Goal: Communication & Community: Share content

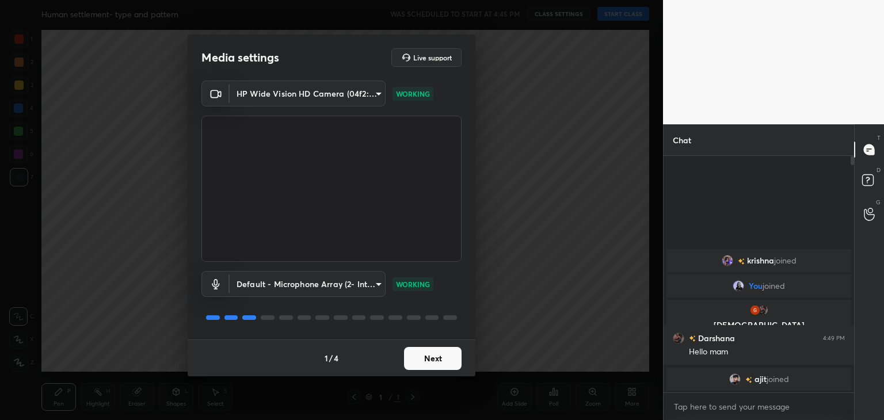
click at [409, 357] on button "Next" at bounding box center [433, 358] width 58 height 23
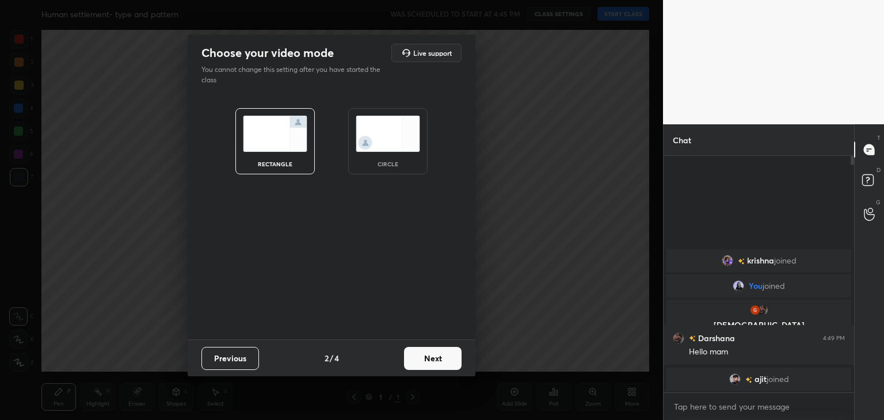
click at [398, 125] on img at bounding box center [387, 134] width 64 height 36
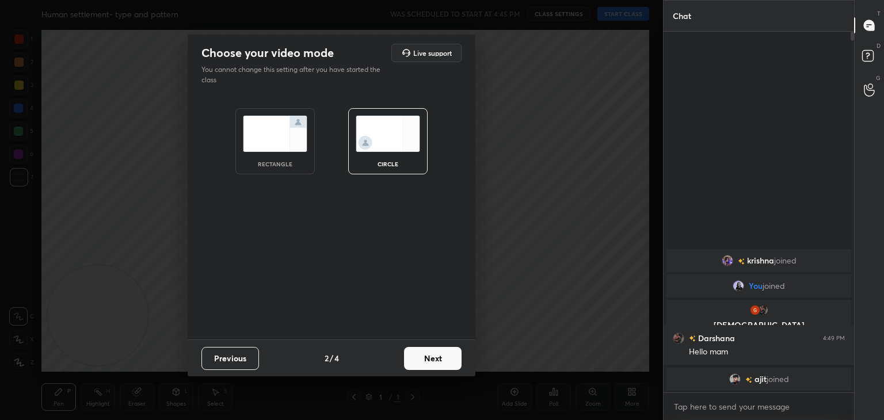
scroll to position [385, 187]
click at [423, 349] on button "Next" at bounding box center [433, 358] width 58 height 23
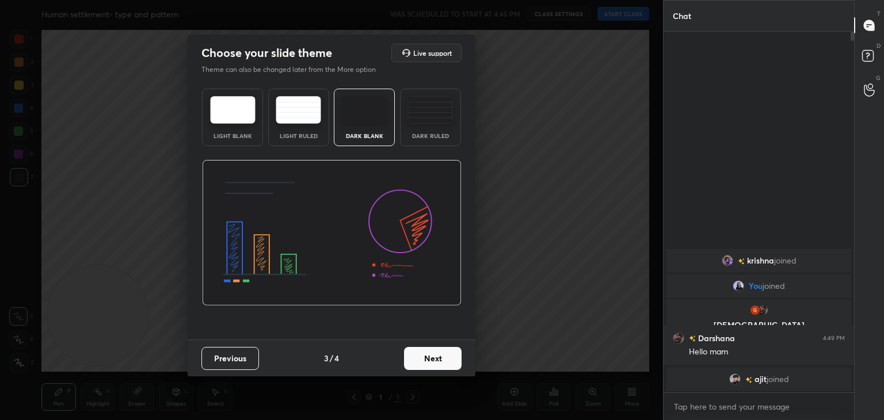
click at [433, 357] on button "Next" at bounding box center [433, 358] width 58 height 23
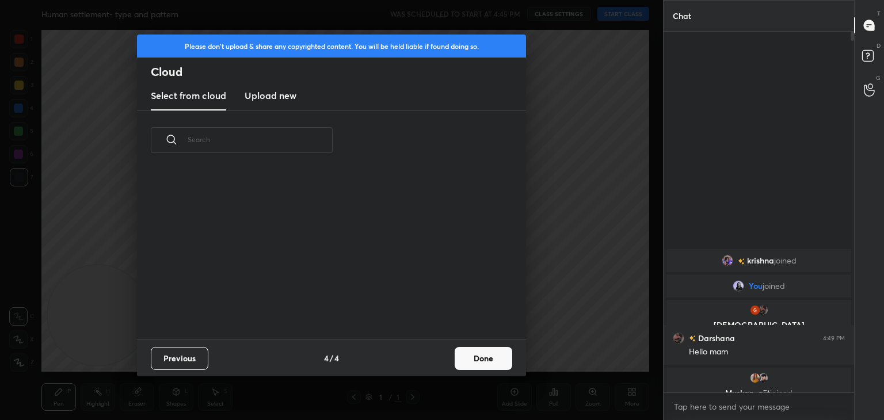
scroll to position [170, 369]
click at [484, 349] on button "Done" at bounding box center [483, 358] width 58 height 23
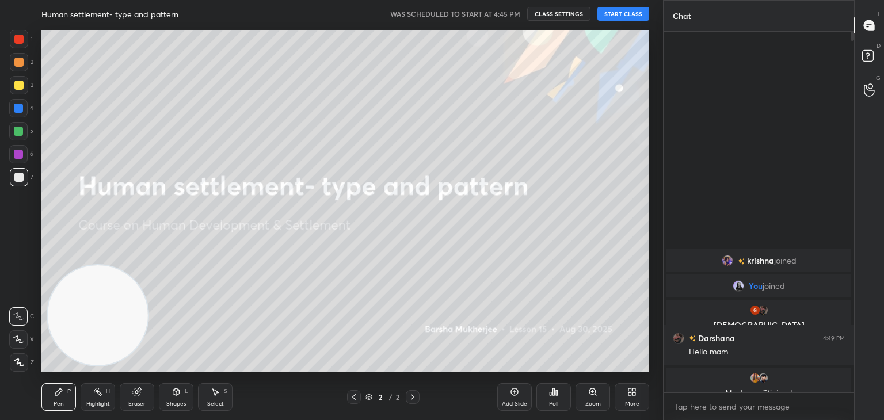
click at [616, 12] on button "START CLASS" at bounding box center [623, 14] width 52 height 14
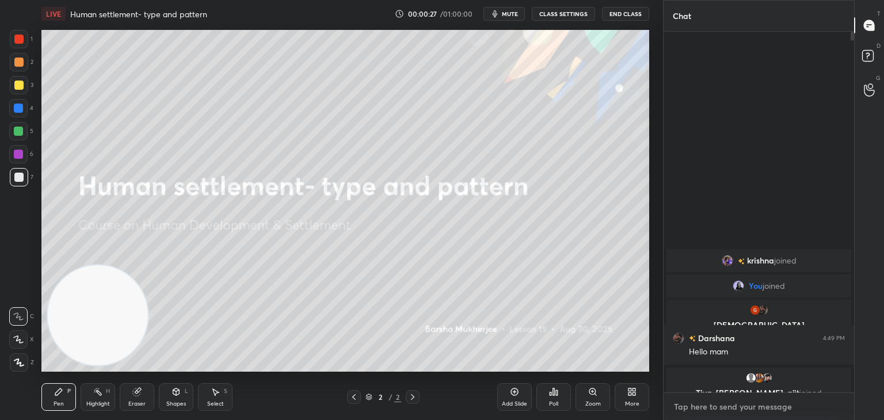
type textarea "x"
click at [766, 406] on textarea at bounding box center [758, 406] width 172 height 18
paste textarea "[URL][DOMAIN_NAME]"
type textarea "[URL][DOMAIN_NAME]"
type textarea "x"
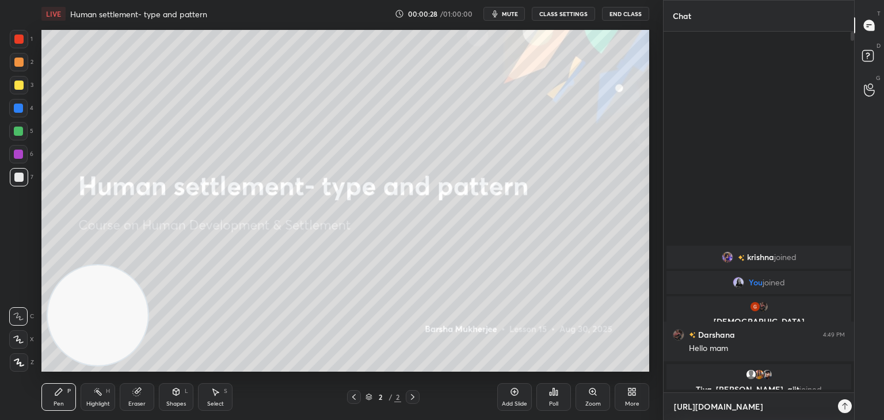
scroll to position [385, 187]
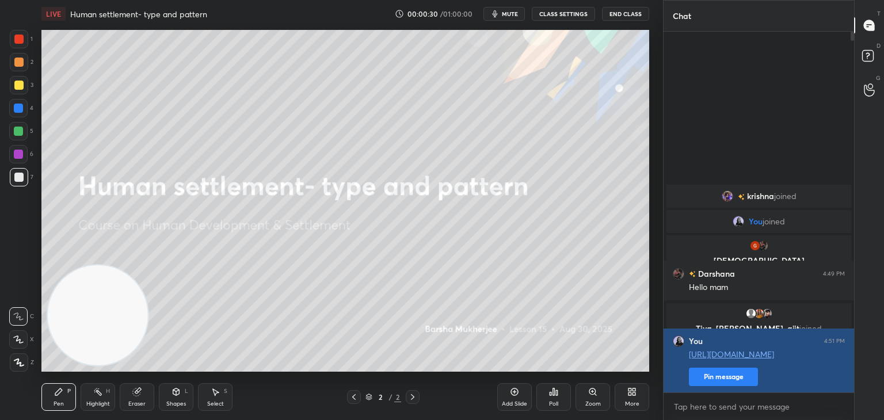
type textarea "x"
click at [722, 380] on button "Pin message" at bounding box center [723, 377] width 69 height 18
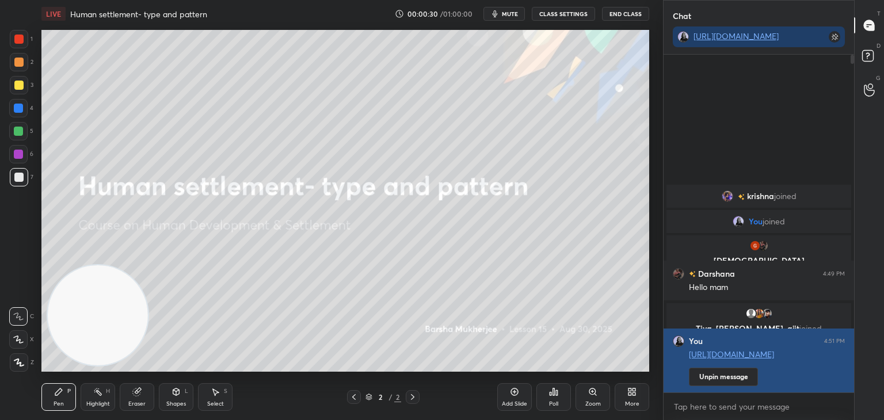
scroll to position [362, 187]
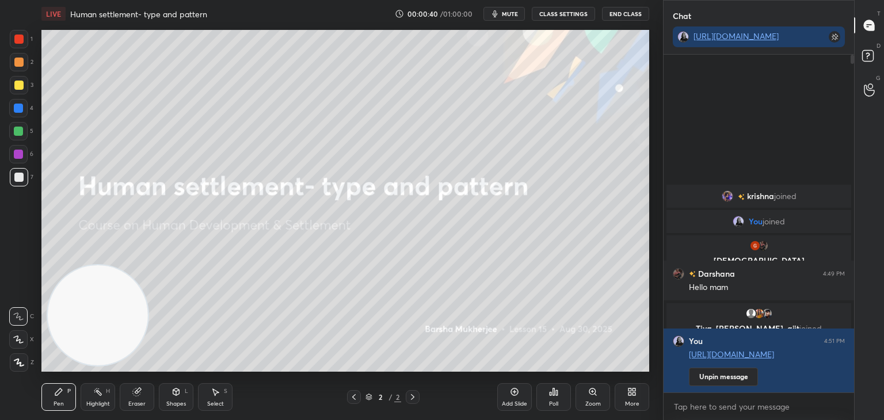
click at [626, 403] on div "More" at bounding box center [632, 404] width 14 height 6
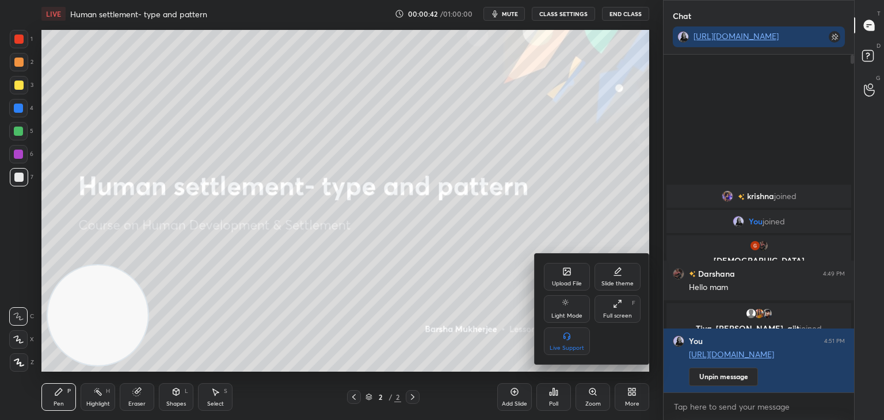
click at [571, 286] on div "Upload File" at bounding box center [567, 284] width 30 height 6
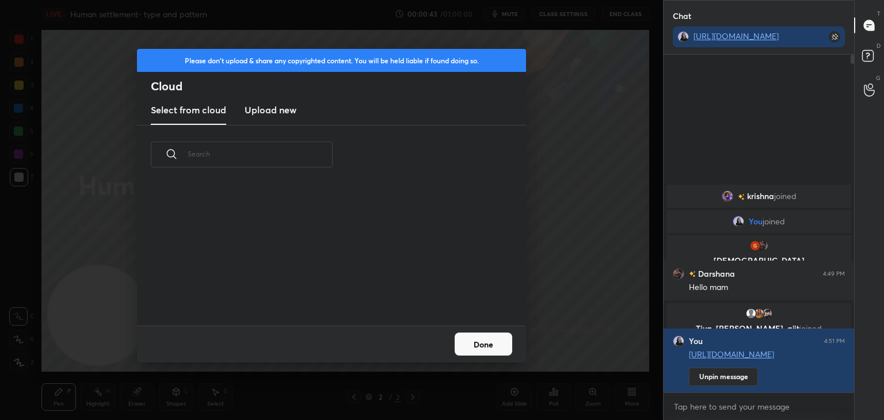
scroll to position [142, 369]
click at [275, 118] on new "Upload new" at bounding box center [270, 110] width 52 height 29
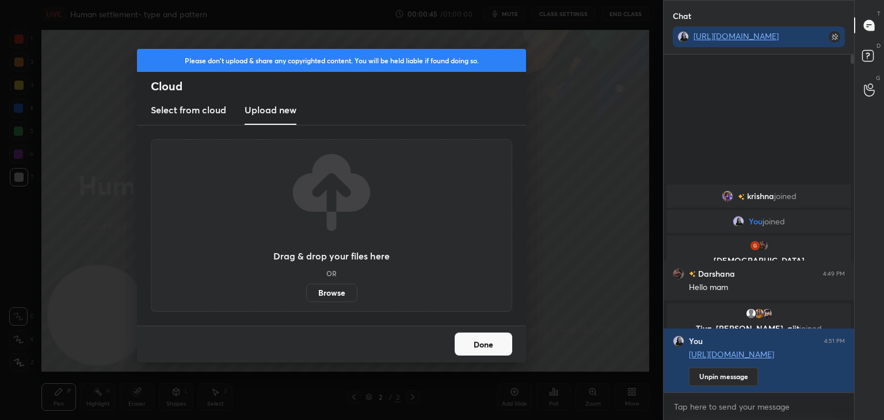
click at [334, 292] on label "Browse" at bounding box center [331, 293] width 51 height 18
click at [306, 292] on input "Browse" at bounding box center [306, 293] width 0 height 18
click at [834, 408] on textarea at bounding box center [758, 406] width 172 height 18
click at [492, 344] on button "Done" at bounding box center [483, 343] width 58 height 23
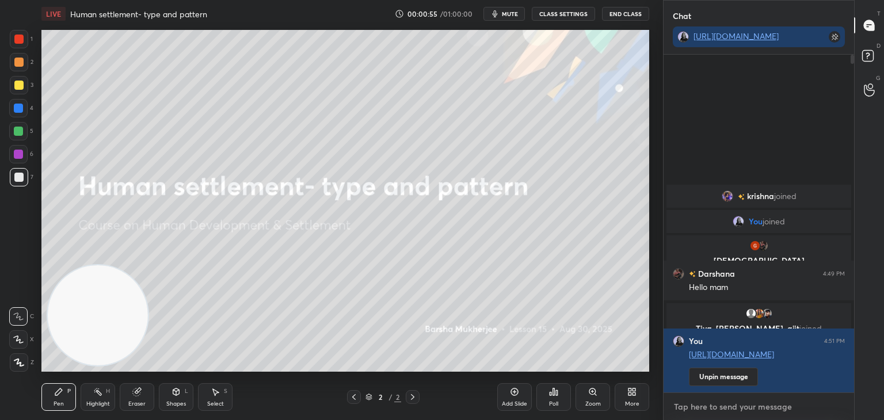
type textarea "x"
type textarea "A"
type textarea "x"
click at [767, 404] on textarea "A" at bounding box center [758, 406] width 172 height 18
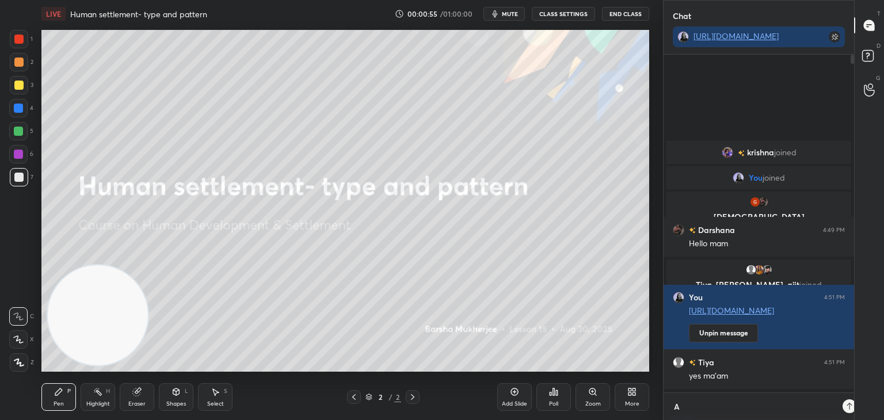
scroll to position [362, 187]
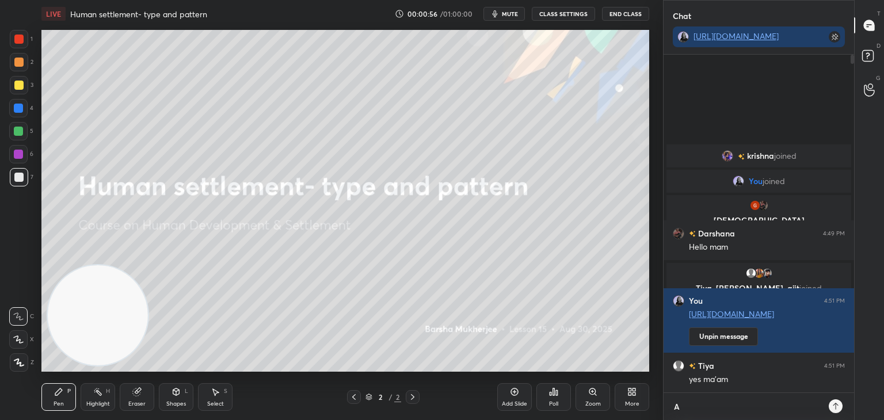
type textarea "AV"
type textarea "x"
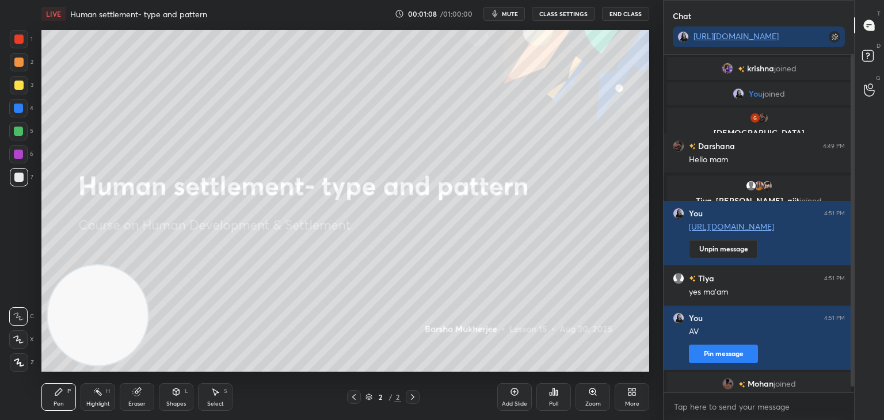
click at [639, 400] on div "More" at bounding box center [631, 397] width 35 height 28
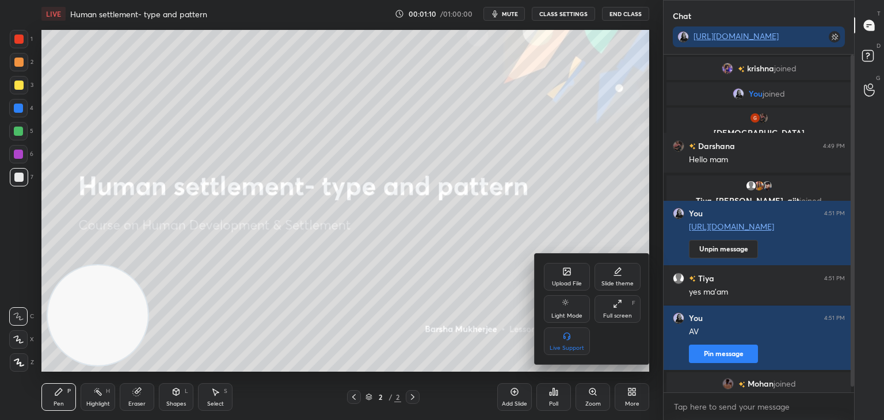
click at [570, 277] on div "Upload File" at bounding box center [567, 277] width 46 height 28
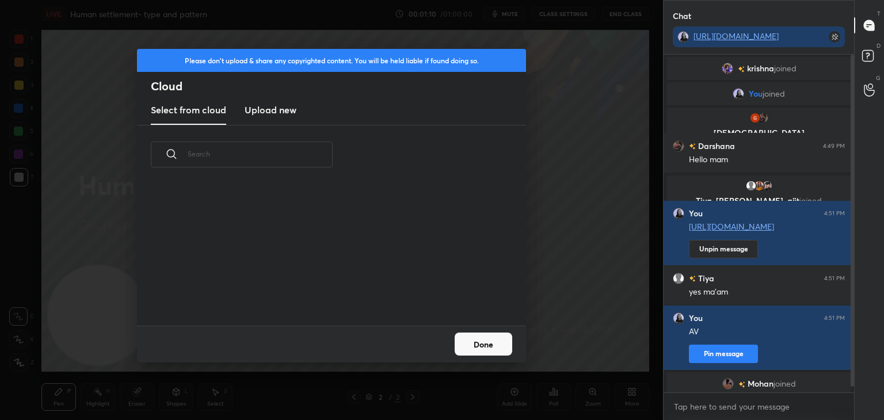
scroll to position [142, 369]
click at [253, 106] on h3 "Upload new" at bounding box center [270, 110] width 52 height 14
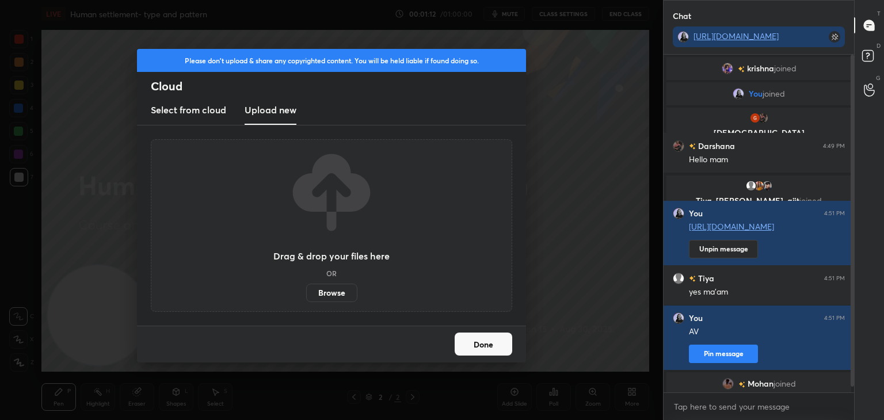
click at [337, 292] on label "Browse" at bounding box center [331, 293] width 51 height 18
click at [306, 292] on input "Browse" at bounding box center [306, 293] width 0 height 18
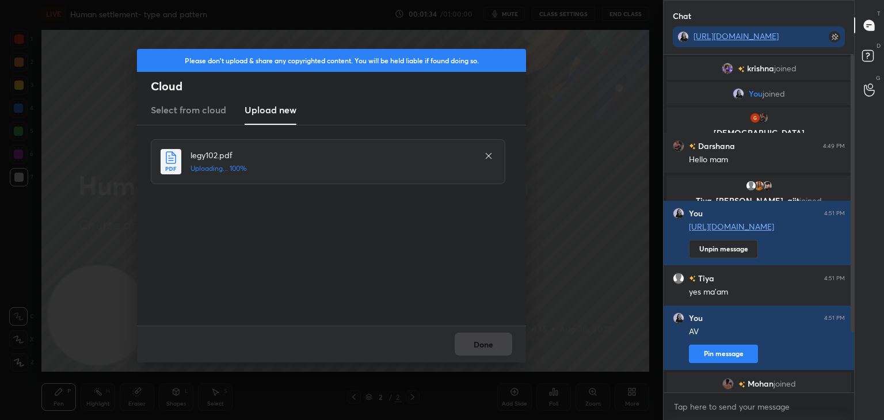
click at [498, 344] on div "Done" at bounding box center [331, 344] width 389 height 37
click at [480, 342] on button "Done" at bounding box center [483, 343] width 58 height 23
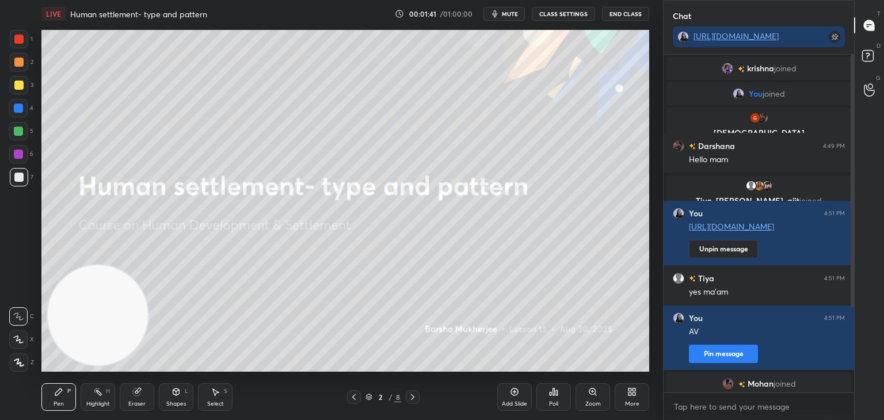
click at [628, 401] on div "More" at bounding box center [632, 404] width 14 height 6
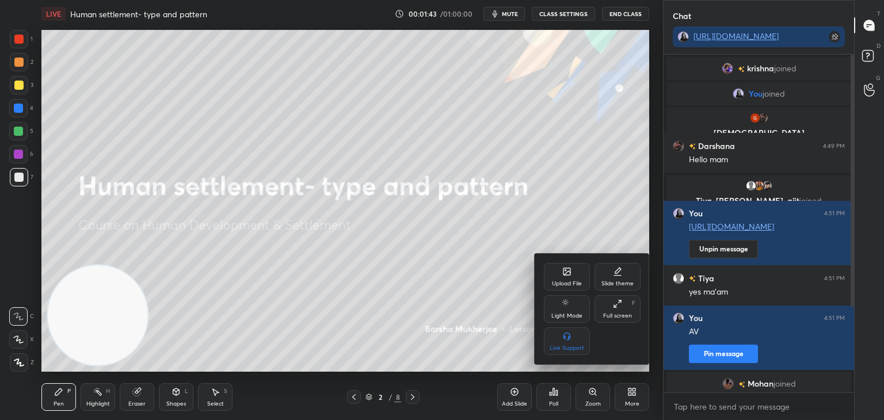
click at [558, 284] on div "Upload File" at bounding box center [567, 284] width 30 height 6
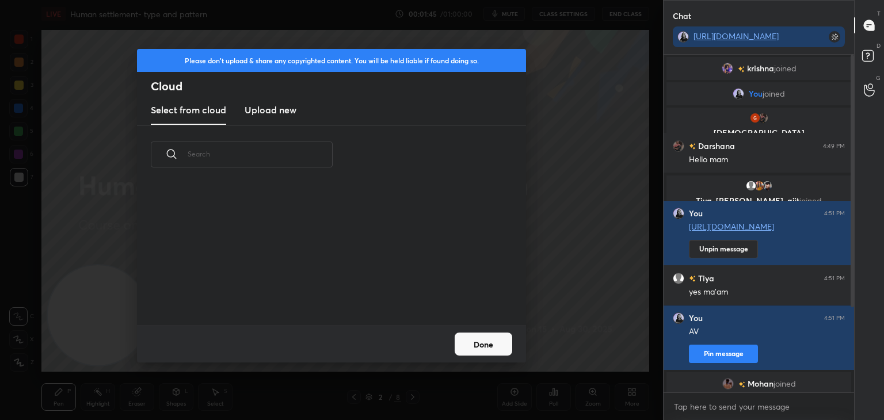
click at [265, 116] on h3 "Upload new" at bounding box center [270, 110] width 52 height 14
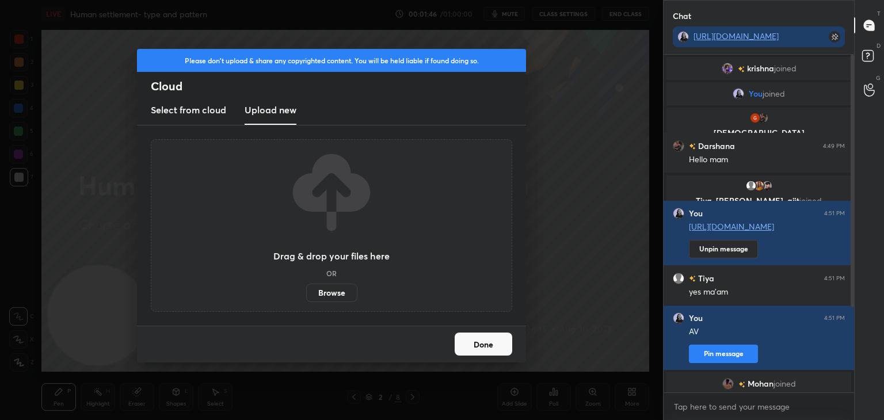
click at [345, 292] on label "Browse" at bounding box center [331, 293] width 51 height 18
click at [306, 292] on input "Browse" at bounding box center [306, 293] width 0 height 18
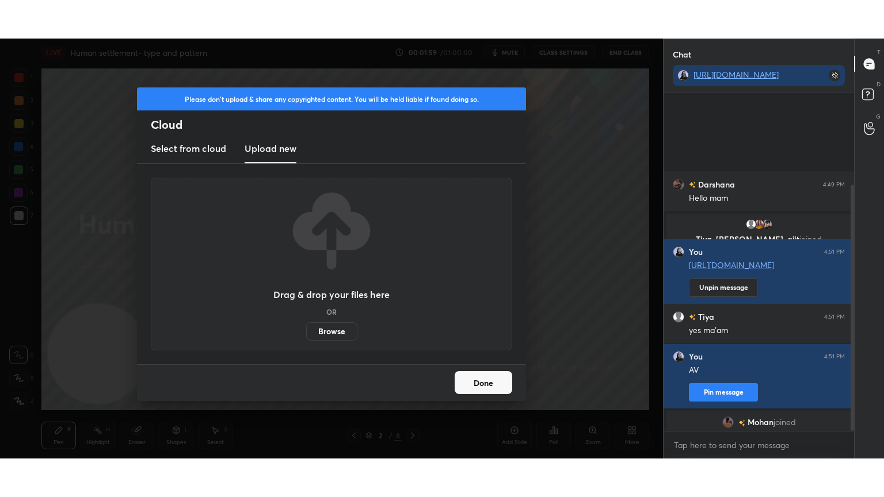
scroll to position [125, 0]
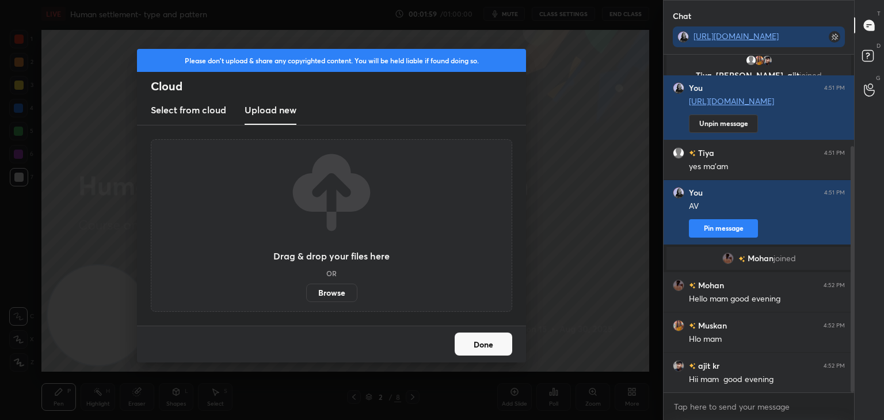
drag, startPoint x: 853, startPoint y: 201, endPoint x: 858, endPoint y: 305, distance: 104.2
click at [858, 305] on div "Chat [URL][DOMAIN_NAME] [PERSON_NAME] 4:49 PM Hello mam [PERSON_NAME], [PERSON_…" at bounding box center [773, 210] width 221 height 420
click at [334, 288] on label "Browse" at bounding box center [331, 293] width 51 height 18
click at [306, 288] on input "Browse" at bounding box center [306, 293] width 0 height 18
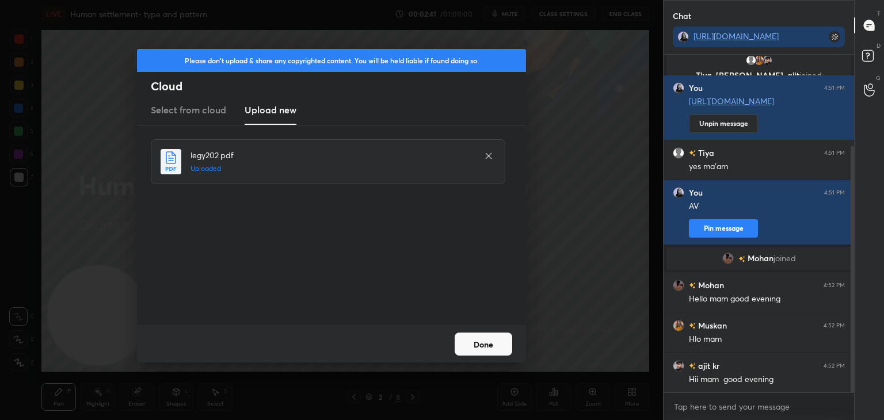
click at [500, 345] on button "Done" at bounding box center [483, 343] width 58 height 23
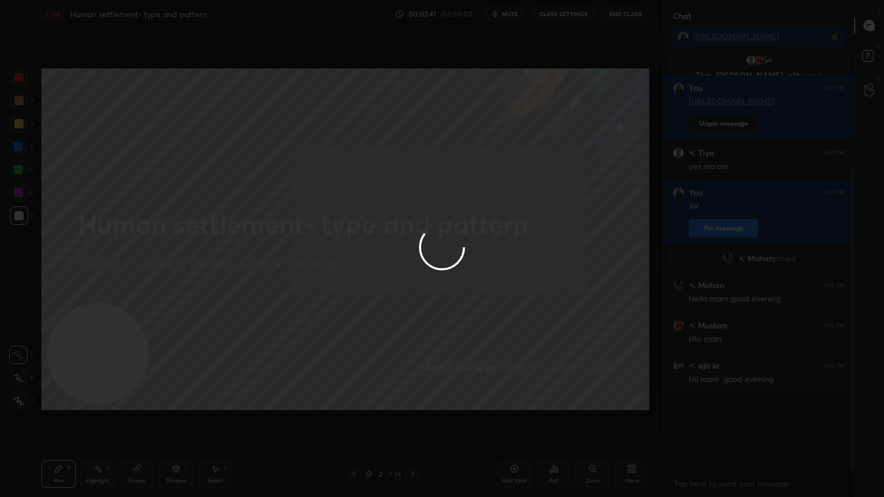
scroll to position [49, 0]
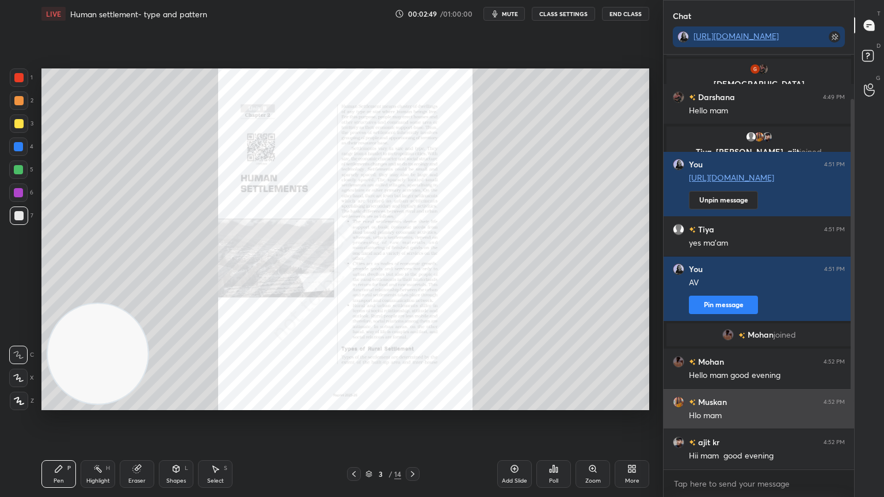
drag, startPoint x: 851, startPoint y: 259, endPoint x: 845, endPoint y: 415, distance: 156.0
click at [845, 415] on div "[PERSON_NAME] joined You joined [PERSON_NAME] joined [PERSON_NAME] 4:49 PM Hell…" at bounding box center [758, 262] width 190 height 415
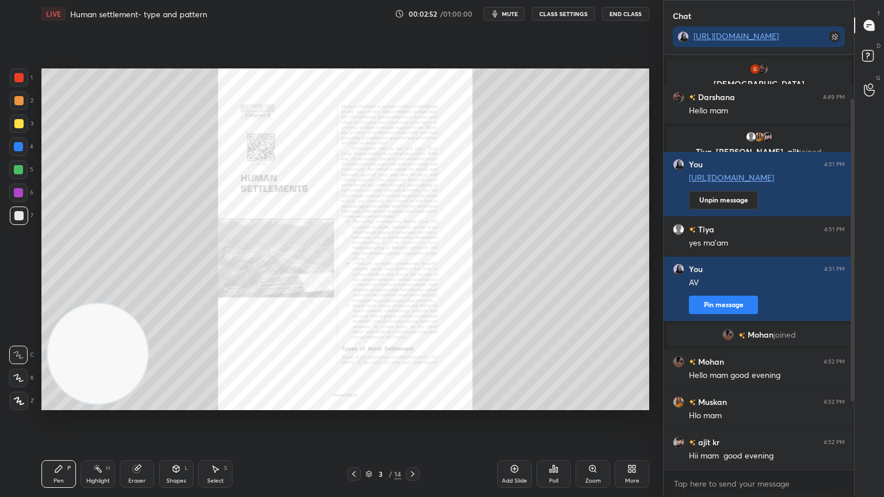
click at [25, 190] on div at bounding box center [18, 192] width 18 height 18
drag, startPoint x: 851, startPoint y: 283, endPoint x: 854, endPoint y: 365, distance: 82.3
click at [854, 365] on div "Chat [URL][DOMAIN_NAME] [PERSON_NAME] joined You joined [PERSON_NAME] joined [P…" at bounding box center [773, 248] width 221 height 497
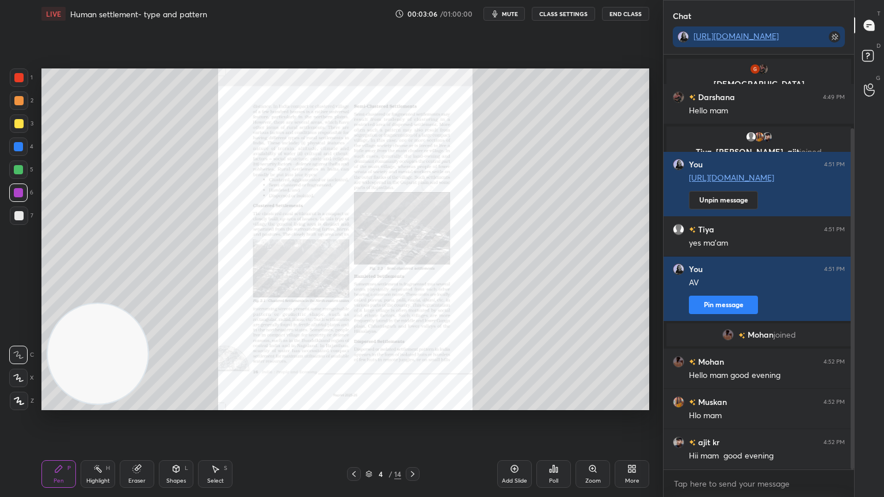
scroll to position [89, 0]
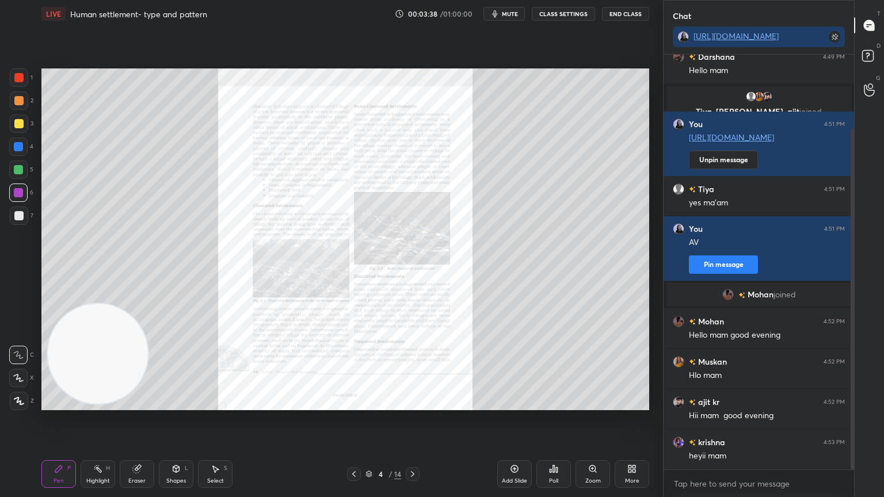
click at [587, 419] on div "Zoom" at bounding box center [592, 474] width 35 height 28
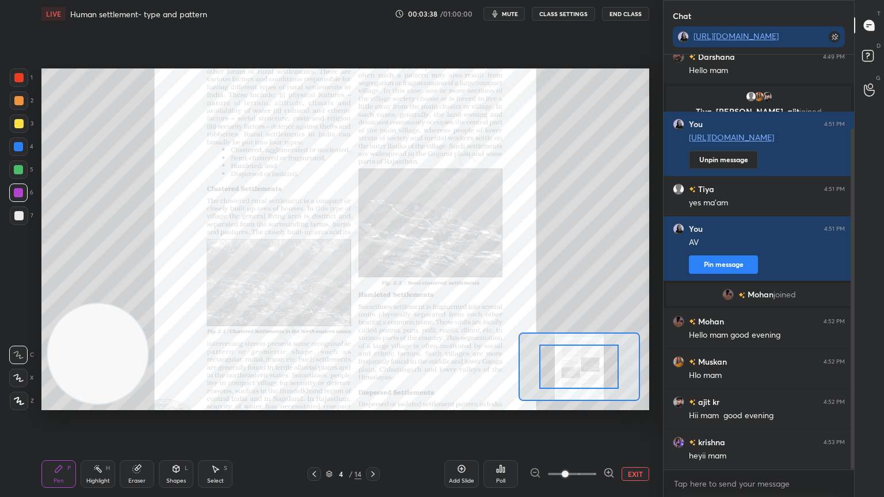
click at [587, 419] on span at bounding box center [572, 473] width 48 height 17
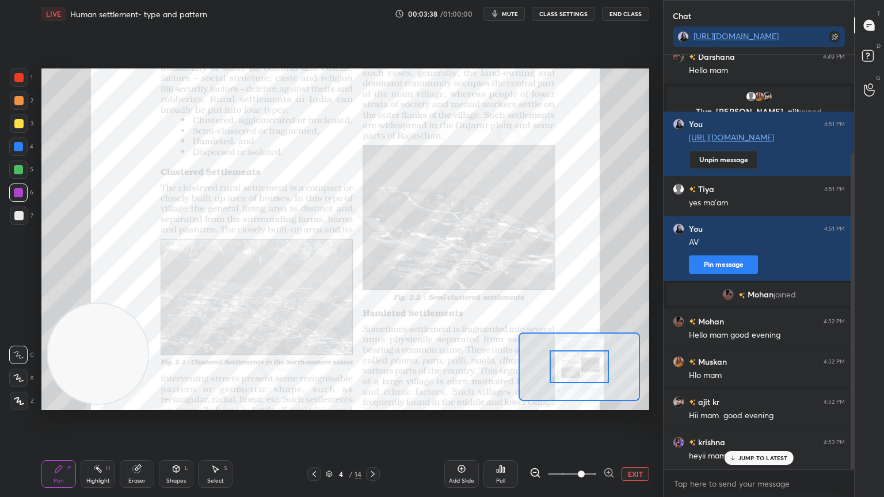
scroll to position [129, 0]
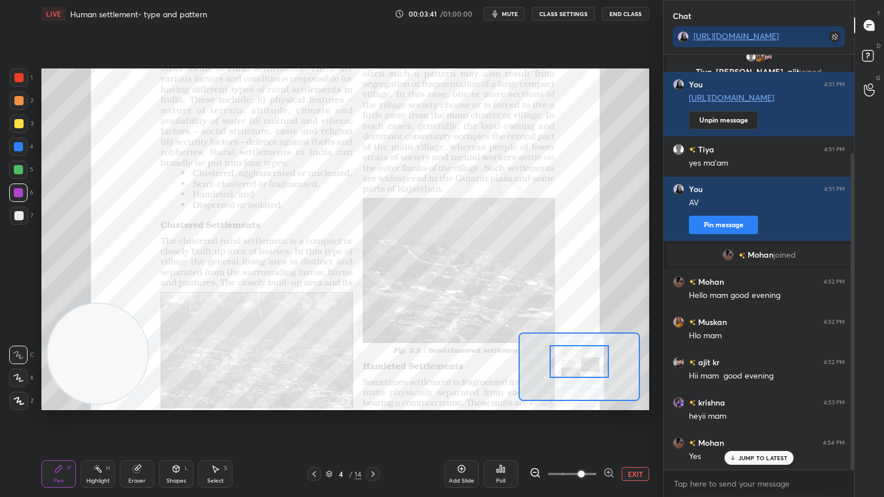
click at [582, 366] on div at bounding box center [579, 361] width 60 height 33
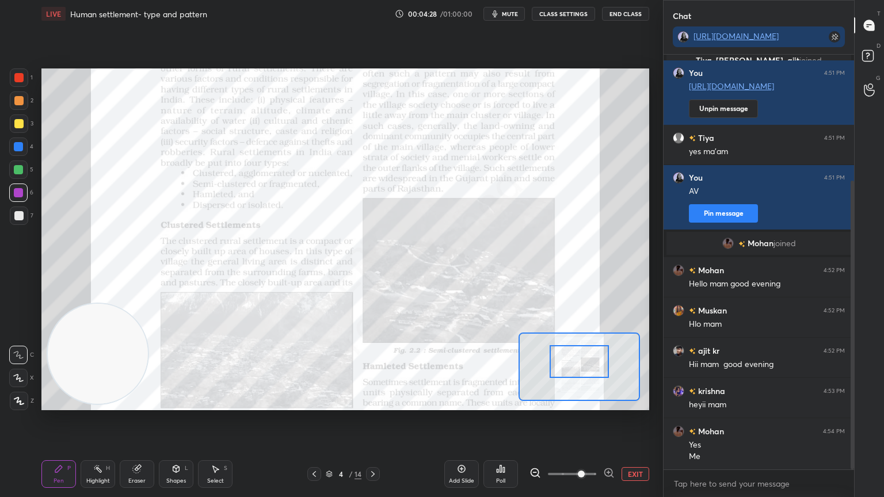
scroll to position [181, 0]
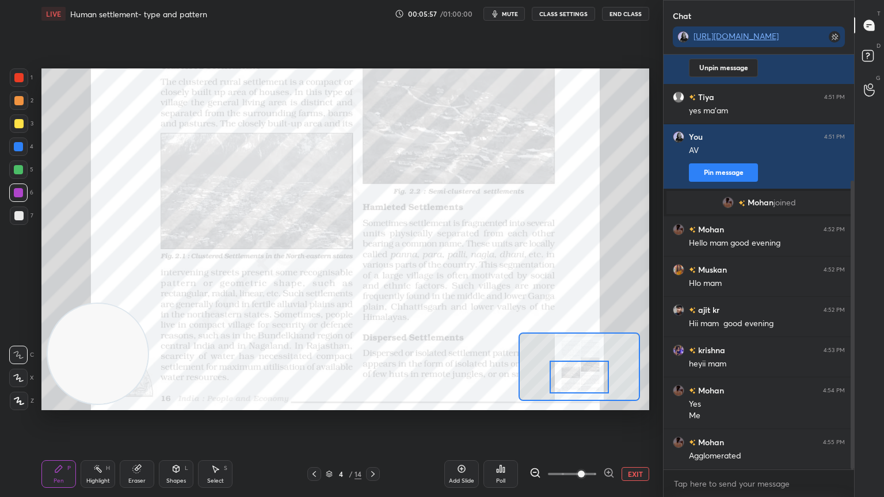
drag, startPoint x: 583, startPoint y: 360, endPoint x: 583, endPoint y: 376, distance: 16.1
click at [583, 376] on div at bounding box center [579, 377] width 60 height 33
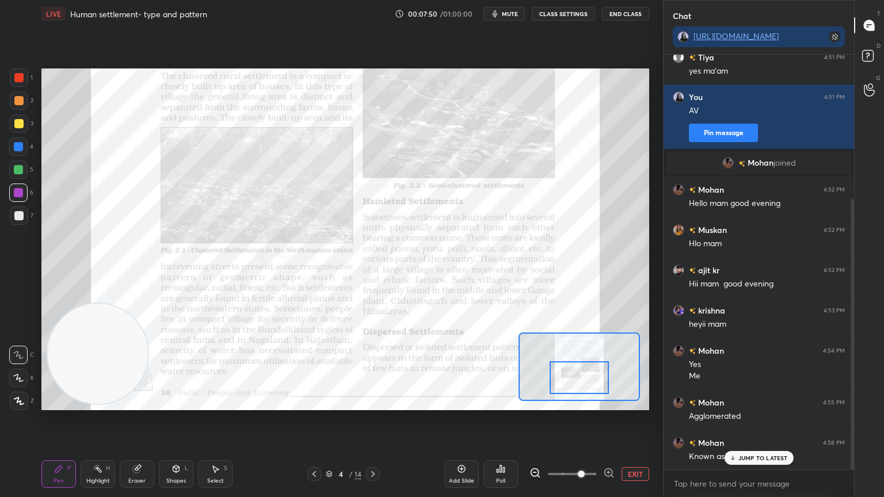
click at [770, 419] on div "JUMP TO LATEST" at bounding box center [758, 458] width 69 height 14
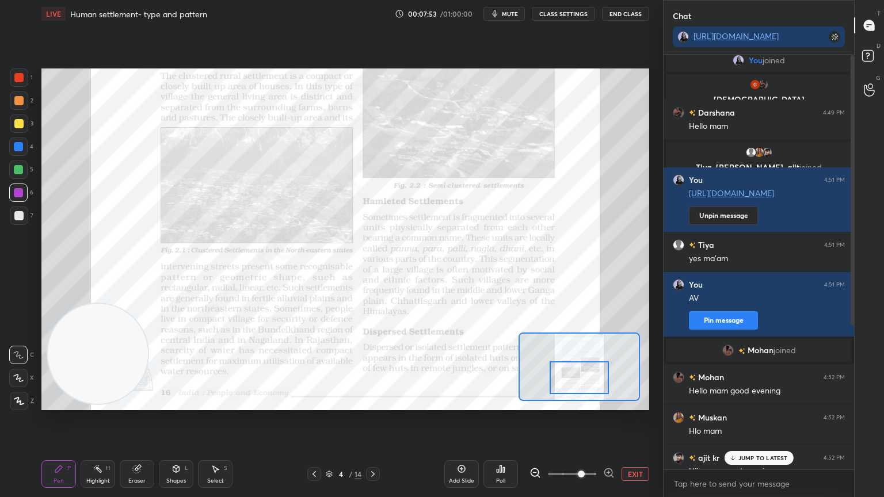
scroll to position [0, 0]
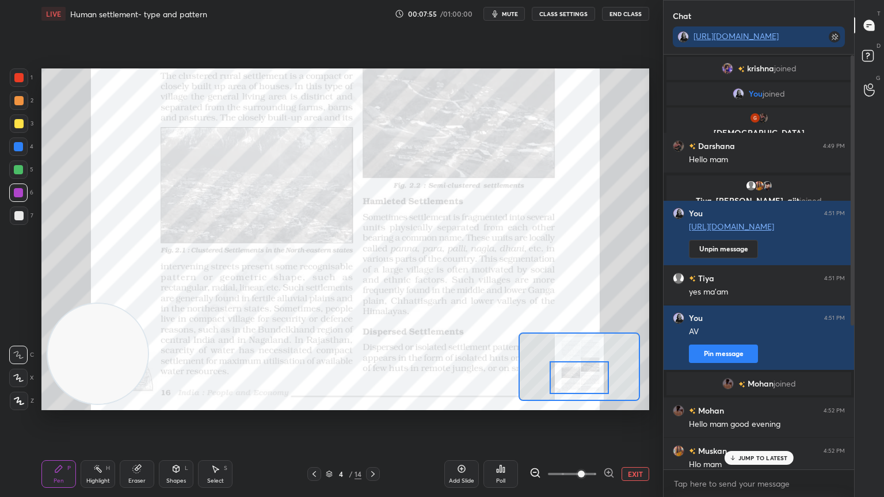
drag, startPoint x: 851, startPoint y: 430, endPoint x: 850, endPoint y: 171, distance: 258.3
click at [850, 171] on div at bounding box center [851, 190] width 3 height 270
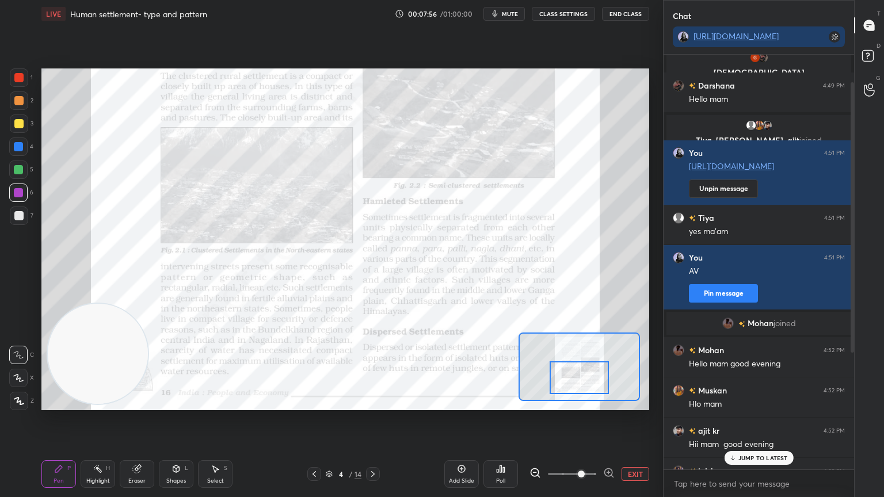
drag, startPoint x: 850, startPoint y: 171, endPoint x: 837, endPoint y: 326, distance: 155.3
click at [837, 326] on div "[PERSON_NAME] joined You joined [PERSON_NAME] joined [PERSON_NAME] 4:49 PM Hell…" at bounding box center [758, 262] width 190 height 415
click at [764, 419] on p "JUMP TO LATEST" at bounding box center [762, 457] width 49 height 7
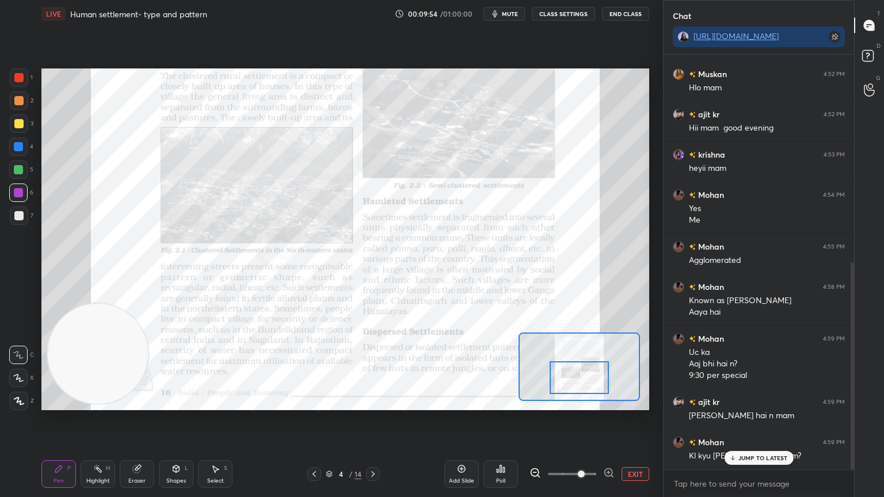
scroll to position [416, 0]
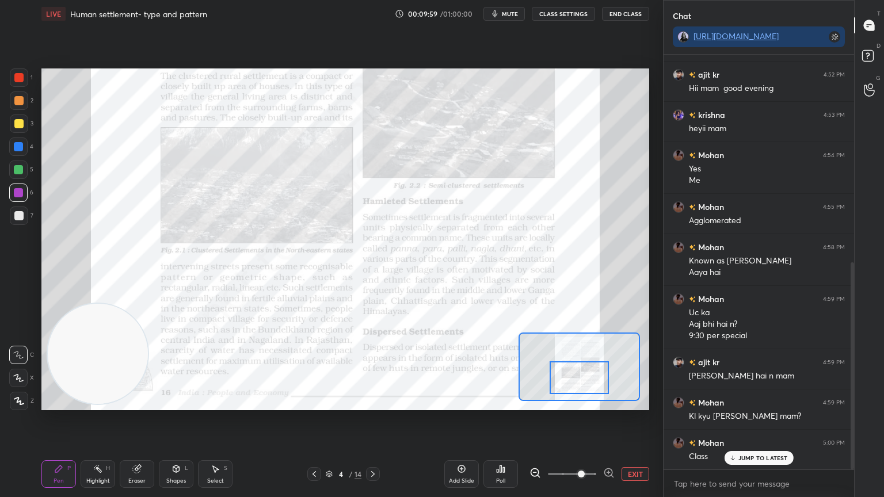
click at [764, 419] on p "JUMP TO LATEST" at bounding box center [762, 457] width 49 height 7
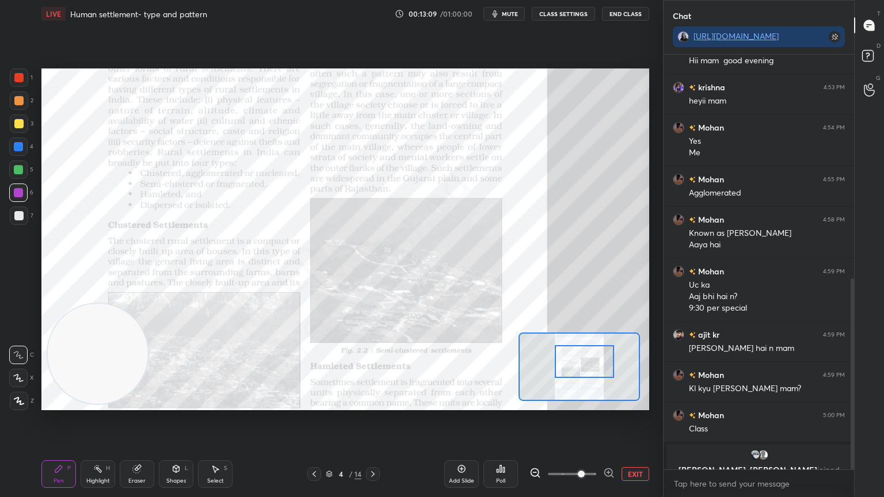
scroll to position [485, 0]
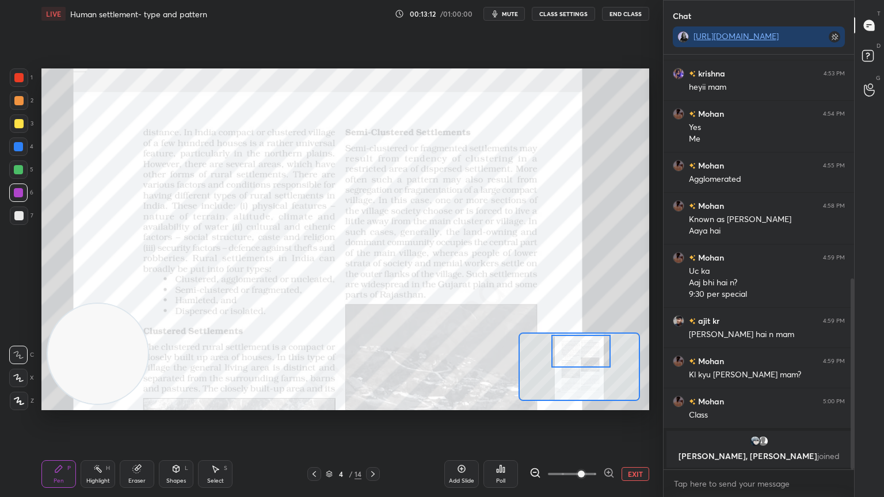
drag, startPoint x: 593, startPoint y: 380, endPoint x: 595, endPoint y: 353, distance: 26.5
click at [595, 353] on div at bounding box center [581, 351] width 60 height 33
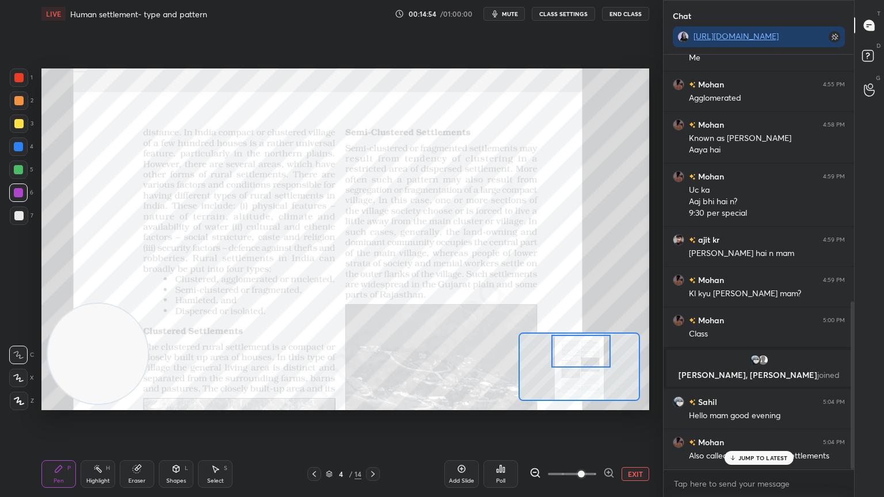
scroll to position [607, 0]
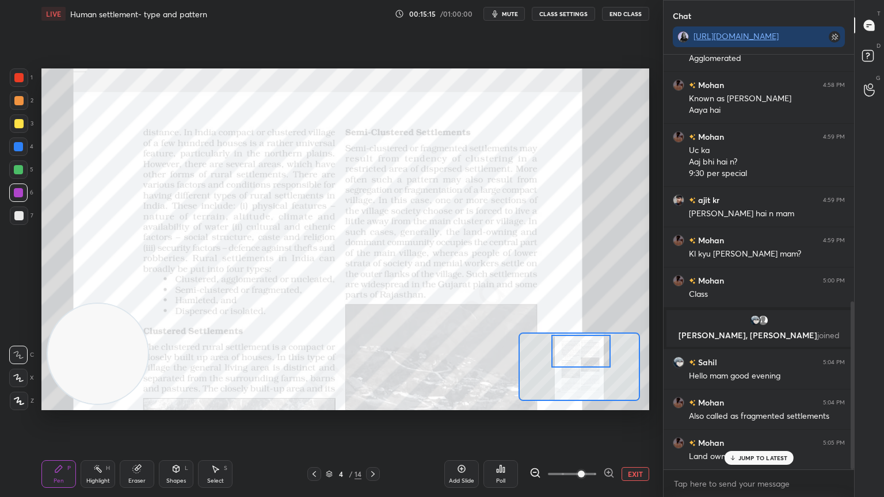
click at [752, 419] on p "JUMP TO LATEST" at bounding box center [762, 457] width 49 height 7
click at [630, 10] on button "End Class" at bounding box center [625, 14] width 47 height 14
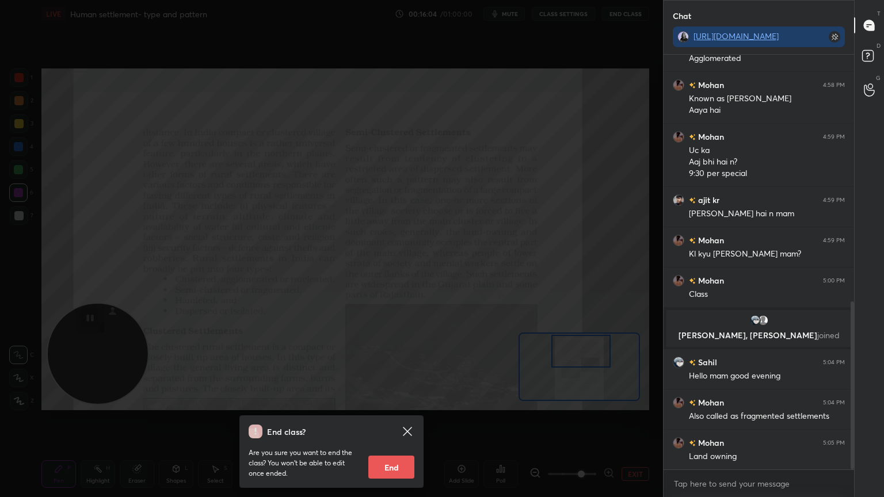
scroll to position [648, 0]
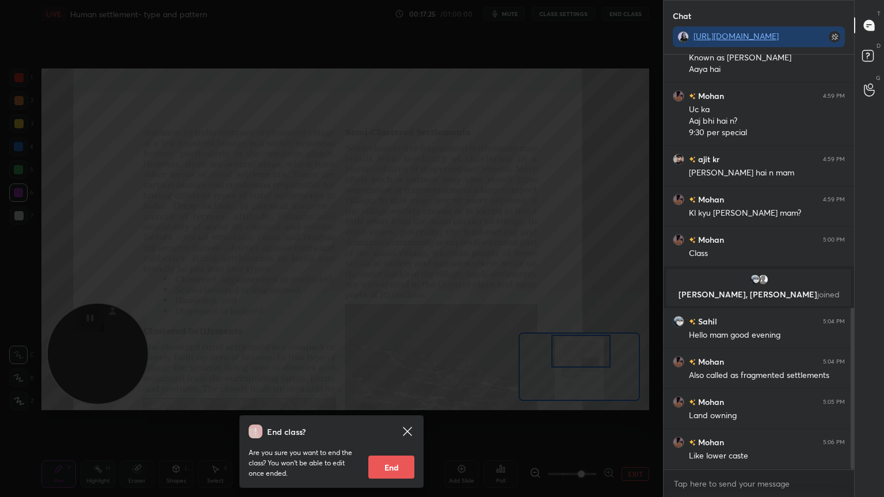
click at [379, 219] on div "End class? Are you sure you want to end the class? You won’t be able to edit on…" at bounding box center [331, 248] width 663 height 497
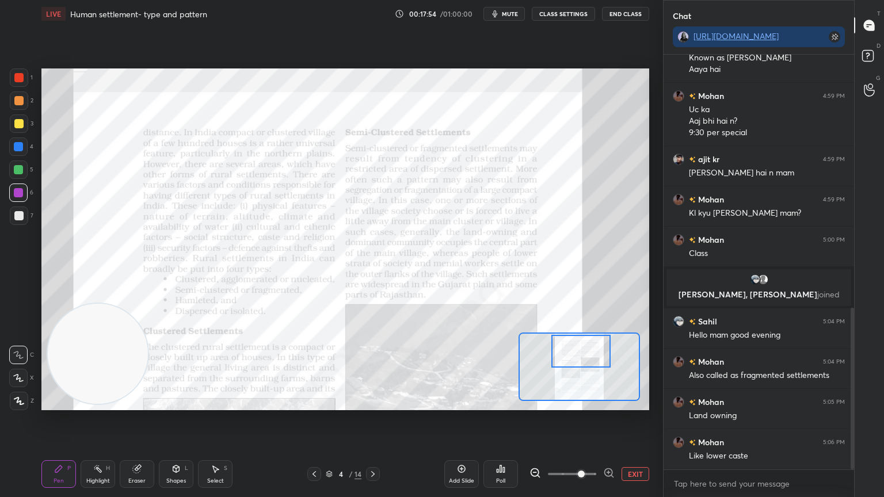
scroll to position [688, 0]
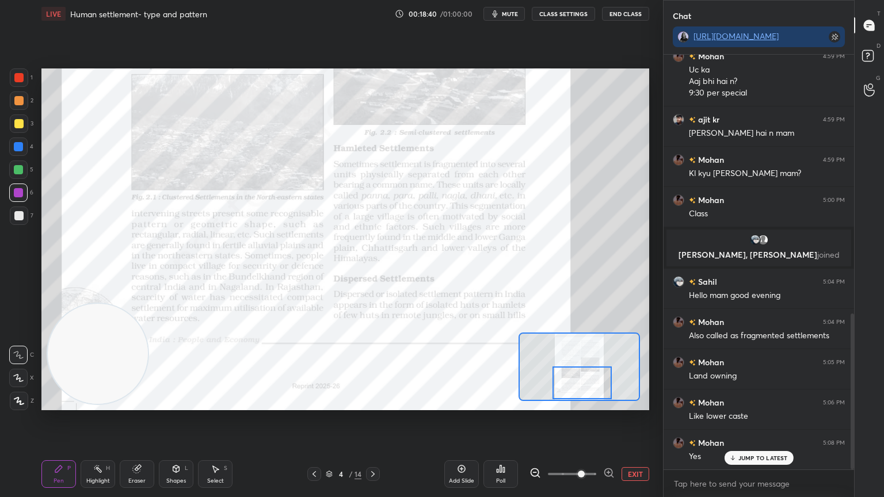
drag, startPoint x: 570, startPoint y: 353, endPoint x: 571, endPoint y: 385, distance: 31.7
click at [571, 385] on div at bounding box center [582, 382] width 60 height 33
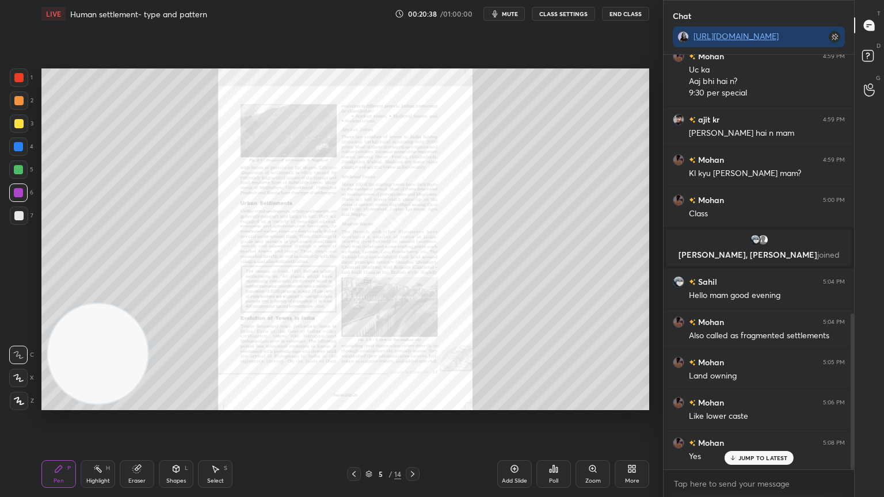
click at [590, 419] on div "Zoom" at bounding box center [593, 481] width 16 height 6
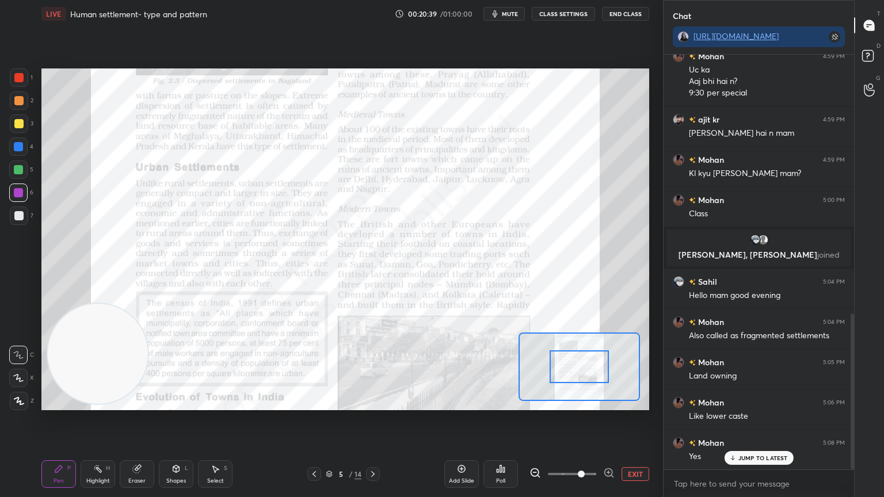
click at [584, 419] on span at bounding box center [572, 473] width 48 height 17
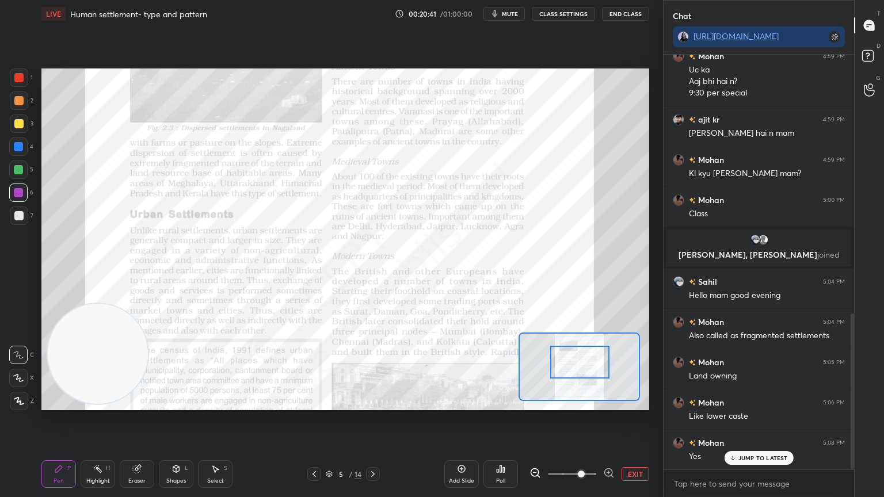
click at [581, 362] on div at bounding box center [580, 362] width 60 height 33
click at [760, 419] on p "JUMP TO LATEST" at bounding box center [762, 457] width 49 height 7
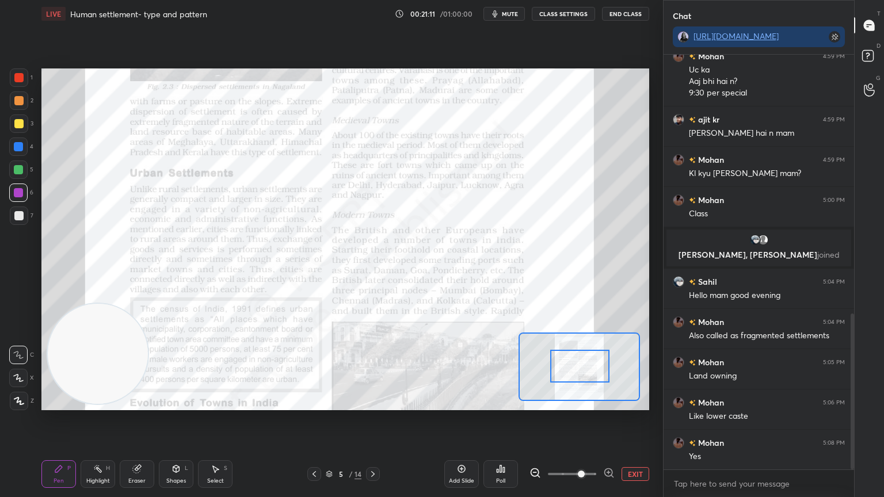
click at [575, 366] on div at bounding box center [580, 366] width 60 height 33
click at [496, 419] on icon at bounding box center [500, 468] width 9 height 9
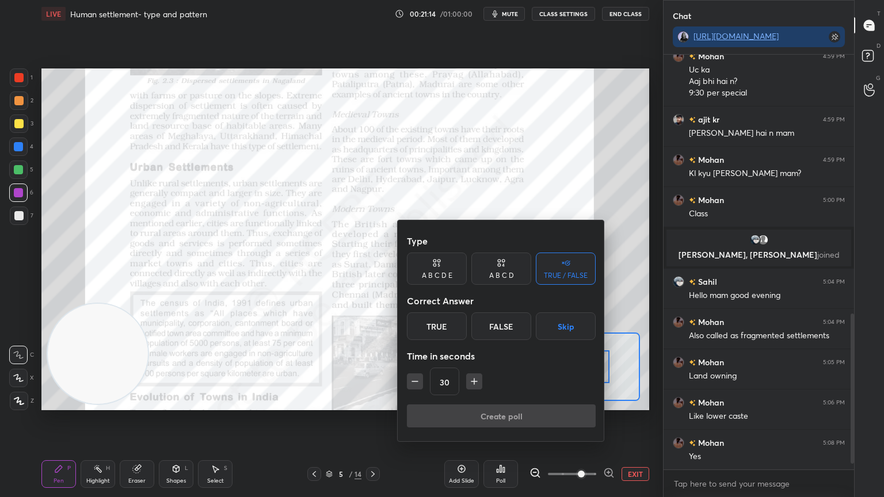
scroll to position [729, 0]
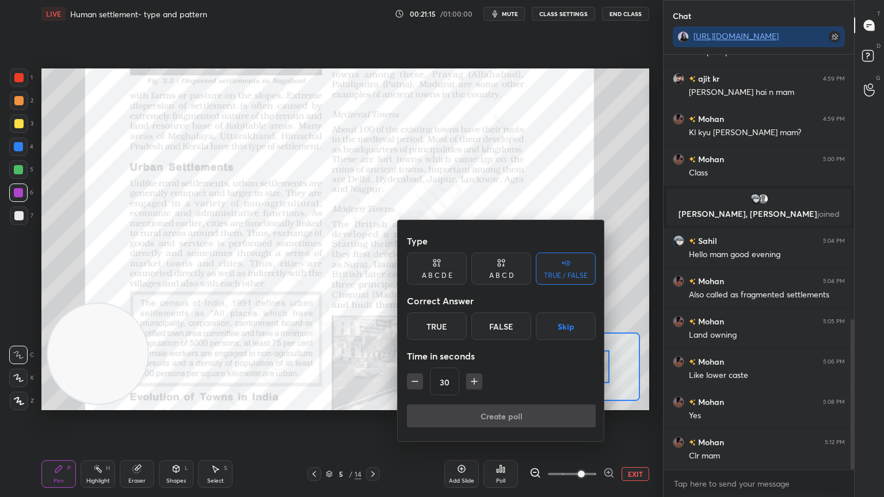
click at [457, 332] on div "True" at bounding box center [437, 326] width 60 height 28
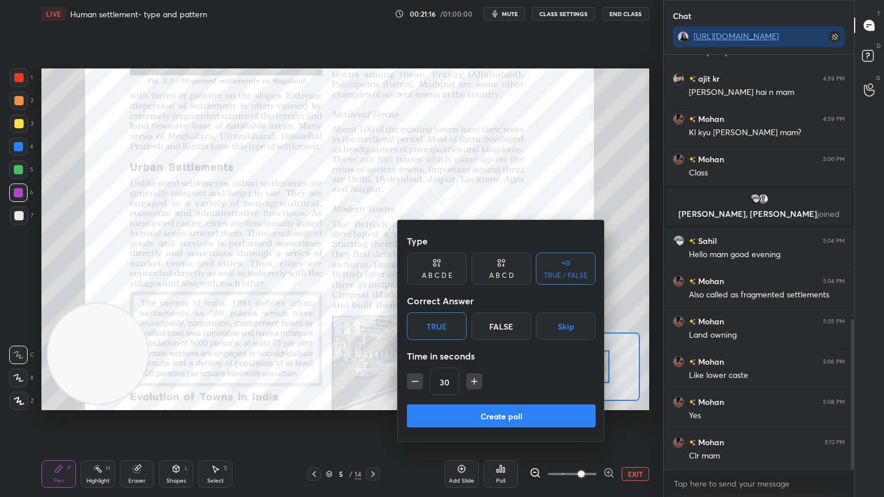
click at [464, 416] on button "Create poll" at bounding box center [501, 415] width 189 height 23
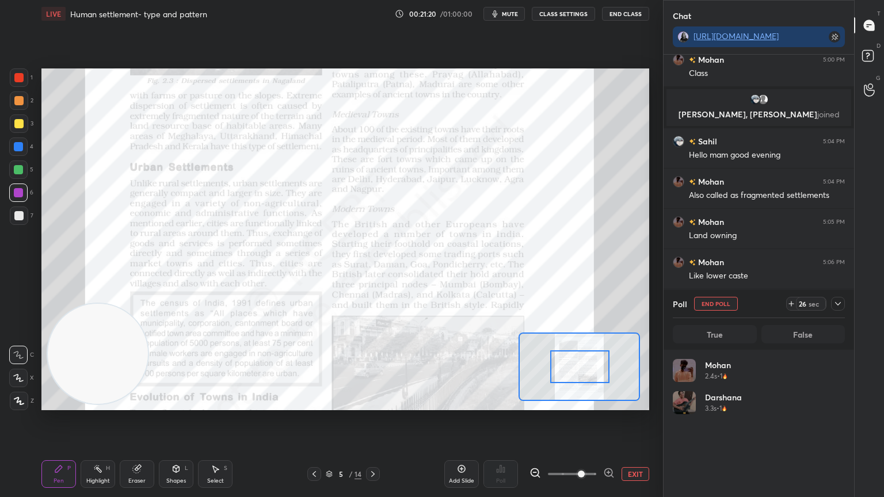
scroll to position [135, 169]
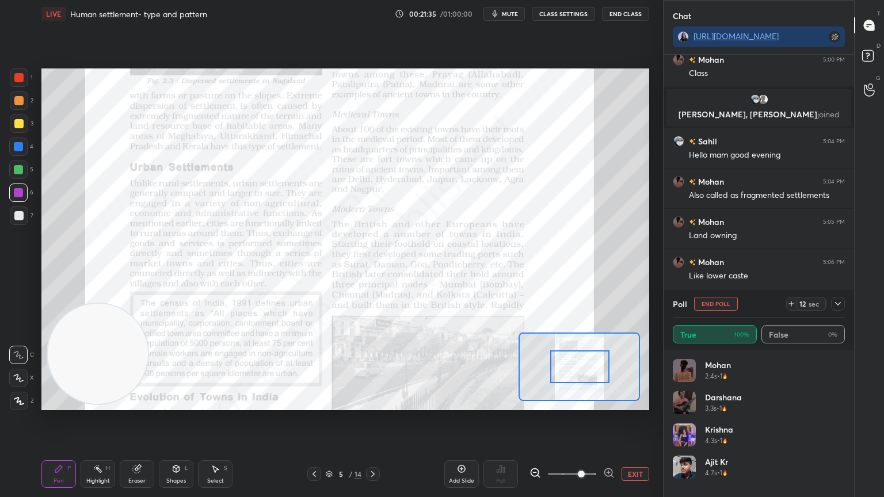
click at [704, 299] on button "End Poll" at bounding box center [716, 304] width 44 height 14
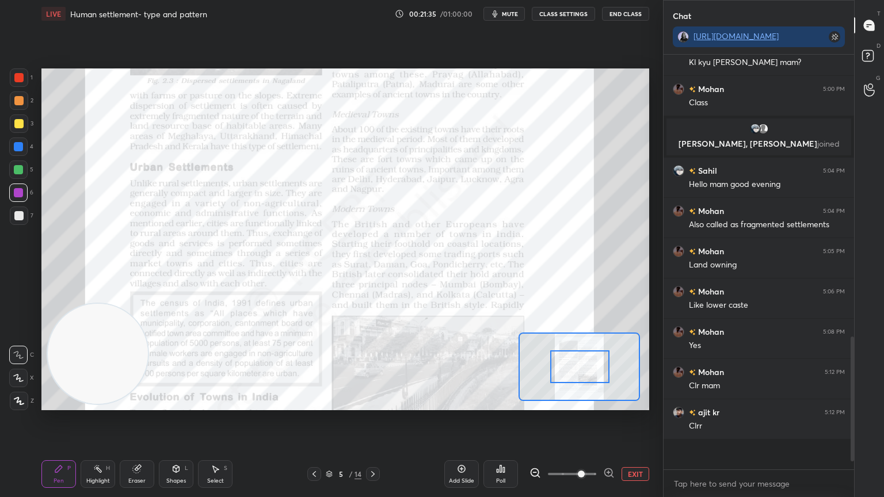
scroll to position [397, 187]
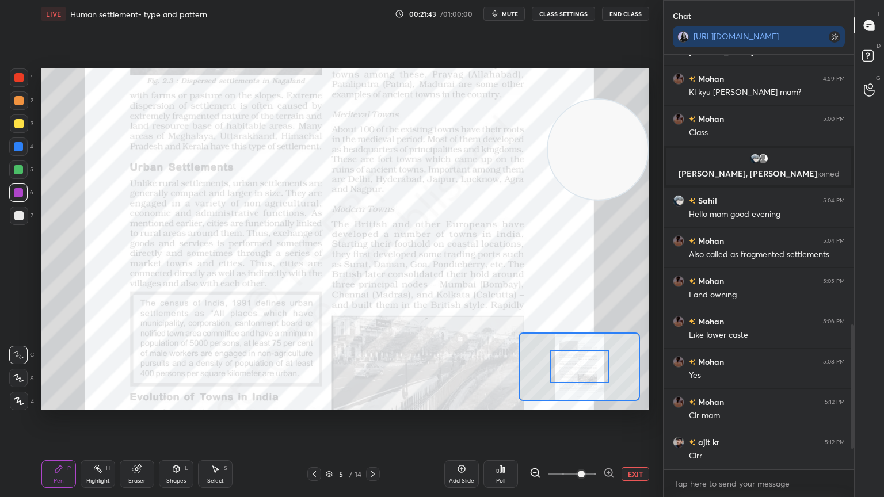
drag, startPoint x: 96, startPoint y: 334, endPoint x: 883, endPoint y: 129, distance: 813.3
click at [883, 129] on div "1 2 3 4 5 6 7 C X Z C X Z E E Erase all H H LIVE Human settlement- type and pat…" at bounding box center [442, 248] width 884 height 497
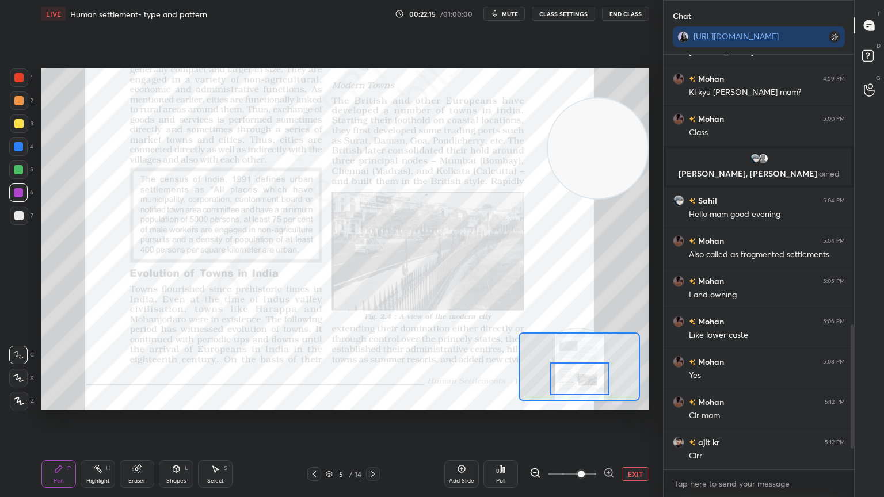
drag, startPoint x: 594, startPoint y: 372, endPoint x: 594, endPoint y: 384, distance: 12.1
click at [594, 384] on div at bounding box center [580, 378] width 60 height 33
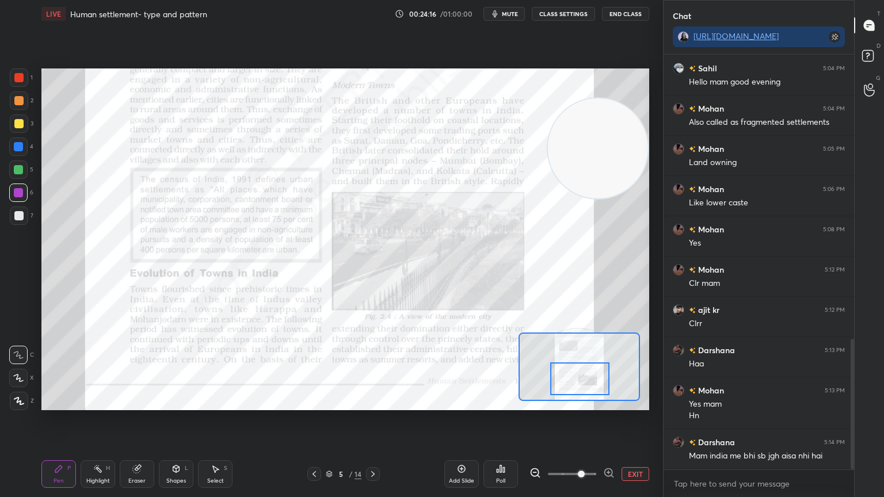
scroll to position [941, 0]
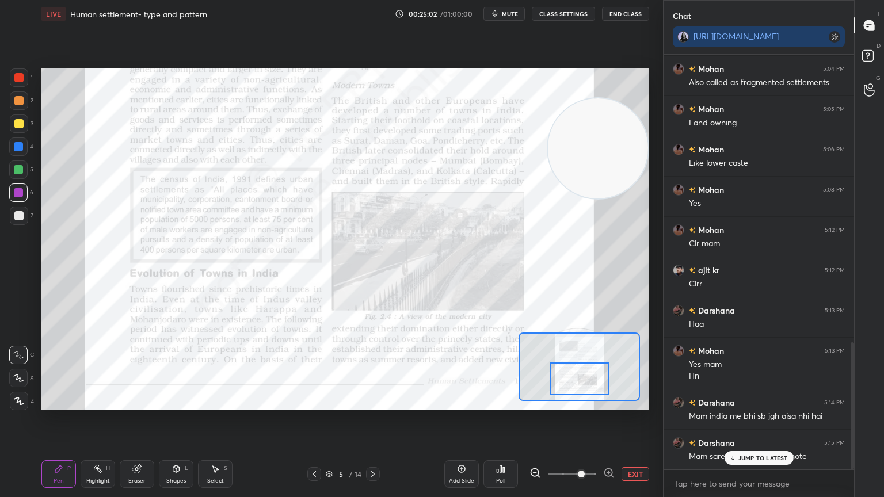
click at [767, 419] on p "JUMP TO LATEST" at bounding box center [762, 457] width 49 height 7
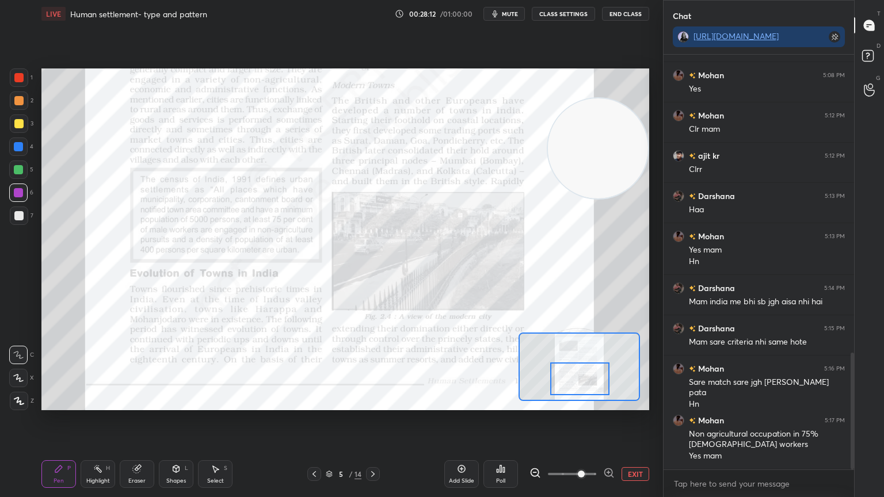
scroll to position [1095, 0]
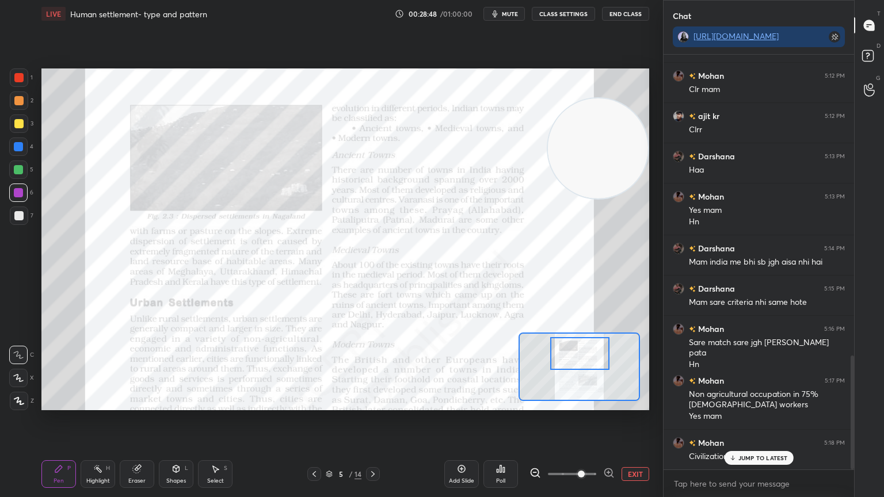
drag, startPoint x: 575, startPoint y: 391, endPoint x: 575, endPoint y: 366, distance: 25.3
click at [575, 366] on div at bounding box center [580, 353] width 60 height 33
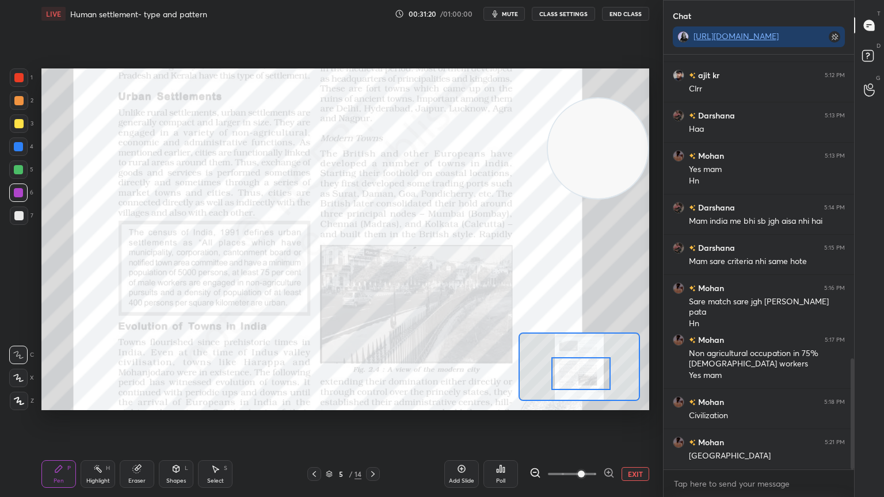
drag, startPoint x: 590, startPoint y: 357, endPoint x: 591, endPoint y: 377, distance: 20.2
click at [591, 377] on div at bounding box center [581, 373] width 60 height 33
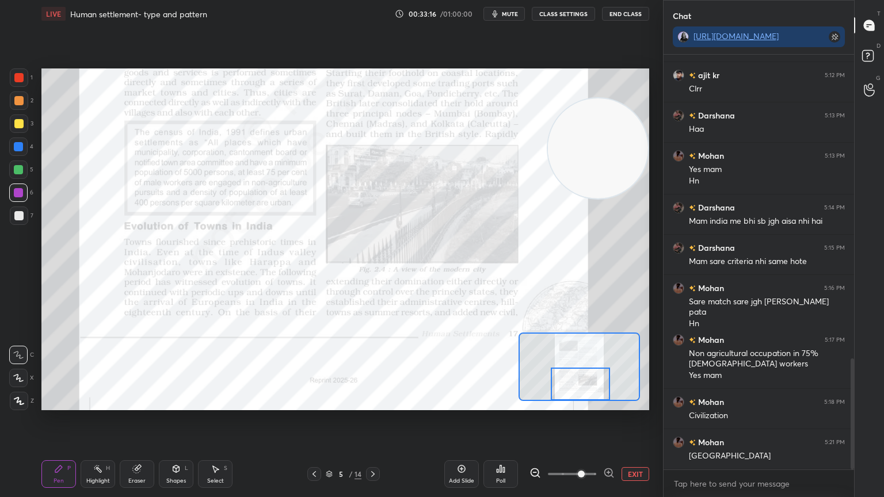
drag, startPoint x: 584, startPoint y: 370, endPoint x: 583, endPoint y: 389, distance: 19.0
click at [583, 389] on div at bounding box center [580, 384] width 60 height 33
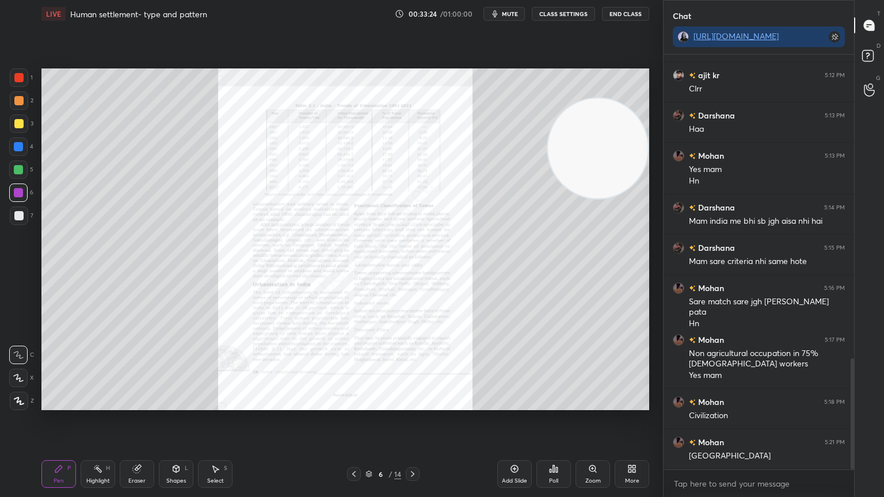
click at [584, 419] on div "Zoom" at bounding box center [592, 474] width 35 height 28
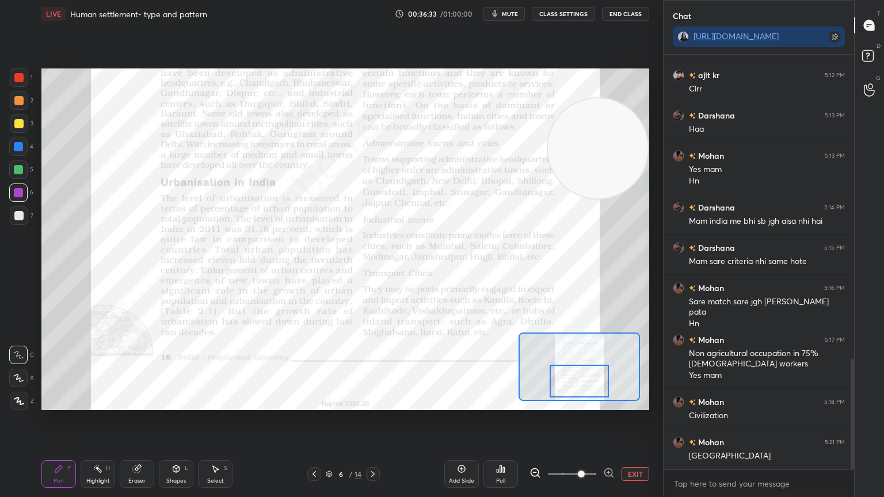
drag, startPoint x: 594, startPoint y: 360, endPoint x: 595, endPoint y: 374, distance: 14.4
click at [595, 374] on div at bounding box center [579, 381] width 60 height 33
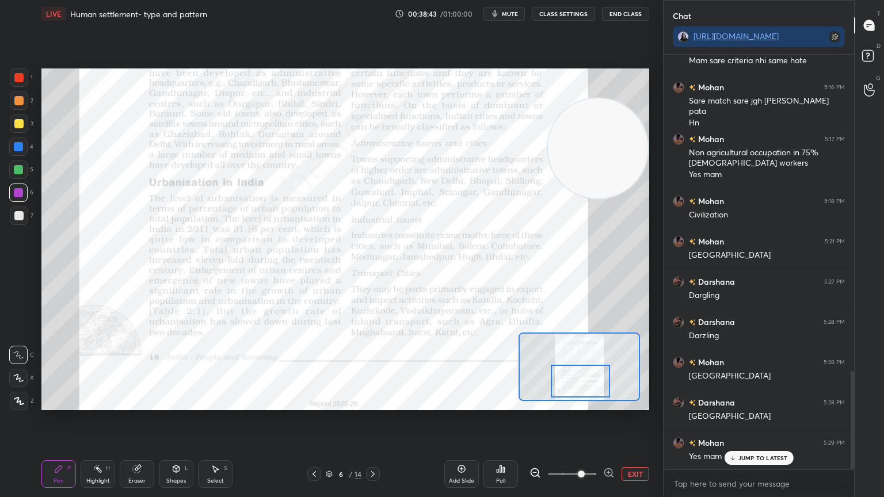
scroll to position [1378, 0]
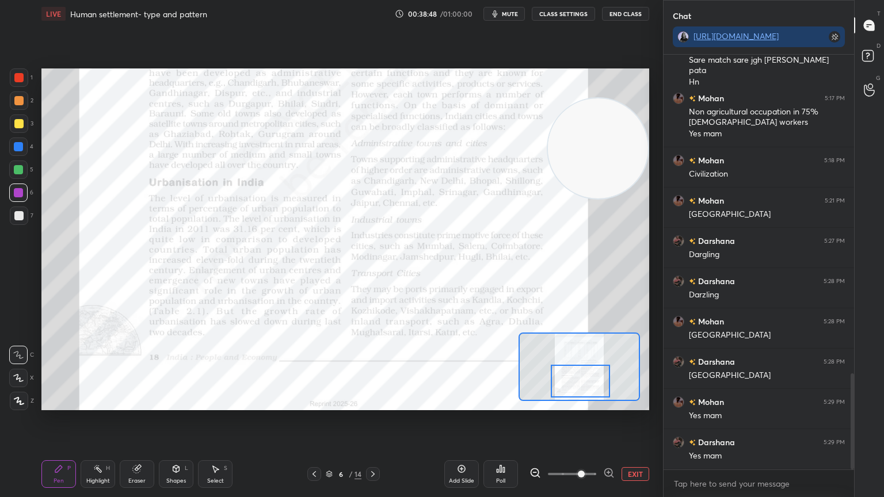
click at [577, 373] on div at bounding box center [580, 381] width 60 height 33
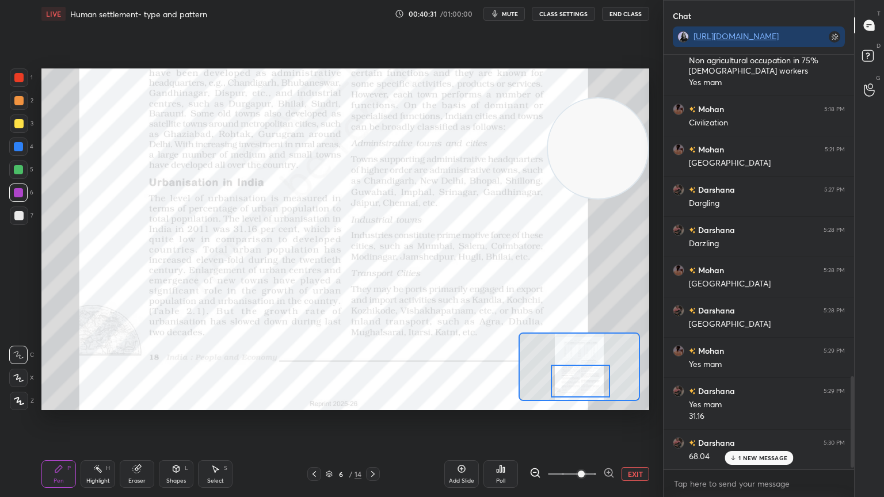
scroll to position [1470, 0]
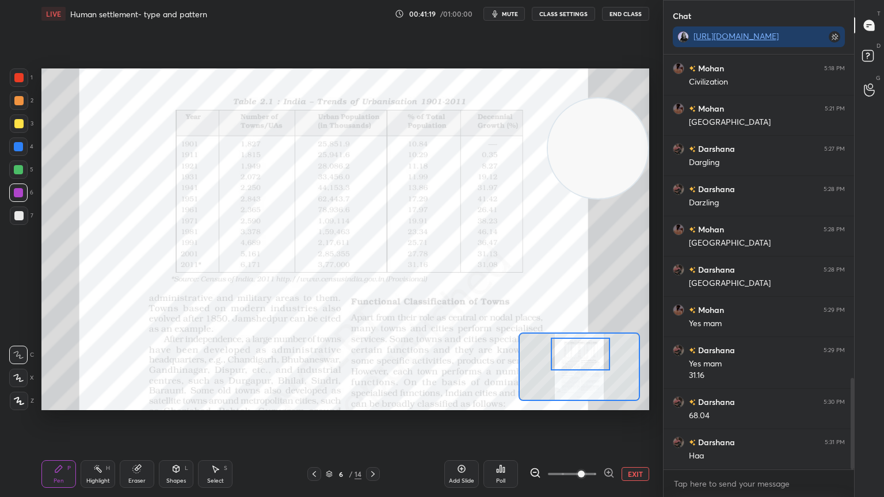
drag, startPoint x: 575, startPoint y: 373, endPoint x: 575, endPoint y: 346, distance: 27.0
click at [575, 346] on div at bounding box center [580, 354] width 60 height 33
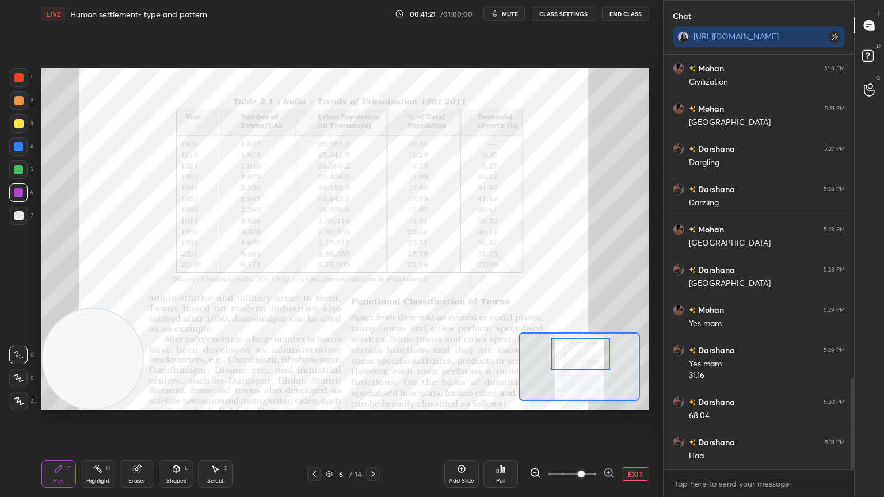
drag, startPoint x: 598, startPoint y: 115, endPoint x: 8, endPoint y: 353, distance: 636.4
click at [8, 353] on div "1 2 3 4 5 6 7 C X Z C X Z E E Erase all H H LIVE Human settlement- type and pat…" at bounding box center [326, 248] width 653 height 497
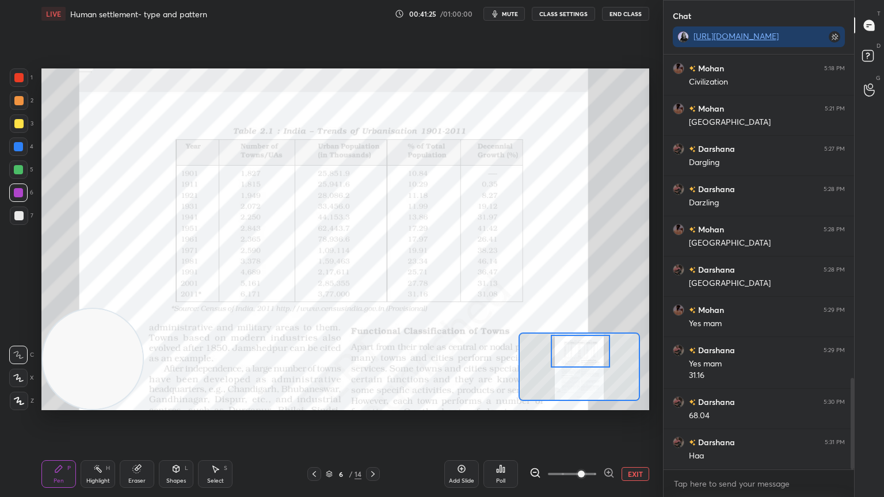
click at [568, 355] on div at bounding box center [580, 351] width 60 height 33
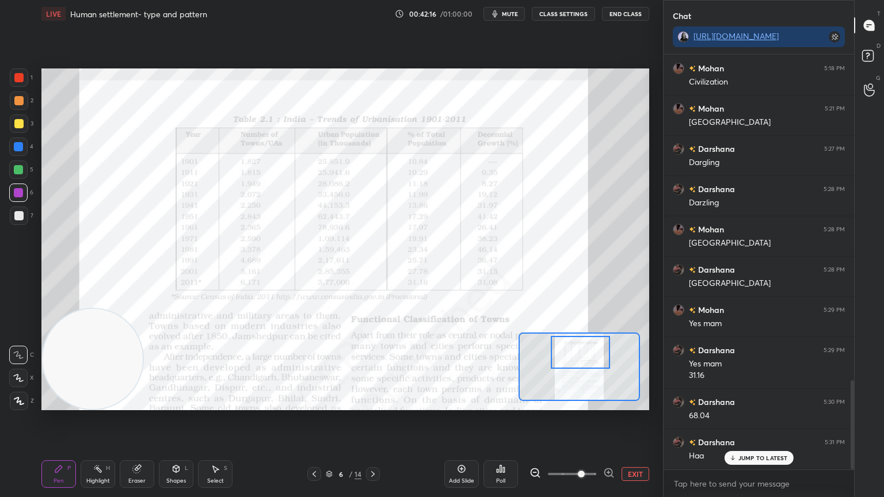
scroll to position [1509, 0]
click at [170, 419] on div "Shapes" at bounding box center [176, 481] width 20 height 6
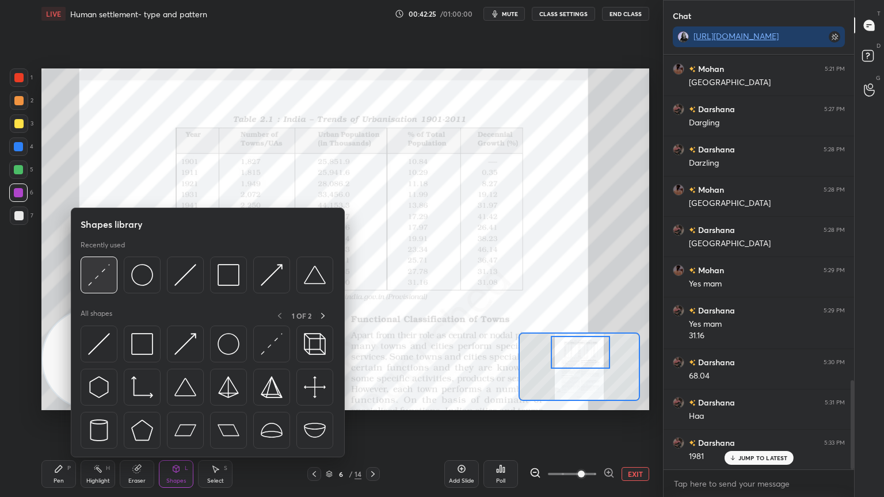
click at [112, 281] on div at bounding box center [99, 275] width 37 height 37
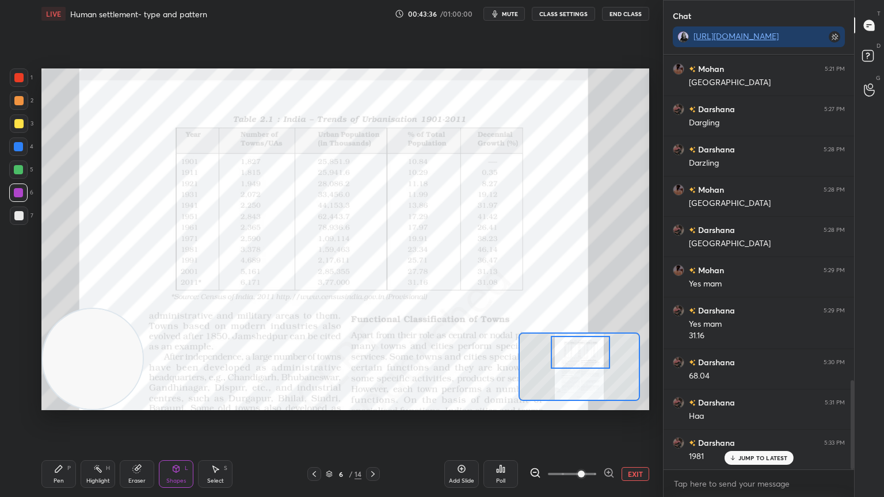
scroll to position [1560, 0]
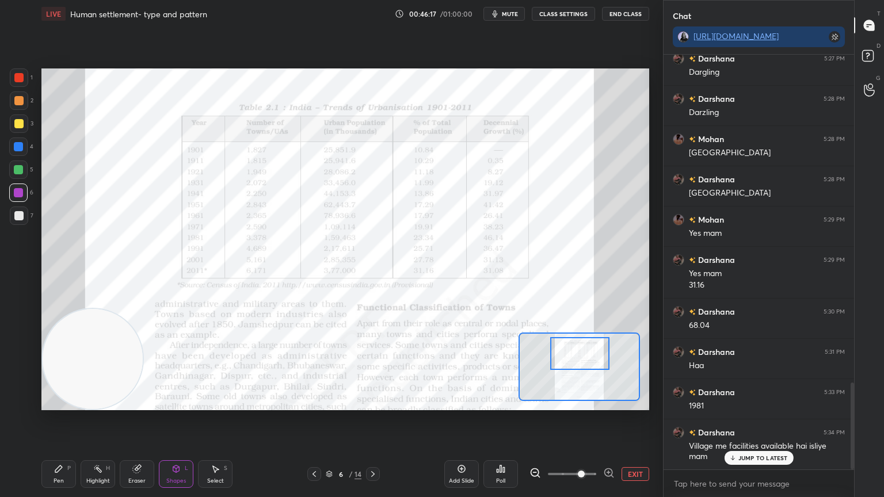
click at [591, 356] on div at bounding box center [580, 353] width 60 height 33
click at [626, 19] on button "End Class" at bounding box center [625, 14] width 47 height 14
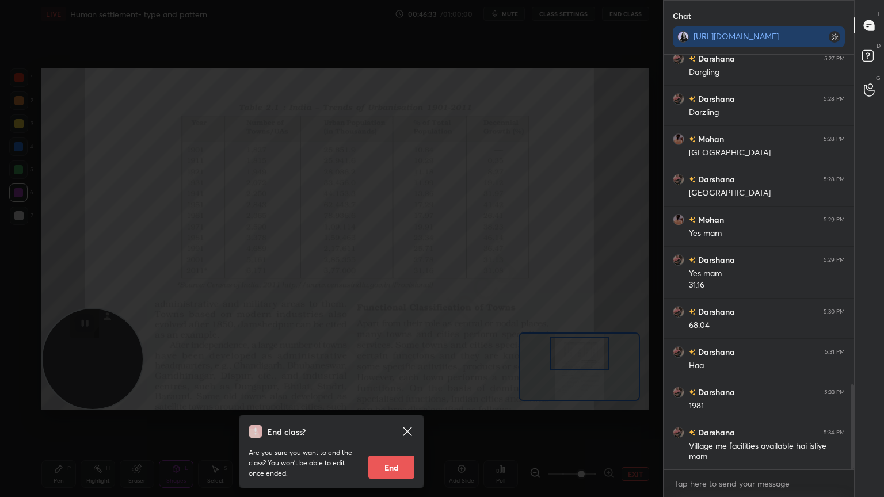
scroll to position [1601, 0]
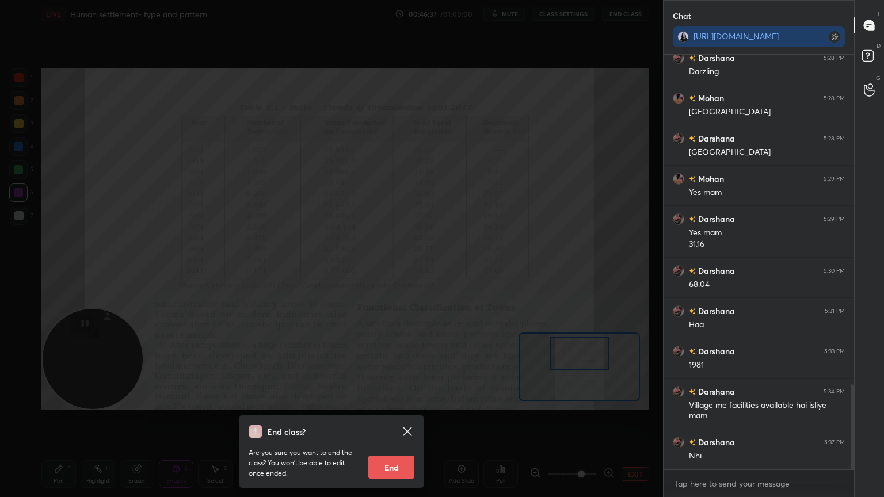
click at [541, 170] on div "End class? Are you sure you want to end the class? You won’t be able to edit on…" at bounding box center [331, 248] width 663 height 497
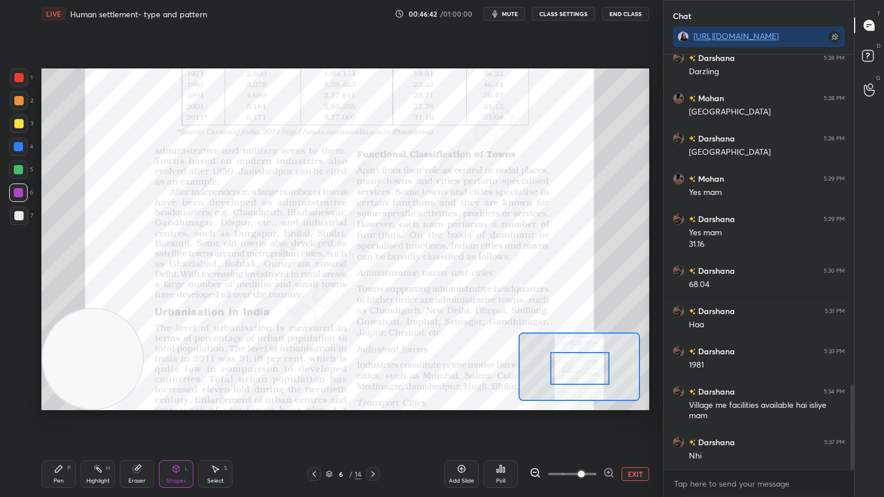
drag, startPoint x: 575, startPoint y: 354, endPoint x: 575, endPoint y: 369, distance: 15.0
click at [575, 369] on div at bounding box center [580, 368] width 60 height 33
drag, startPoint x: 575, startPoint y: 369, endPoint x: 575, endPoint y: 361, distance: 8.1
click at [575, 361] on div at bounding box center [580, 361] width 60 height 33
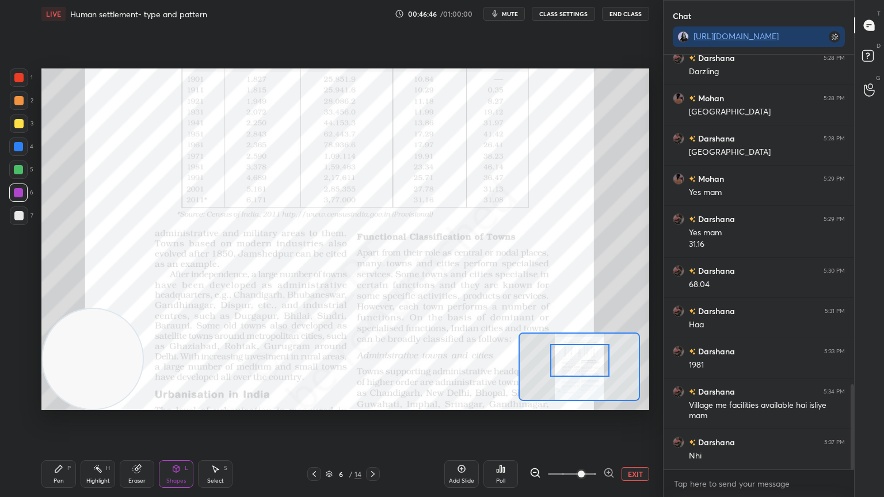
click at [56, 419] on icon at bounding box center [58, 468] width 9 height 9
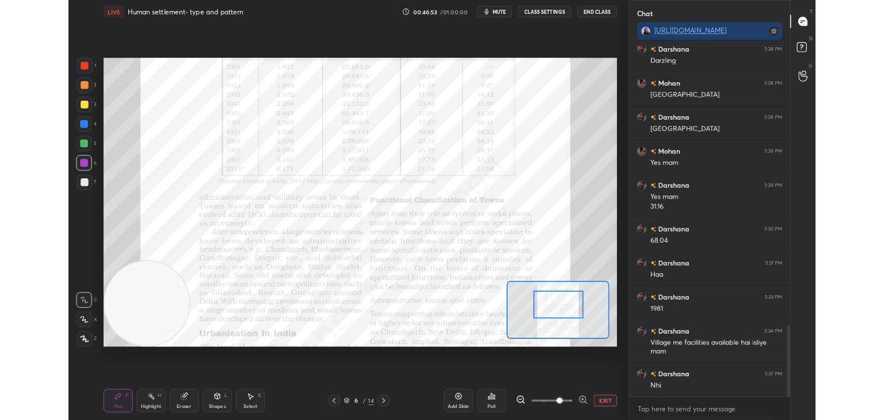
scroll to position [1612, 0]
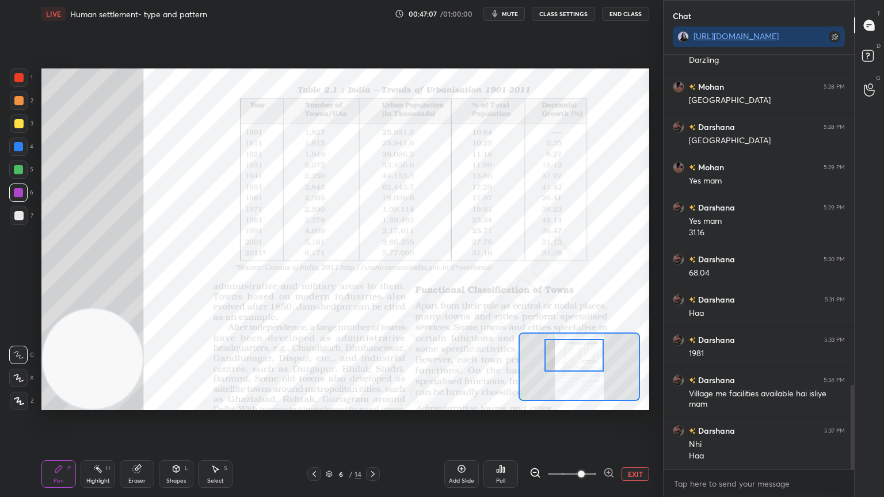
drag, startPoint x: 586, startPoint y: 374, endPoint x: 580, endPoint y: 369, distance: 7.7
click at [580, 369] on div at bounding box center [574, 355] width 60 height 33
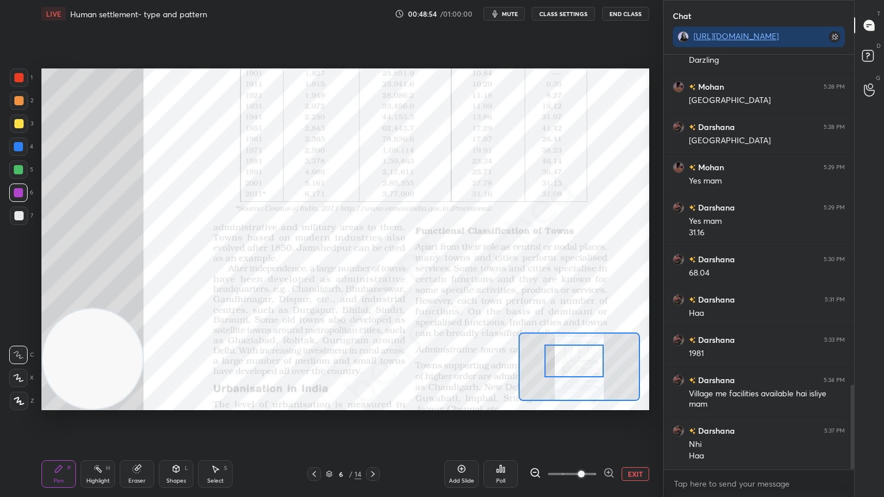
drag, startPoint x: 582, startPoint y: 364, endPoint x: 582, endPoint y: 370, distance: 6.3
click at [582, 370] on div at bounding box center [574, 361] width 60 height 33
drag, startPoint x: 582, startPoint y: 370, endPoint x: 582, endPoint y: 376, distance: 6.3
click at [582, 376] on div at bounding box center [574, 367] width 60 height 33
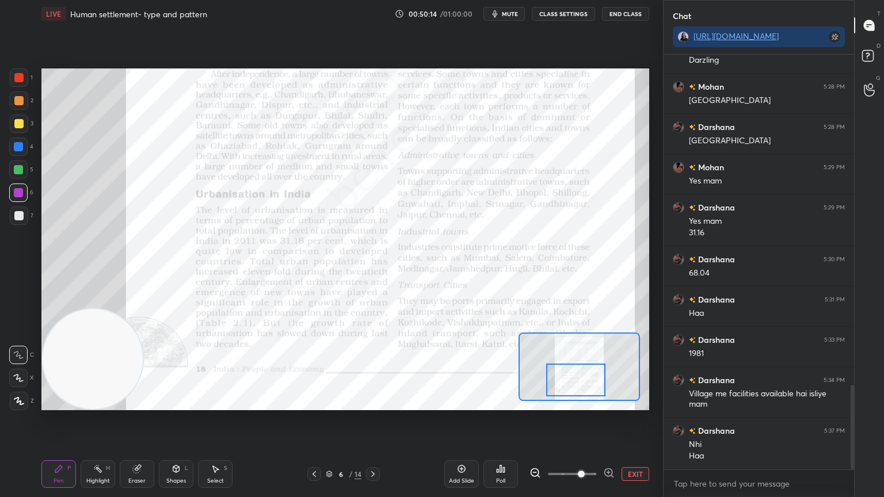
drag, startPoint x: 574, startPoint y: 368, endPoint x: 576, endPoint y: 380, distance: 12.2
click at [576, 380] on div at bounding box center [576, 380] width 60 height 33
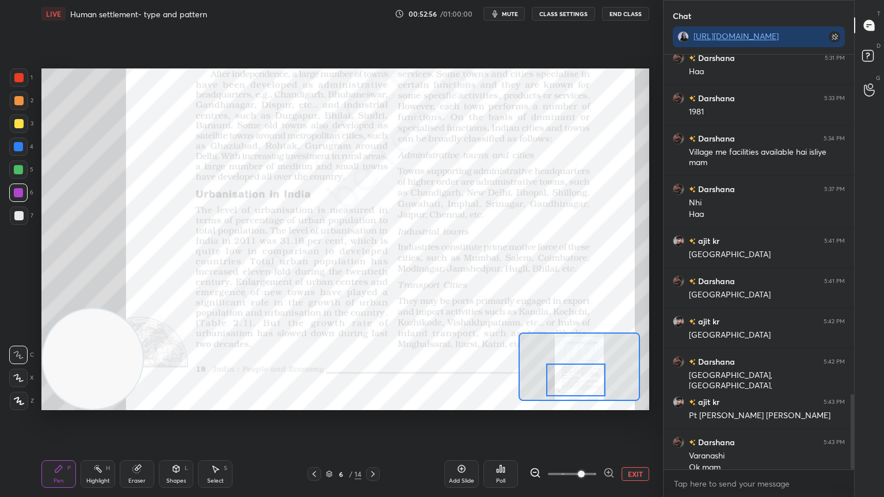
scroll to position [1865, 0]
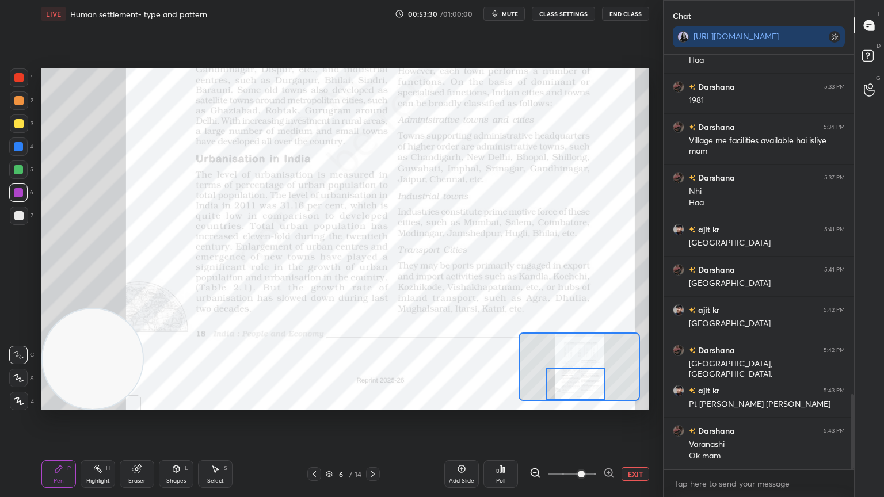
click at [568, 383] on div at bounding box center [576, 384] width 60 height 33
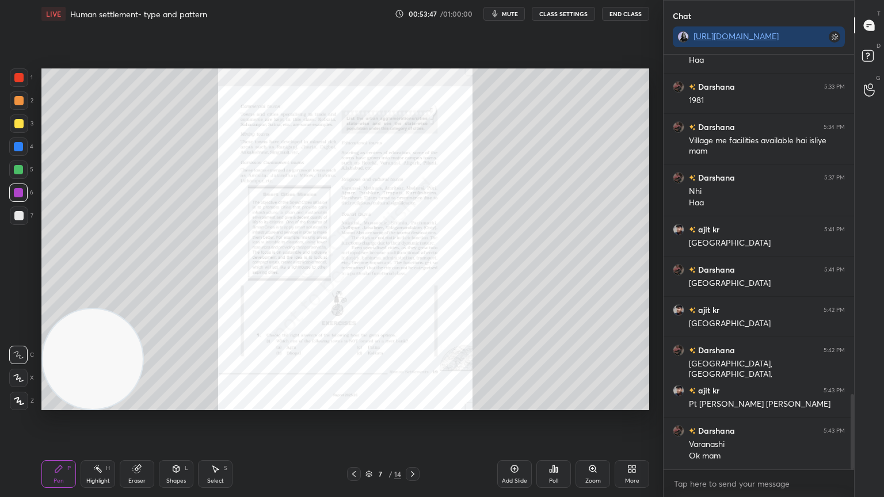
click at [580, 419] on div "Zoom" at bounding box center [592, 474] width 35 height 28
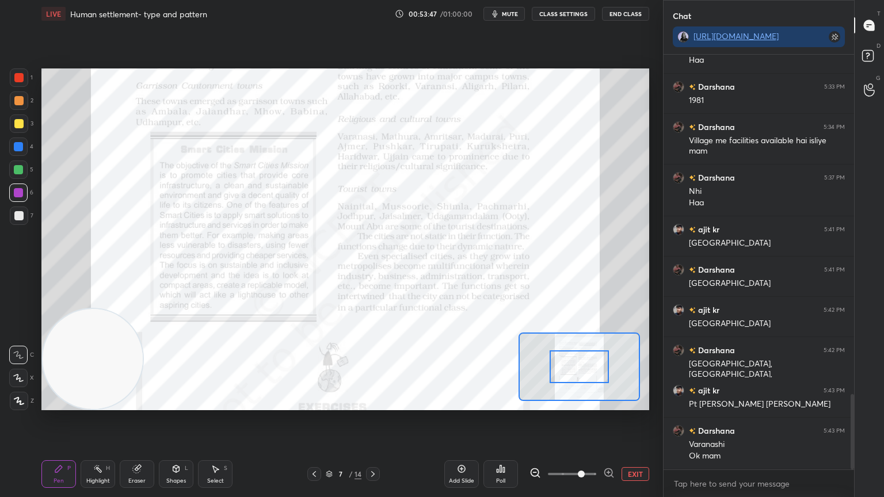
click at [580, 419] on span at bounding box center [572, 473] width 48 height 17
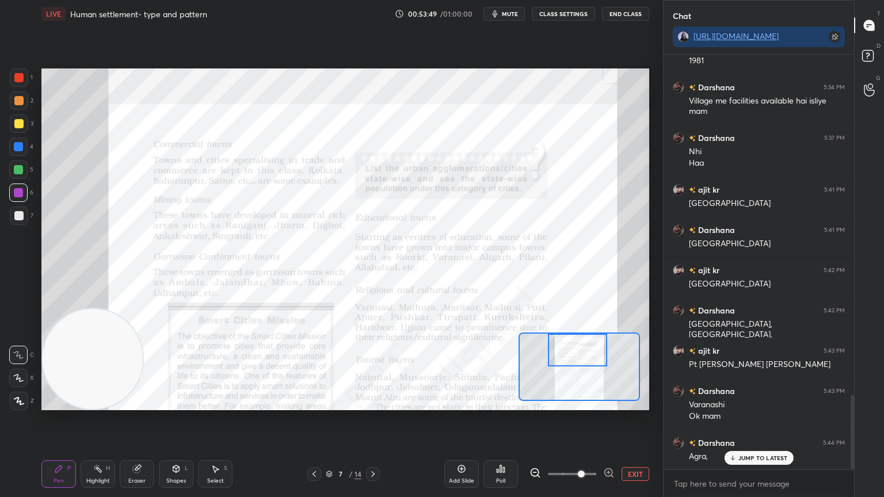
drag, startPoint x: 574, startPoint y: 364, endPoint x: 572, endPoint y: 343, distance: 20.2
click at [572, 343] on div at bounding box center [578, 350] width 60 height 33
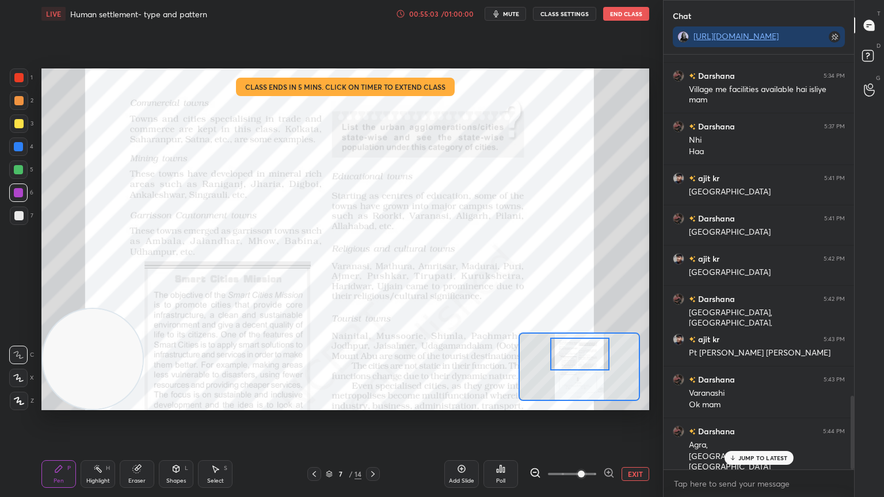
click at [569, 356] on div at bounding box center [580, 354] width 60 height 33
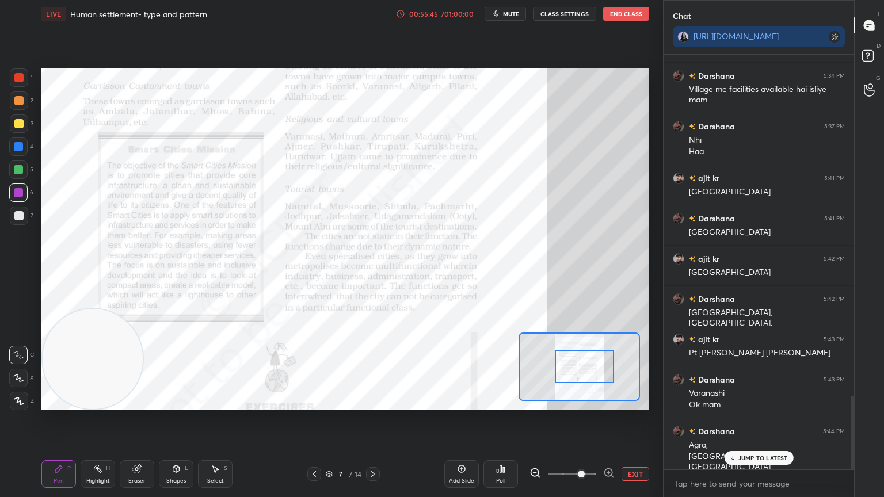
drag, startPoint x: 574, startPoint y: 357, endPoint x: 578, endPoint y: 372, distance: 15.1
click at [578, 372] on div at bounding box center [585, 366] width 60 height 33
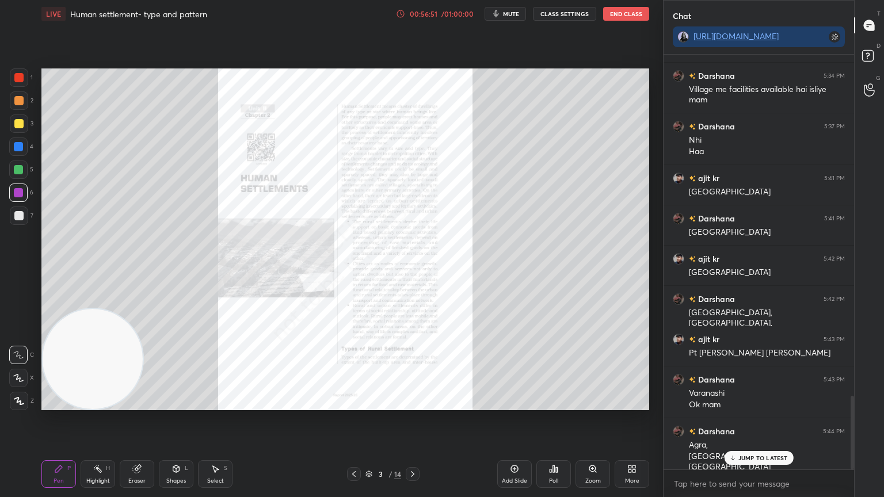
click at [518, 16] on span "mute" at bounding box center [511, 14] width 16 height 8
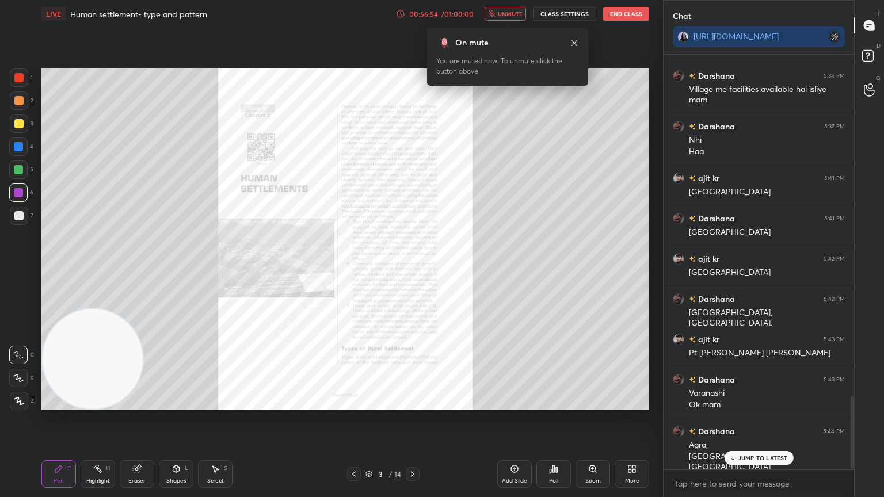
click at [735, 419] on div "JUMP TO LATEST" at bounding box center [758, 458] width 69 height 14
click at [625, 14] on button "End Class" at bounding box center [626, 14] width 46 height 14
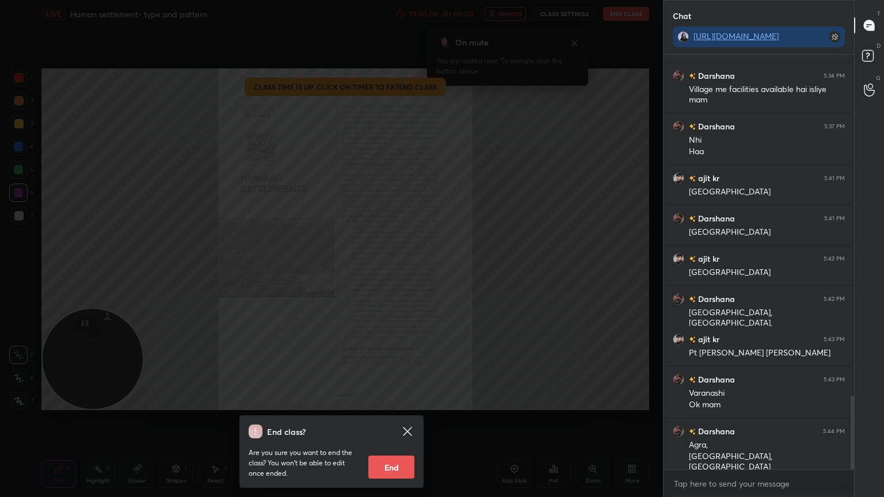
click at [389, 419] on button "End" at bounding box center [391, 467] width 46 height 23
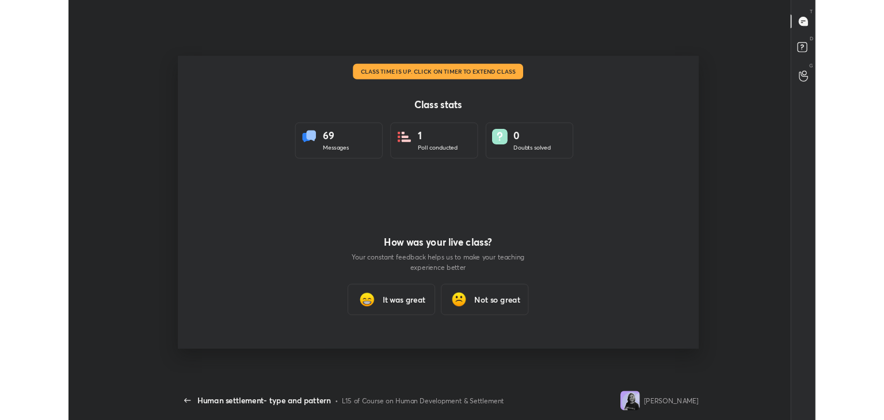
scroll to position [57177, 56649]
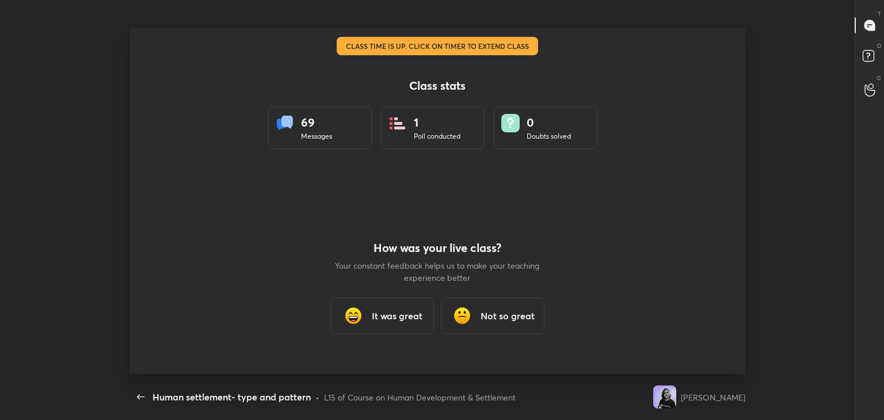
type textarea "x"
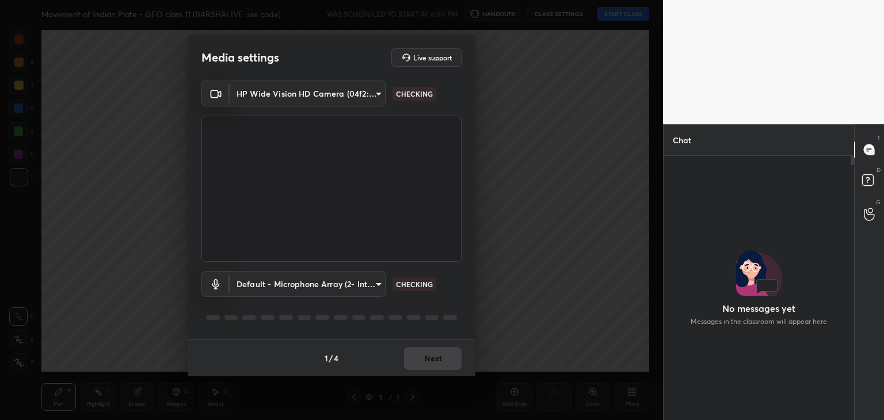
scroll to position [233, 187]
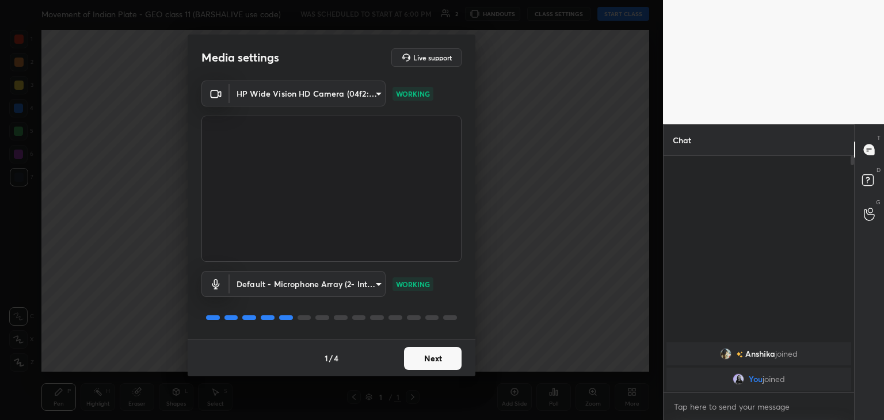
click at [438, 362] on button "Next" at bounding box center [433, 358] width 58 height 23
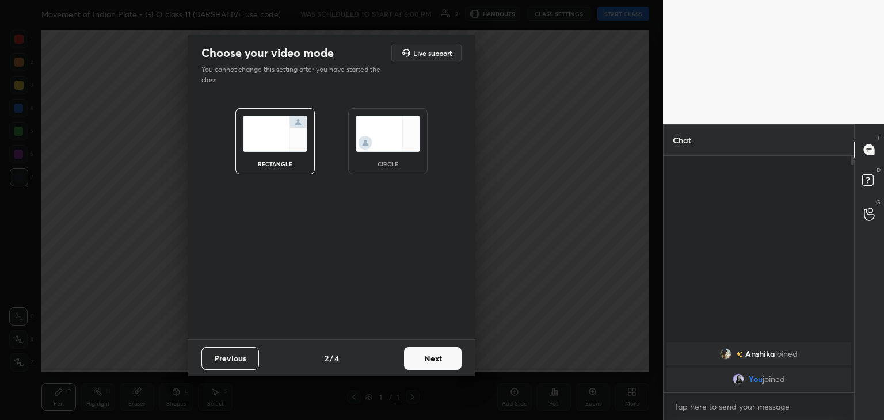
click at [389, 138] on img at bounding box center [387, 134] width 64 height 36
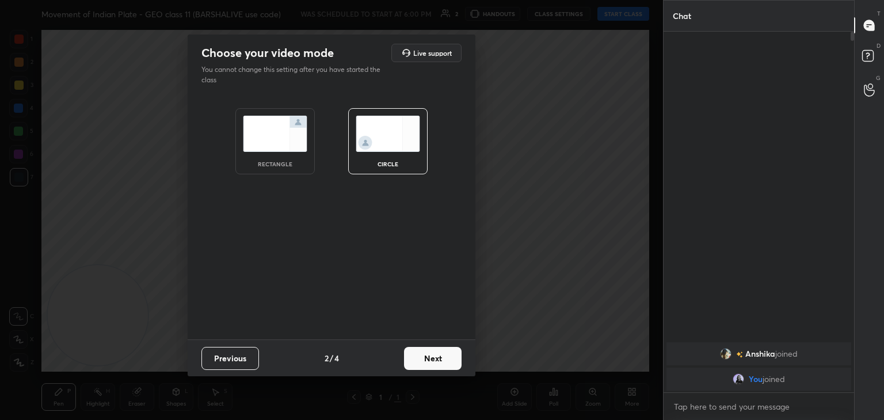
scroll to position [385, 187]
click at [424, 362] on button "Next" at bounding box center [433, 358] width 58 height 23
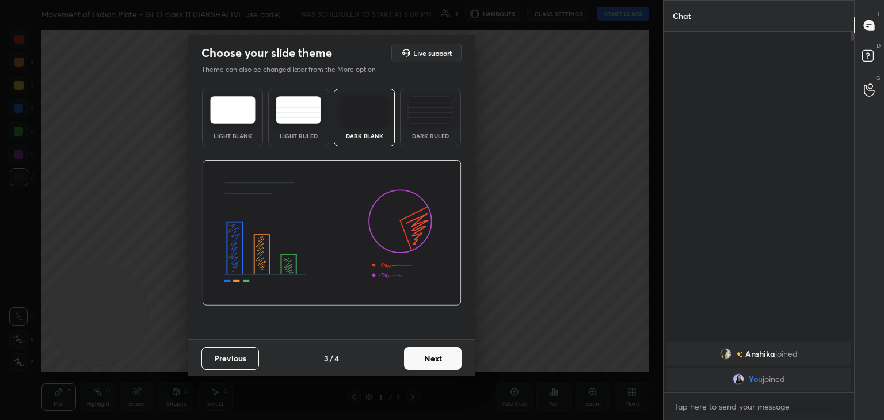
click at [424, 362] on button "Next" at bounding box center [433, 358] width 58 height 23
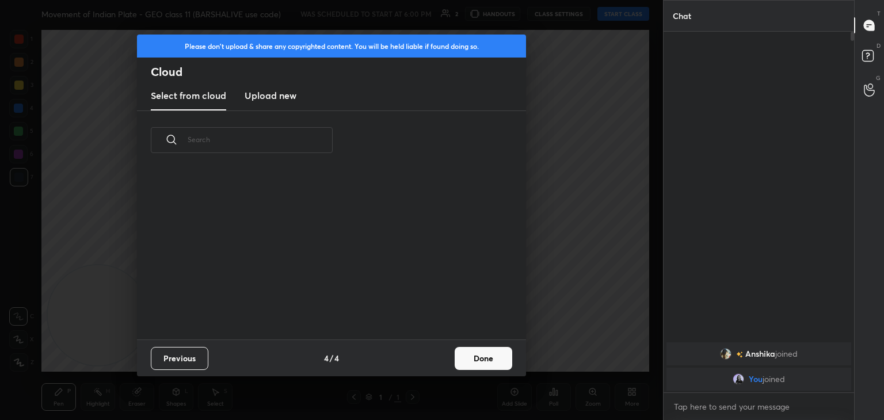
click at [467, 360] on button "Done" at bounding box center [483, 358] width 58 height 23
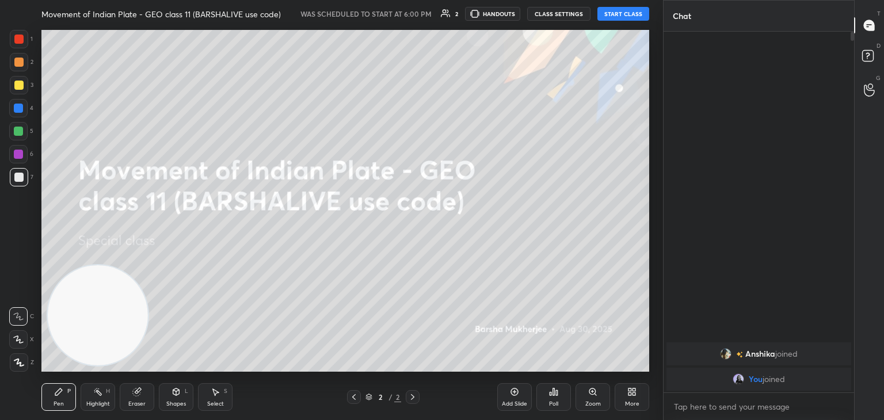
click at [634, 15] on button "START CLASS" at bounding box center [623, 14] width 52 height 14
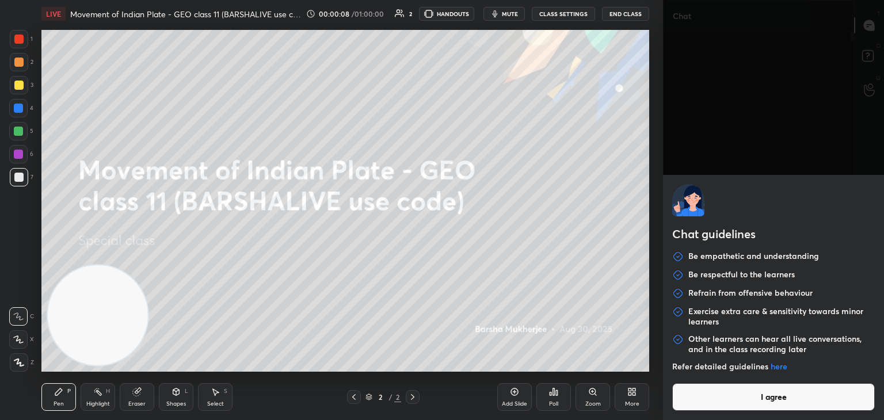
click at [736, 399] on body "1 2 3 4 5 6 7 C X Z C X Z E E Erase all H H LIVE Movement of Indian Plate - GEO…" at bounding box center [442, 210] width 884 height 420
click at [736, 399] on button "I agree" at bounding box center [773, 397] width 202 height 28
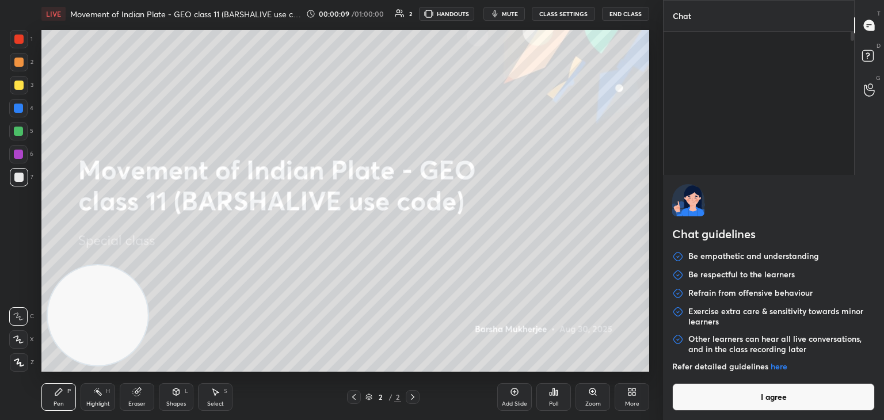
type textarea "x"
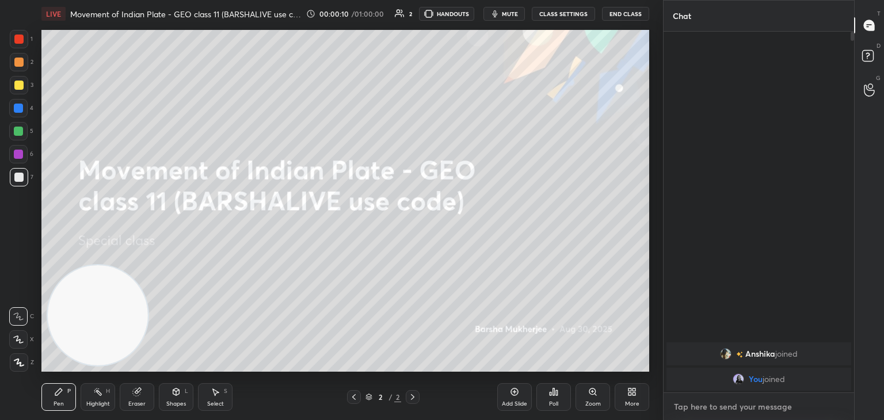
paste textarea "[URL][DOMAIN_NAME]"
type textarea "[URL][DOMAIN_NAME]"
type textarea "x"
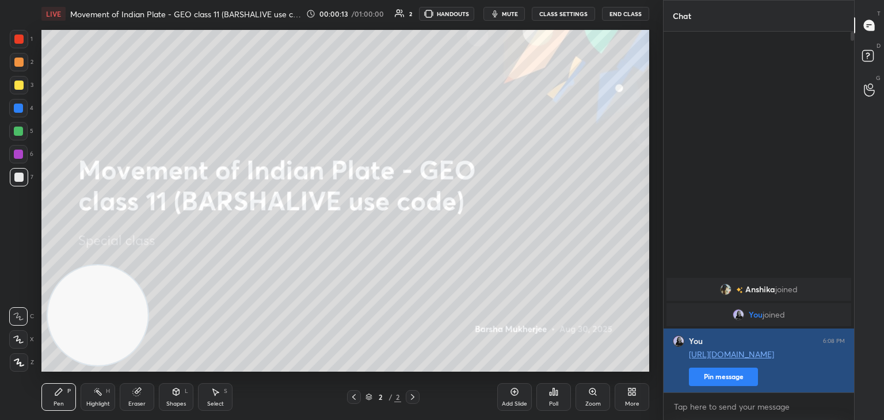
click at [719, 378] on button "Pin message" at bounding box center [723, 377] width 69 height 18
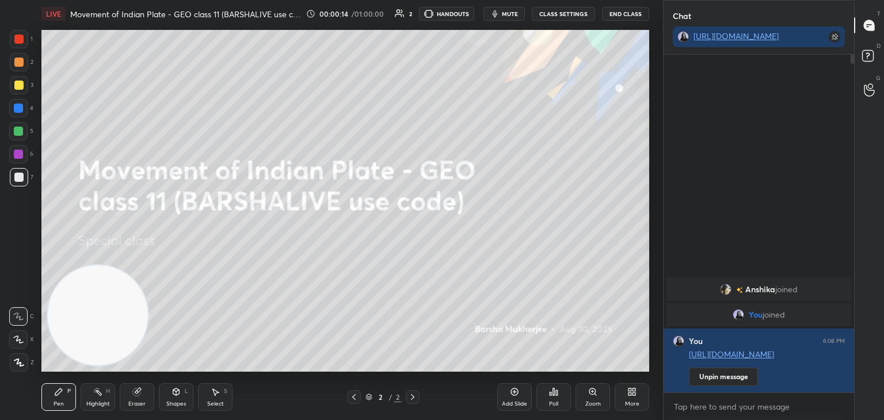
click at [630, 404] on div "More" at bounding box center [632, 404] width 14 height 6
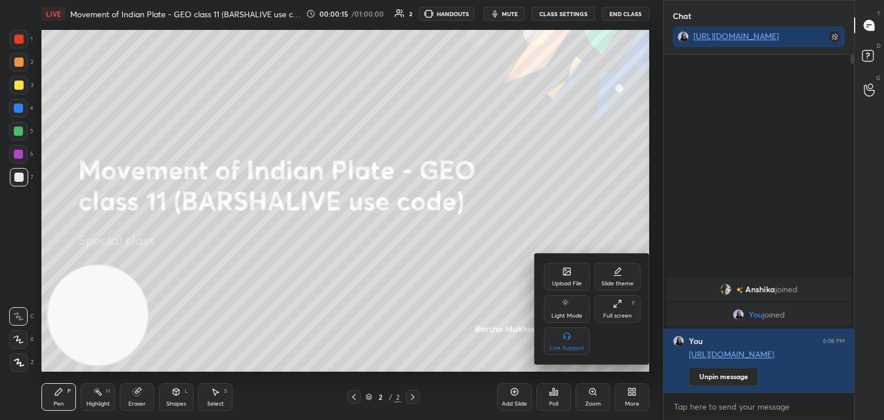
click at [564, 276] on icon at bounding box center [566, 271] width 9 height 9
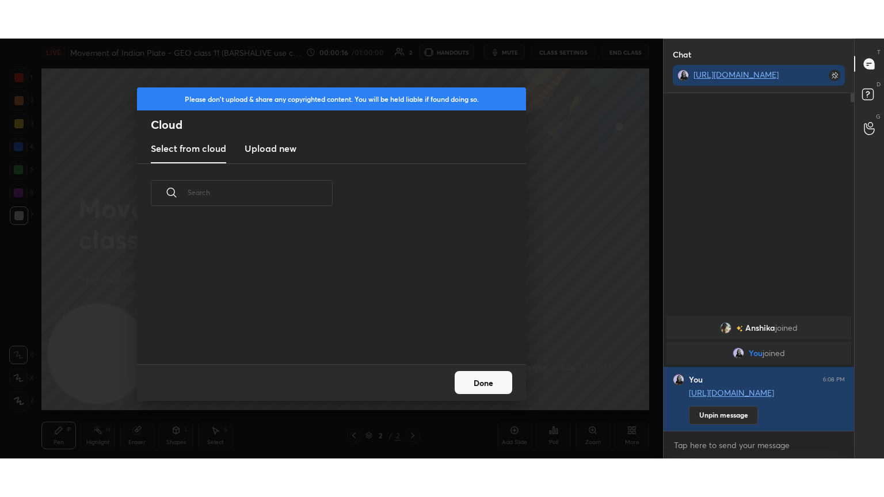
scroll to position [142, 369]
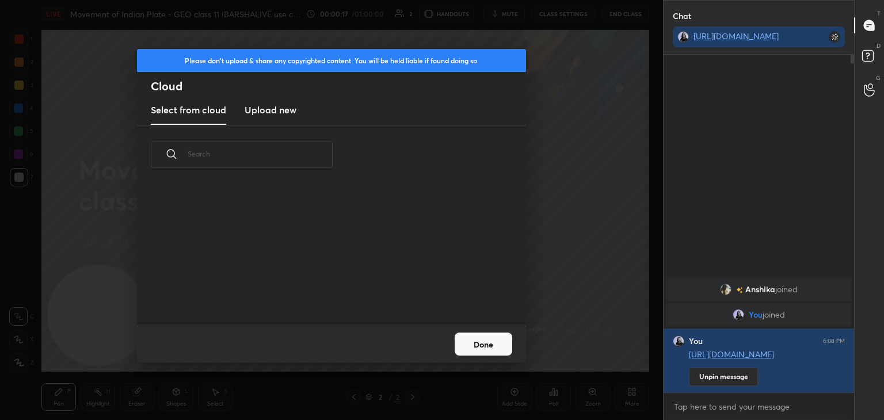
click at [287, 106] on h3 "Upload new" at bounding box center [270, 110] width 52 height 14
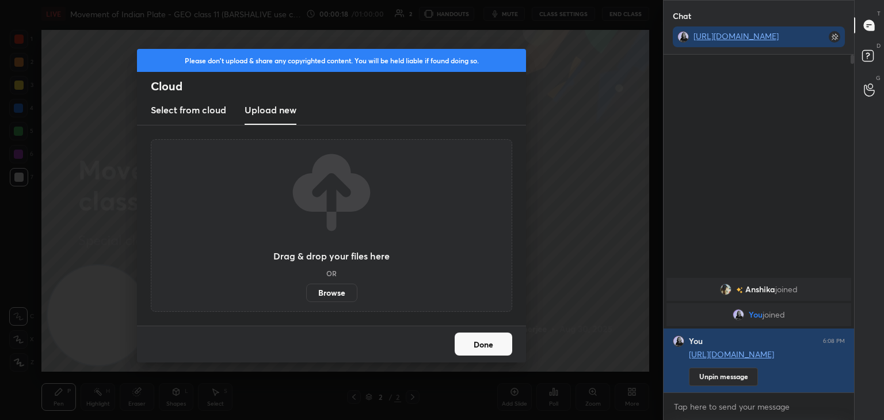
click at [338, 295] on label "Browse" at bounding box center [331, 293] width 51 height 18
click at [306, 295] on input "Browse" at bounding box center [306, 293] width 0 height 18
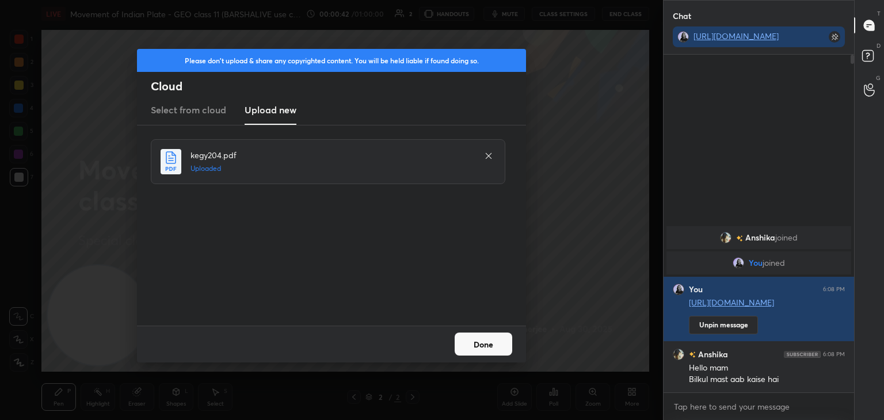
click at [483, 347] on button "Done" at bounding box center [483, 343] width 58 height 23
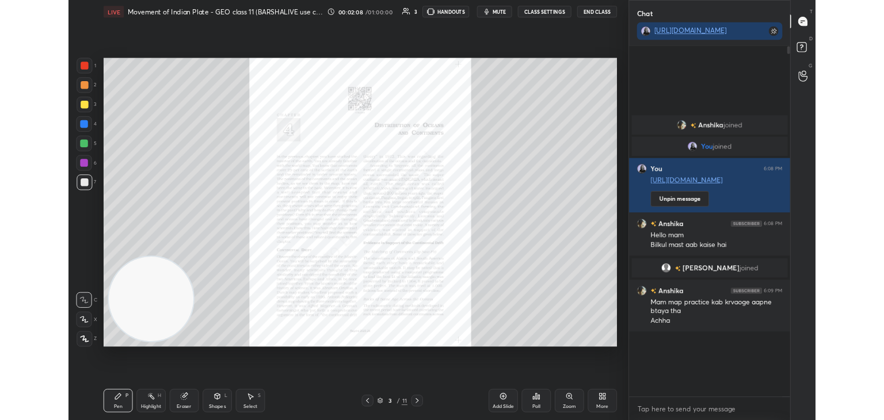
scroll to position [439, 187]
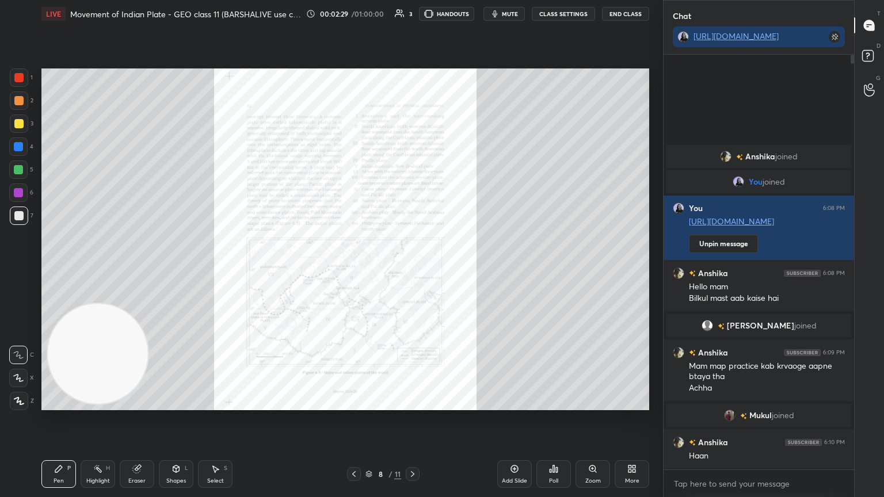
click at [17, 184] on div at bounding box center [18, 192] width 18 height 18
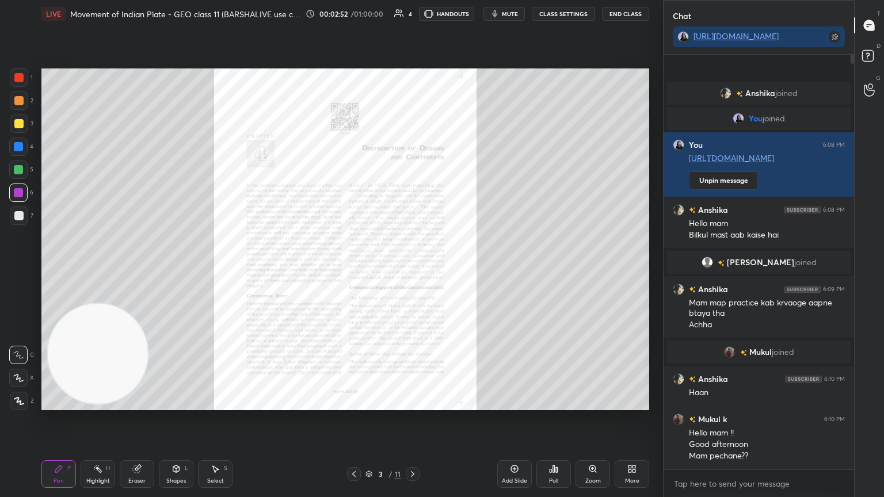
click at [593, 419] on div "Zoom" at bounding box center [593, 481] width 16 height 6
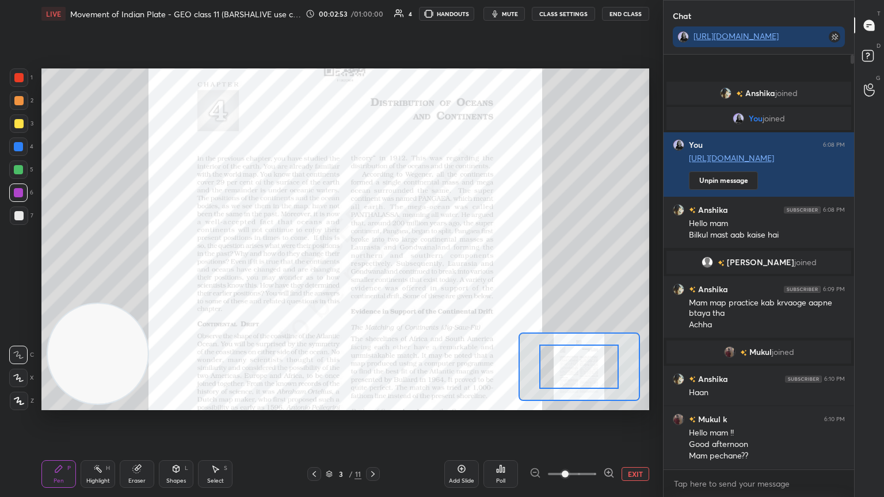
click at [593, 419] on span at bounding box center [572, 473] width 48 height 17
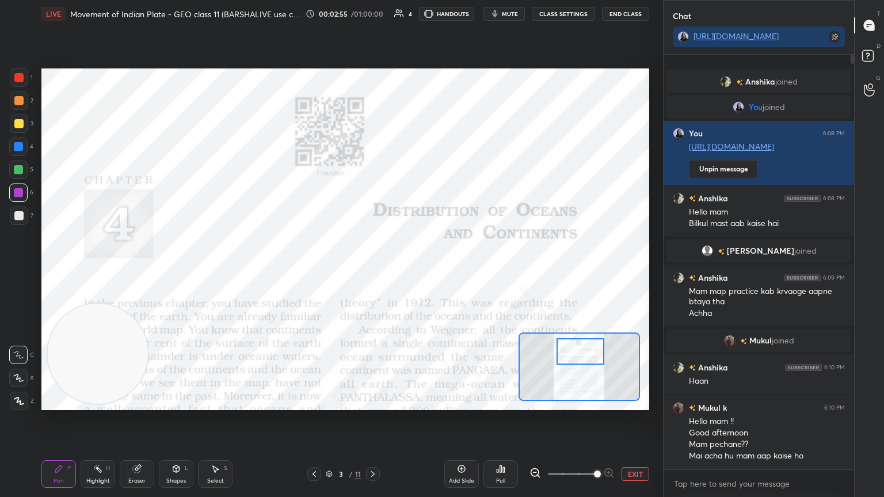
drag, startPoint x: 595, startPoint y: 371, endPoint x: 597, endPoint y: 356, distance: 15.0
click at [597, 356] on div at bounding box center [580, 351] width 48 height 26
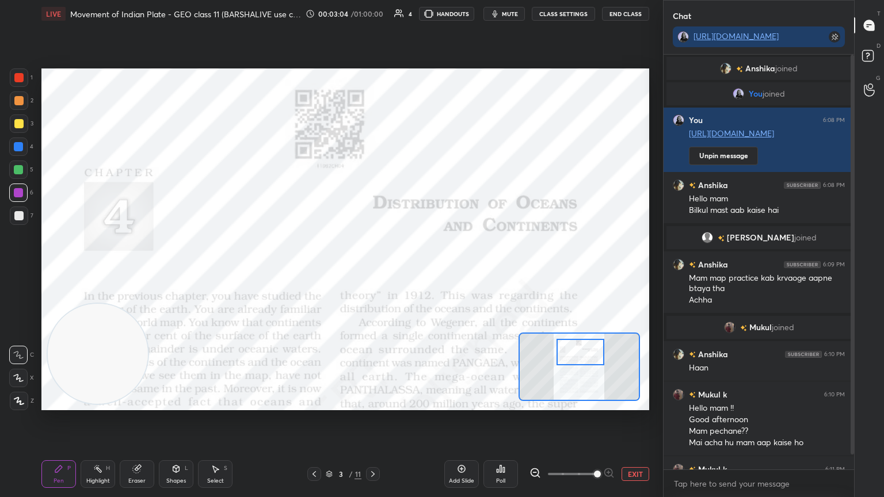
scroll to position [27, 0]
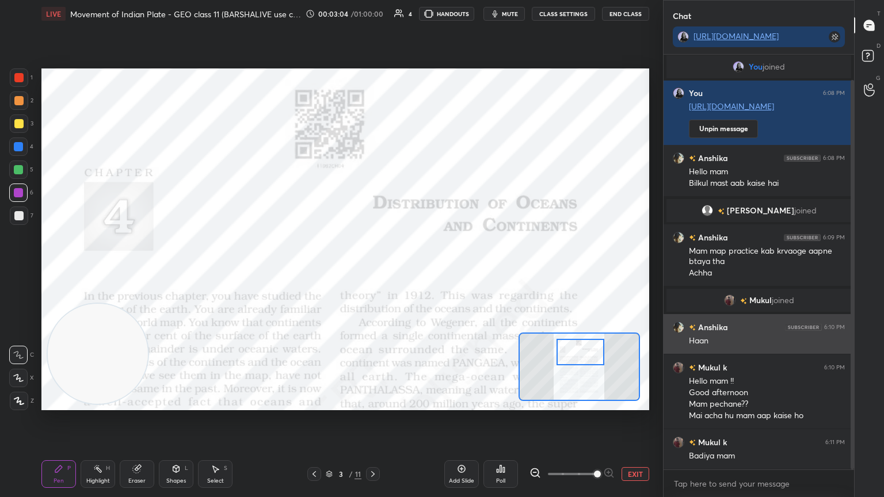
drag, startPoint x: 851, startPoint y: 255, endPoint x: 844, endPoint y: 343, distance: 88.3
click at [844, 343] on div "Anshika joined You joined You 6:08 PM https://t.me/BARSHALIVE_GEO Unpin message…" at bounding box center [758, 262] width 190 height 415
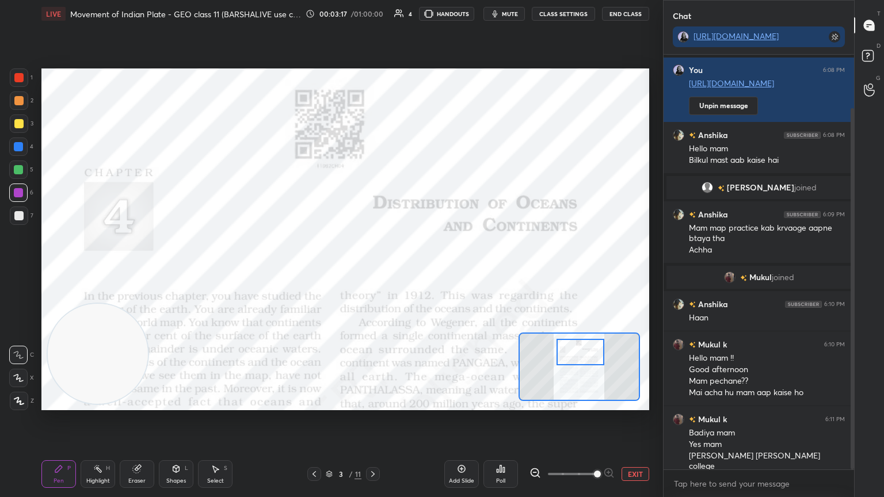
scroll to position [62, 0]
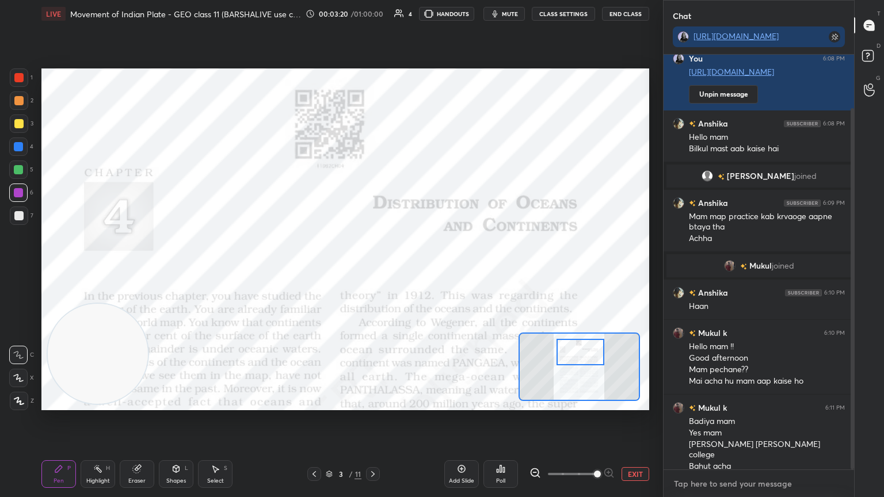
drag, startPoint x: 673, startPoint y: 482, endPoint x: 790, endPoint y: 484, distance: 116.8
click at [790, 419] on textarea at bounding box center [758, 484] width 172 height 18
drag, startPoint x: 790, startPoint y: 484, endPoint x: 762, endPoint y: 483, distance: 28.2
click at [762, 419] on textarea at bounding box center [758, 484] width 172 height 18
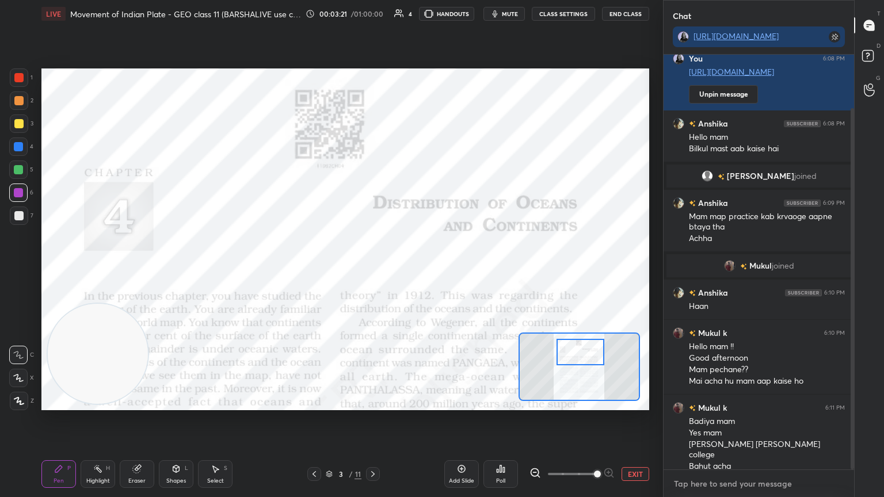
click at [762, 419] on textarea at bounding box center [758, 484] width 172 height 18
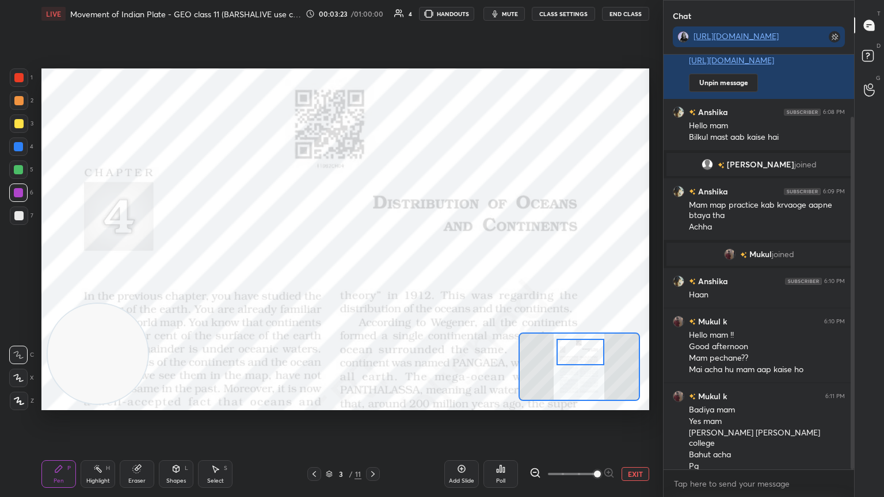
click at [648, 419] on div "Setting up your live class Poll for secs No correct answer Start poll" at bounding box center [345, 239] width 617 height 423
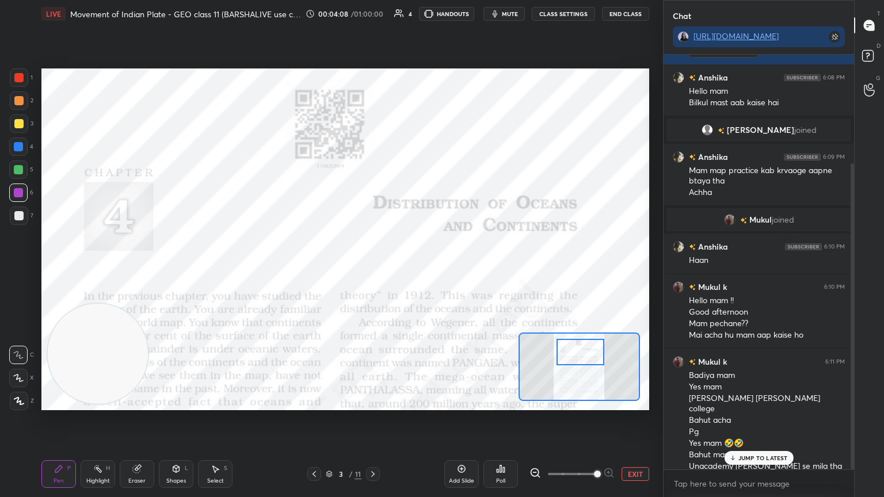
scroll to position [147, 0]
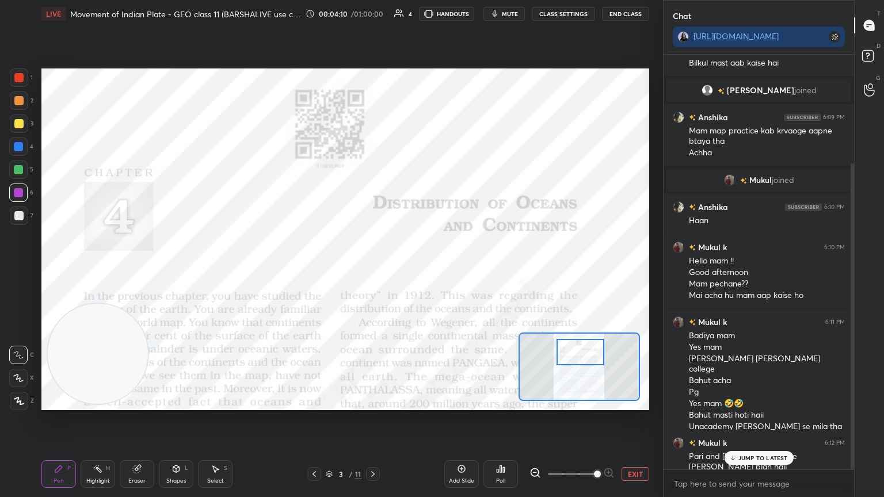
click at [775, 419] on p "JUMP TO LATEST" at bounding box center [762, 457] width 49 height 7
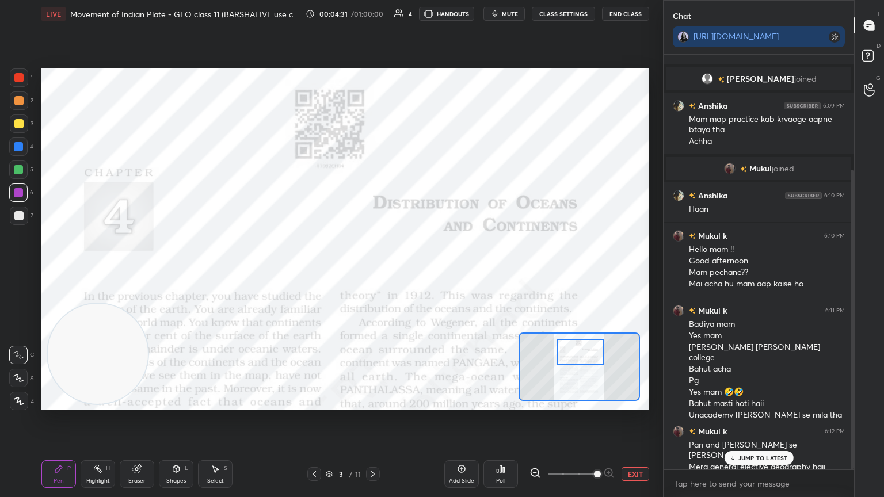
click at [775, 419] on p "JUMP TO LATEST" at bounding box center [762, 457] width 49 height 7
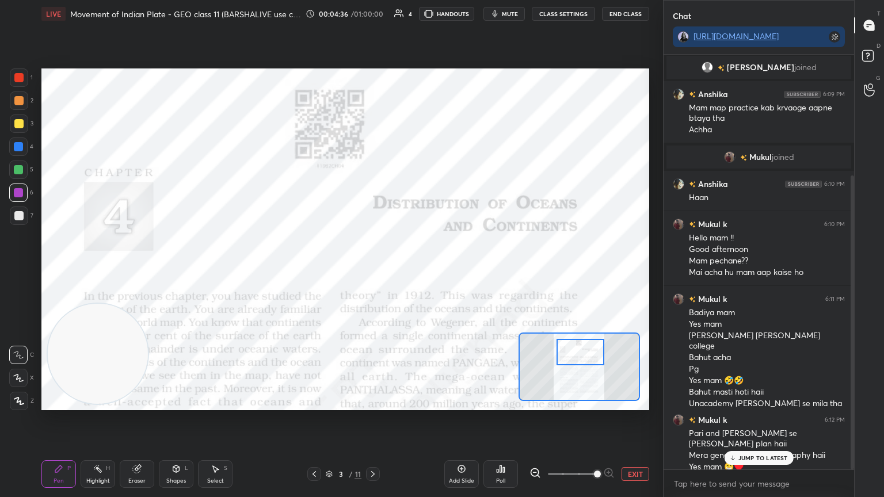
click at [775, 419] on p "JUMP TO LATEST" at bounding box center [762, 457] width 49 height 7
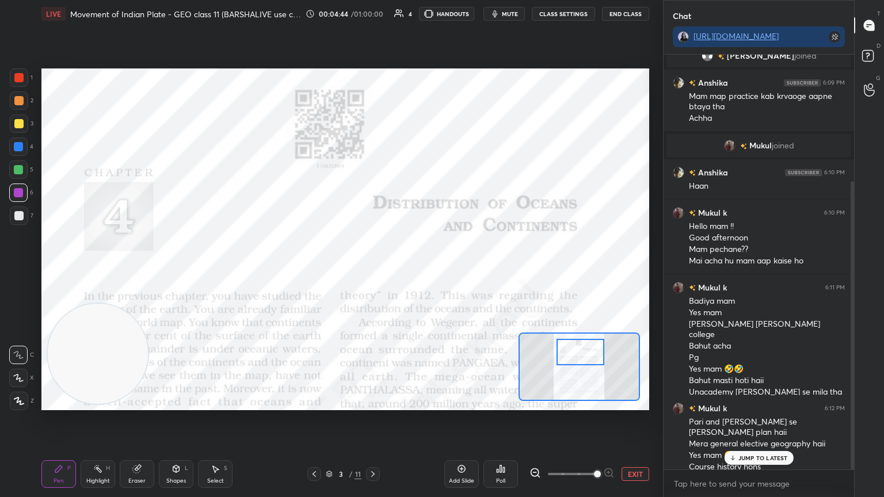
click at [775, 419] on p "JUMP TO LATEST" at bounding box center [762, 457] width 49 height 7
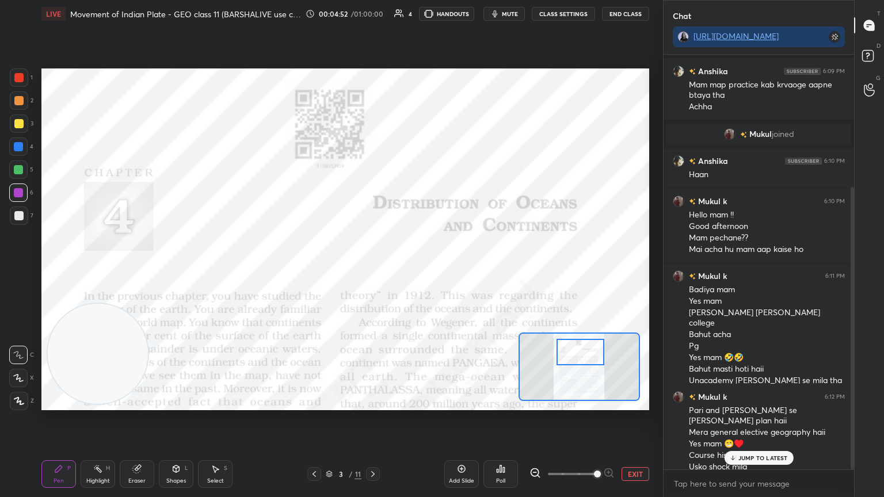
click at [775, 419] on p "JUMP TO LATEST" at bounding box center [762, 457] width 49 height 7
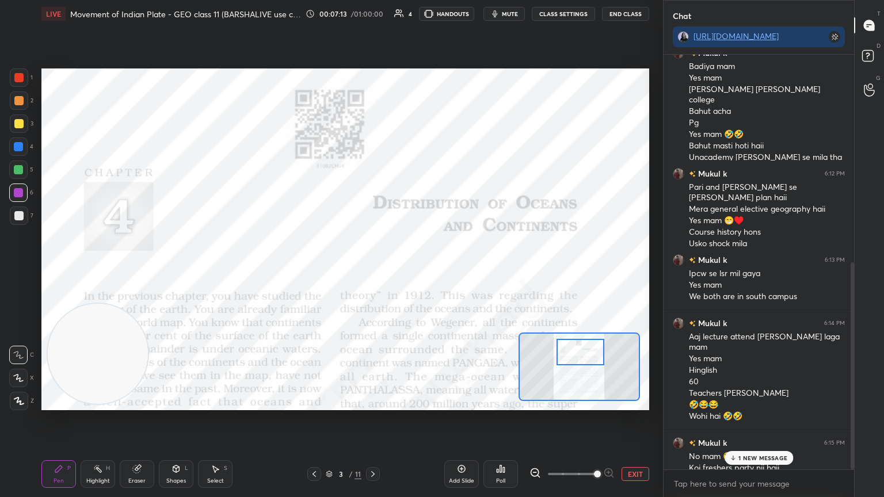
scroll to position [428, 0]
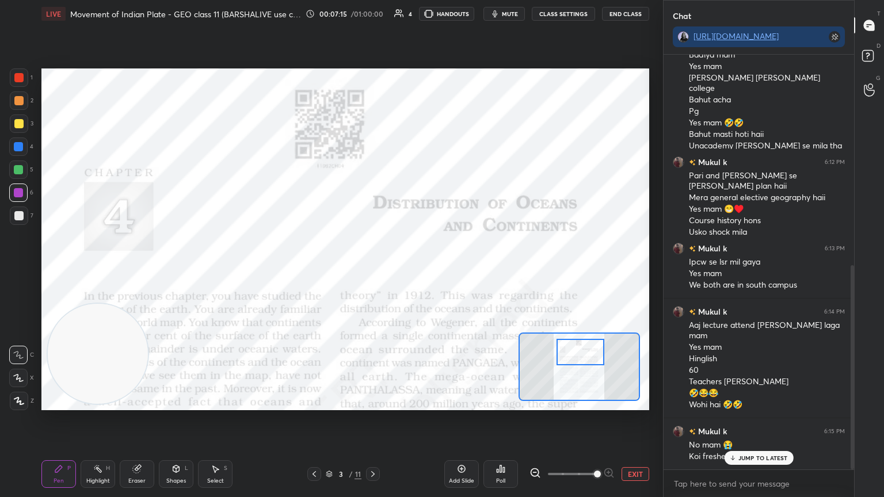
click at [775, 419] on p "JUMP TO LATEST" at bounding box center [762, 457] width 49 height 7
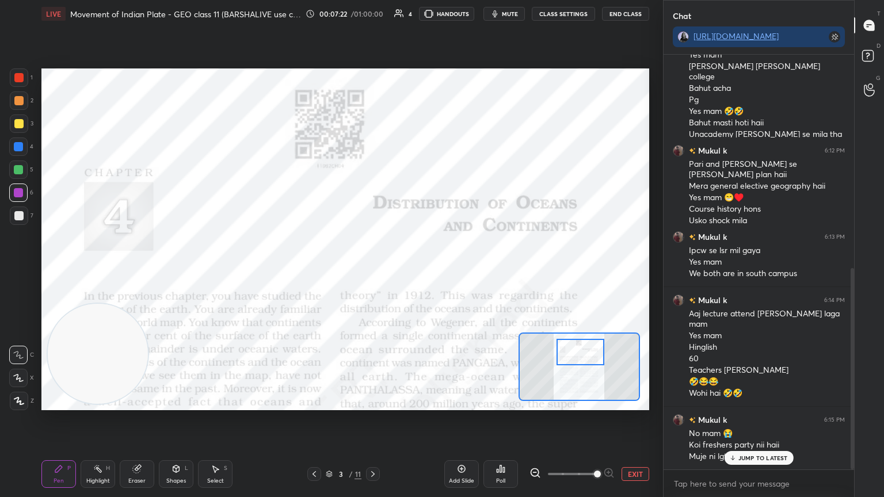
click at [775, 419] on p "JUMP TO LATEST" at bounding box center [762, 457] width 49 height 7
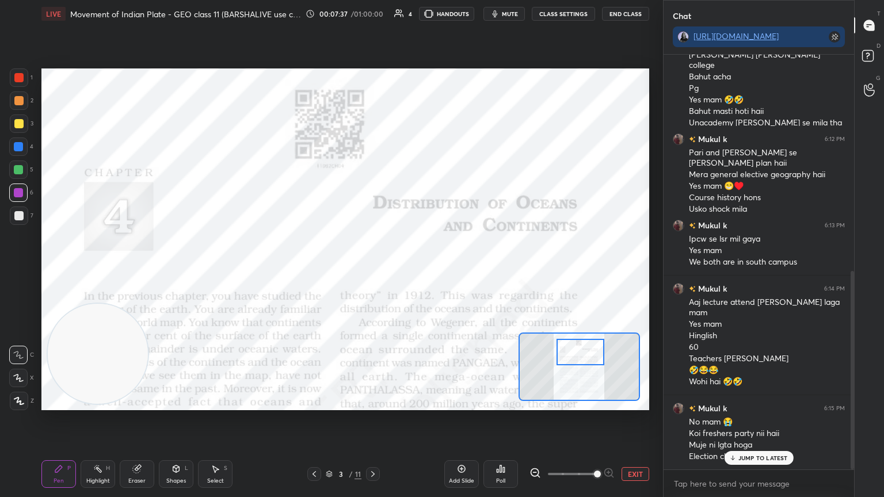
click at [775, 419] on p "JUMP TO LATEST" at bounding box center [762, 457] width 49 height 7
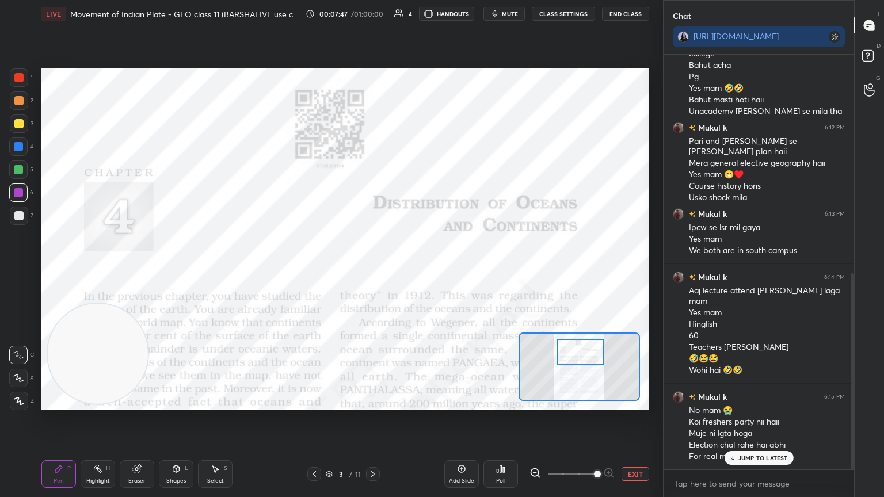
click at [775, 419] on p "JUMP TO LATEST" at bounding box center [762, 457] width 49 height 7
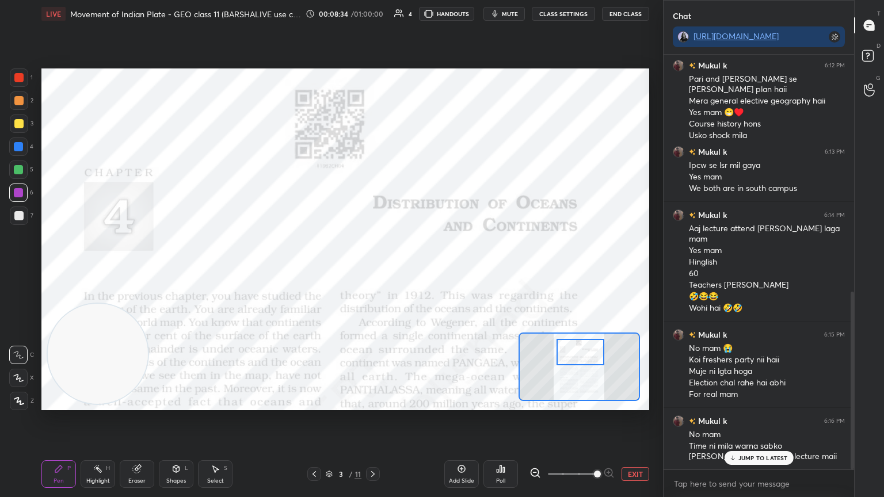
scroll to position [552, 0]
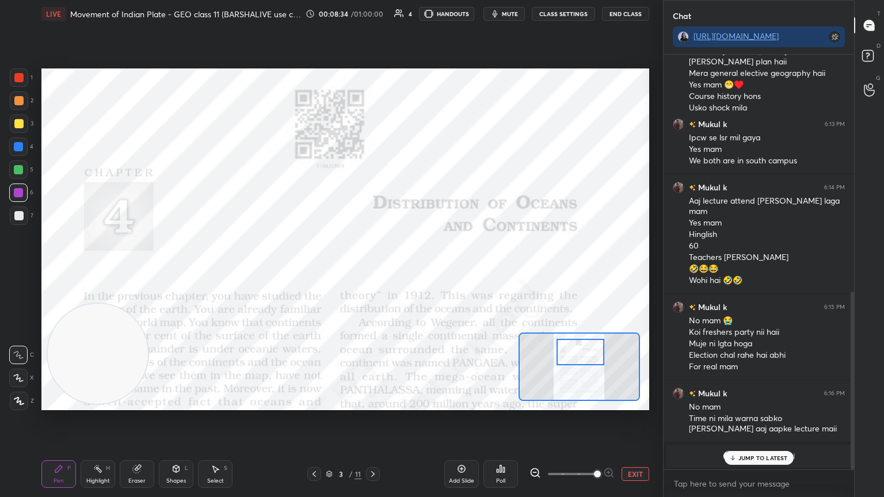
click at [775, 419] on p "JUMP TO LATEST" at bounding box center [762, 457] width 49 height 7
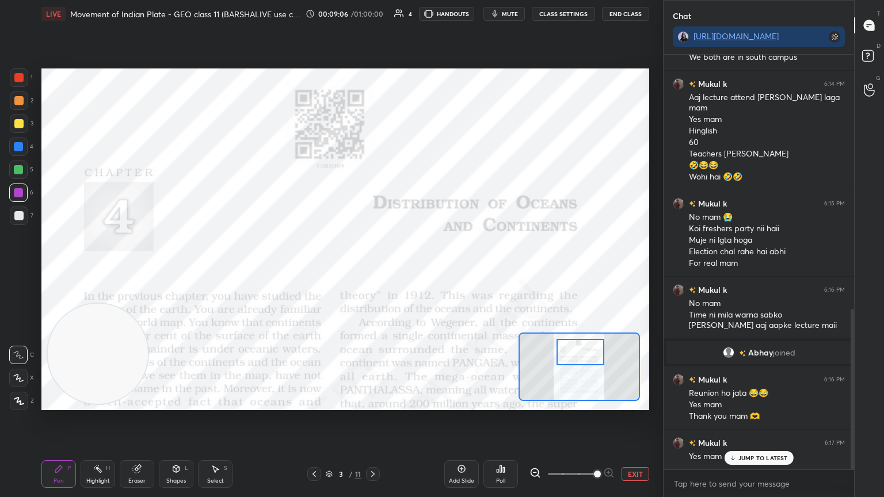
scroll to position [667, 0]
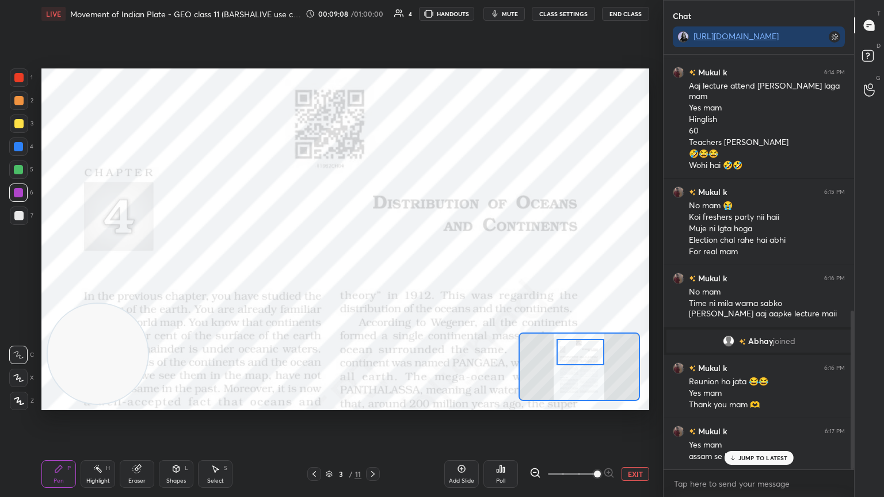
click at [775, 419] on p "JUMP TO LATEST" at bounding box center [762, 457] width 49 height 7
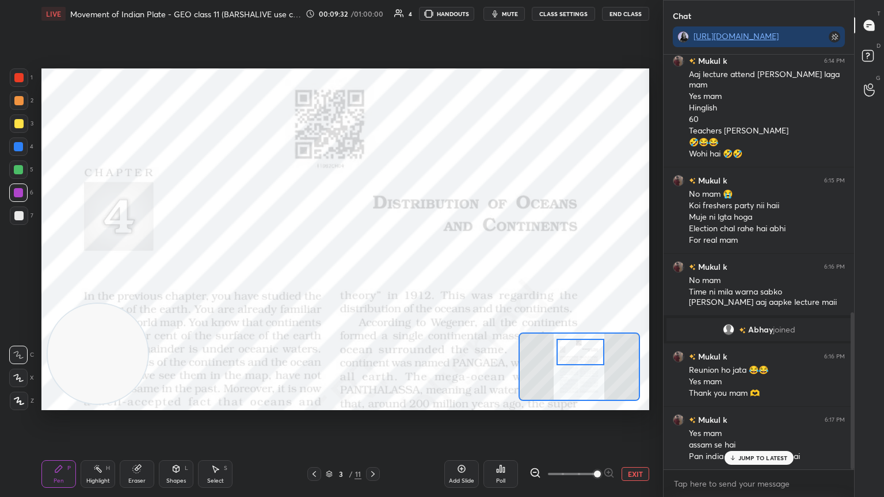
click at [775, 419] on p "JUMP TO LATEST" at bounding box center [762, 457] width 49 height 7
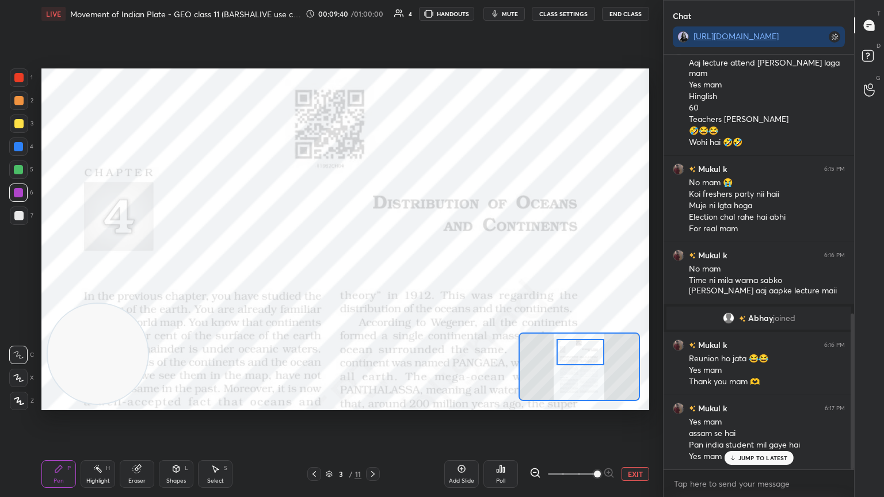
click at [775, 419] on p "JUMP TO LATEST" at bounding box center [762, 457] width 49 height 7
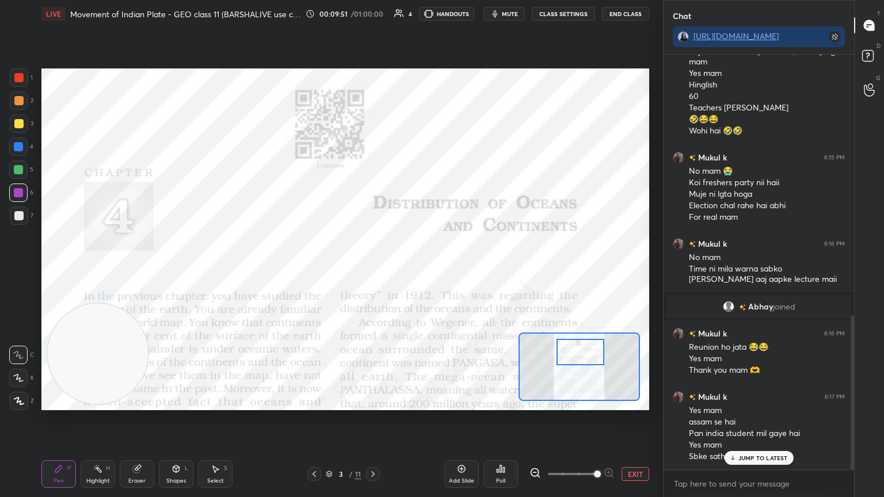
click at [775, 419] on p "JUMP TO LATEST" at bounding box center [762, 457] width 49 height 7
click at [585, 352] on div at bounding box center [580, 352] width 48 height 26
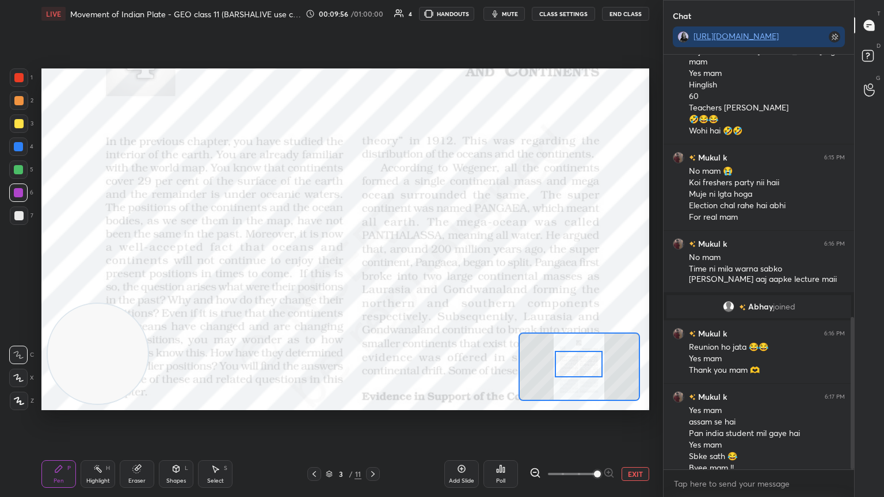
scroll to position [713, 0]
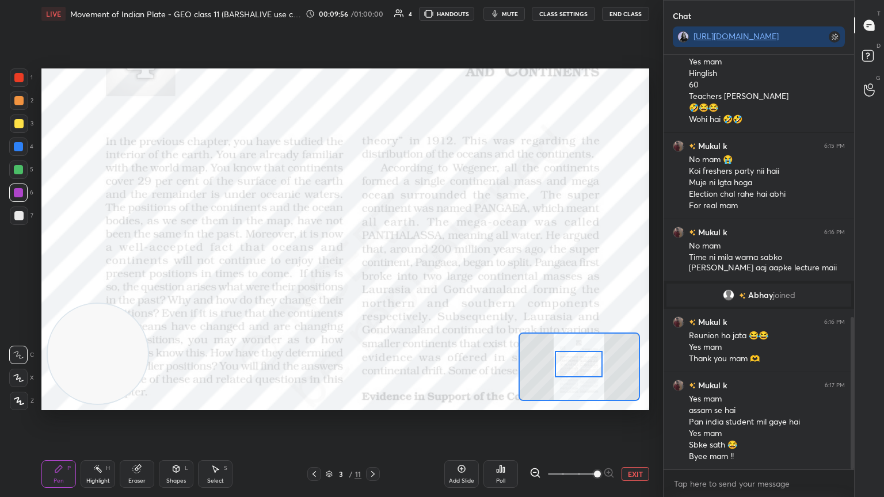
drag, startPoint x: 585, startPoint y: 352, endPoint x: 583, endPoint y: 364, distance: 11.6
click at [583, 364] on div at bounding box center [579, 364] width 48 height 26
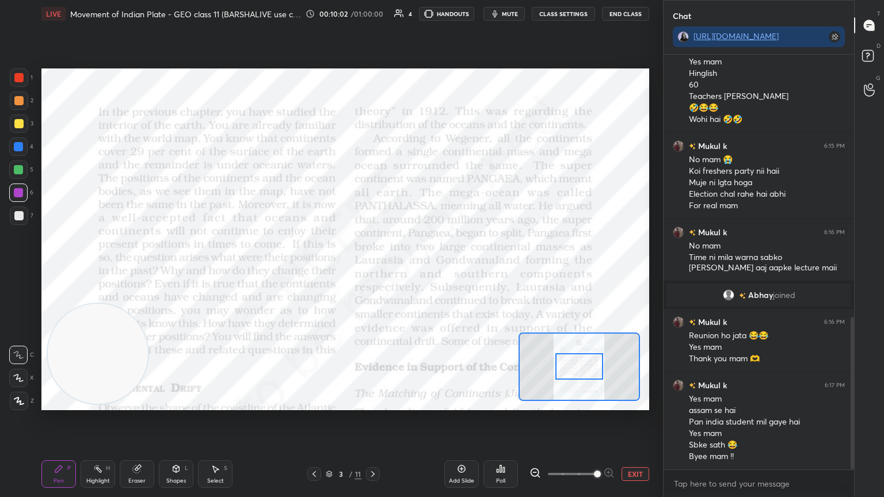
click at [571, 368] on div at bounding box center [579, 366] width 48 height 26
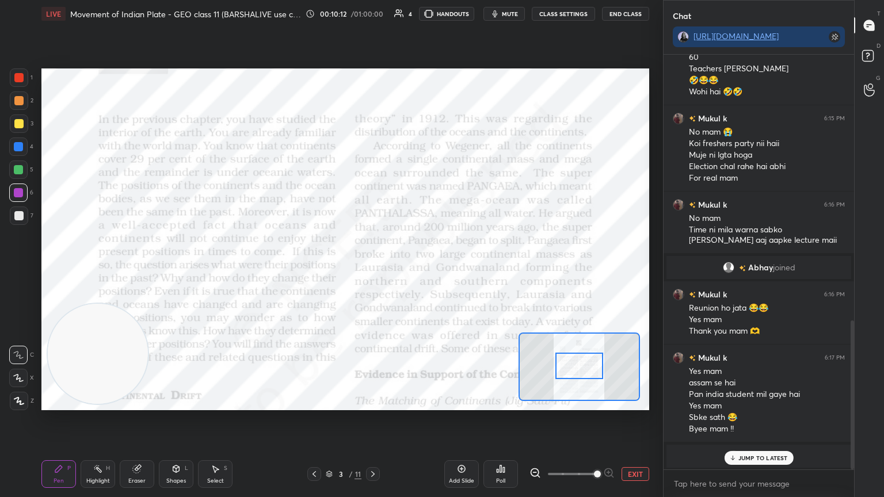
click at [779, 419] on p "JUMP TO LATEST" at bounding box center [762, 457] width 49 height 7
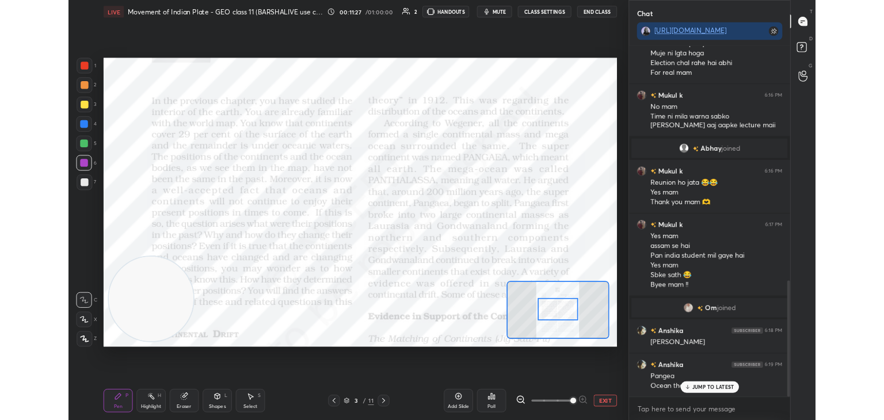
scroll to position [849, 0]
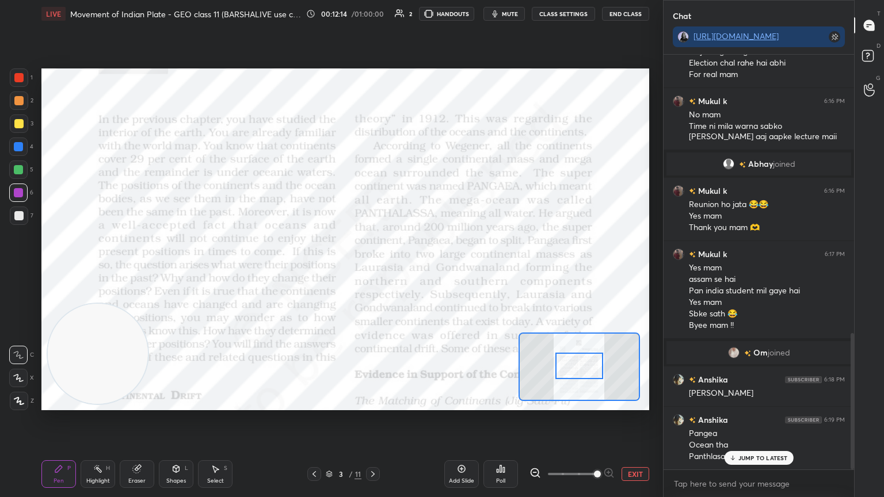
click at [779, 419] on p "JUMP TO LATEST" at bounding box center [762, 457] width 49 height 7
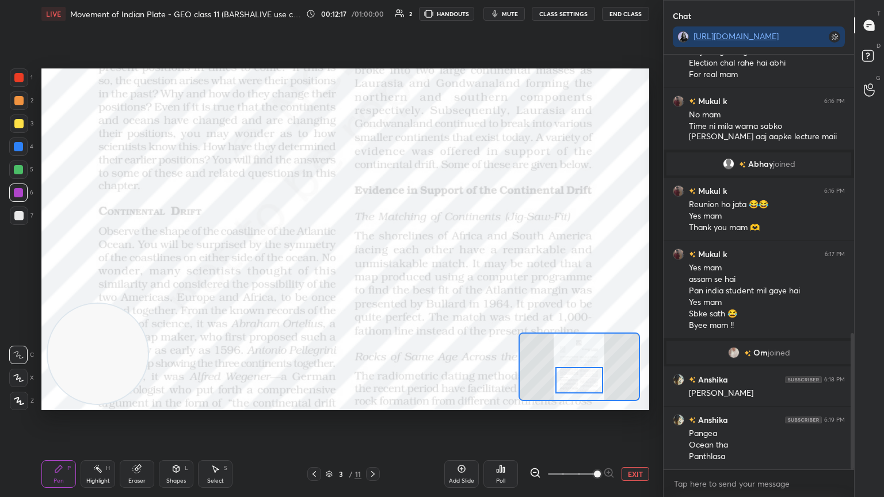
drag, startPoint x: 583, startPoint y: 362, endPoint x: 583, endPoint y: 376, distance: 14.4
click at [583, 376] on div at bounding box center [579, 380] width 48 height 26
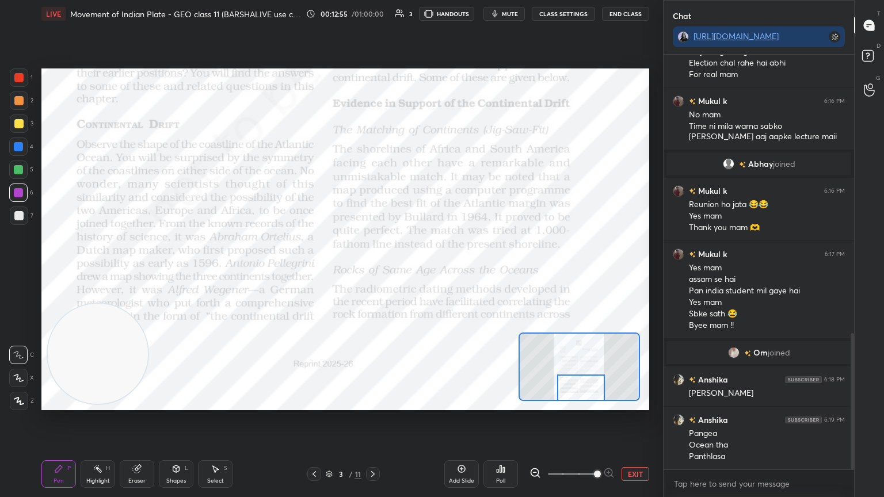
drag, startPoint x: 574, startPoint y: 381, endPoint x: 575, endPoint y: 392, distance: 11.1
click at [575, 392] on div at bounding box center [581, 387] width 48 height 26
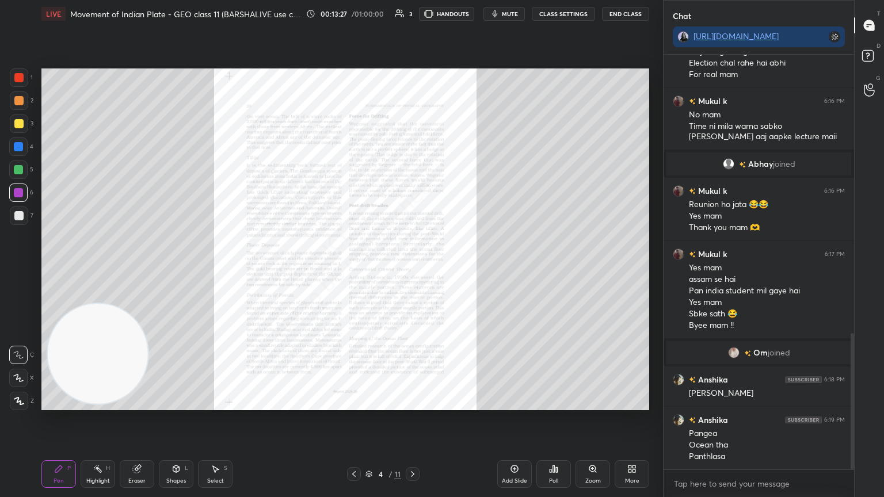
click at [586, 419] on div "Zoom" at bounding box center [592, 474] width 35 height 28
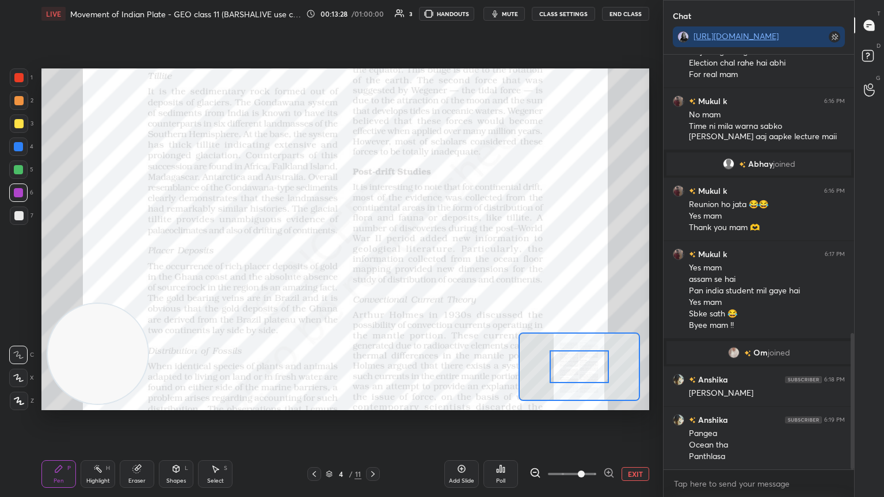
click at [586, 419] on span at bounding box center [572, 473] width 48 height 17
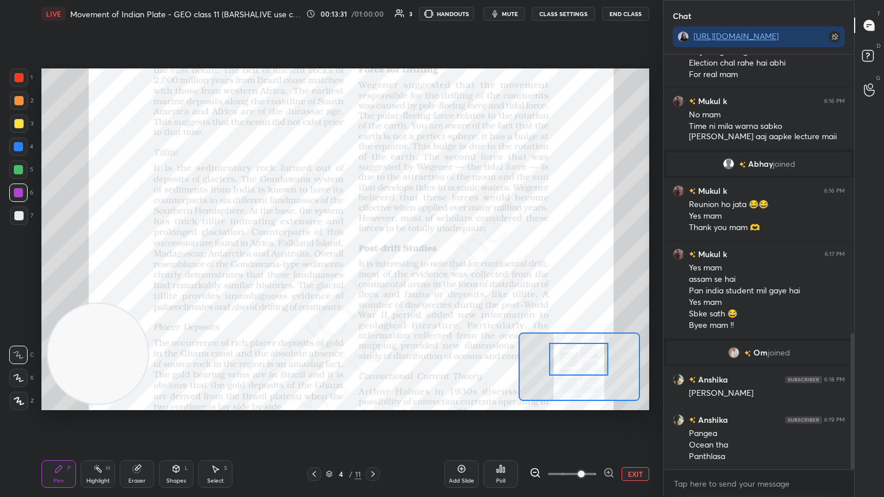
drag, startPoint x: 589, startPoint y: 376, endPoint x: 588, endPoint y: 368, distance: 7.5
click at [588, 368] on div at bounding box center [579, 359] width 60 height 33
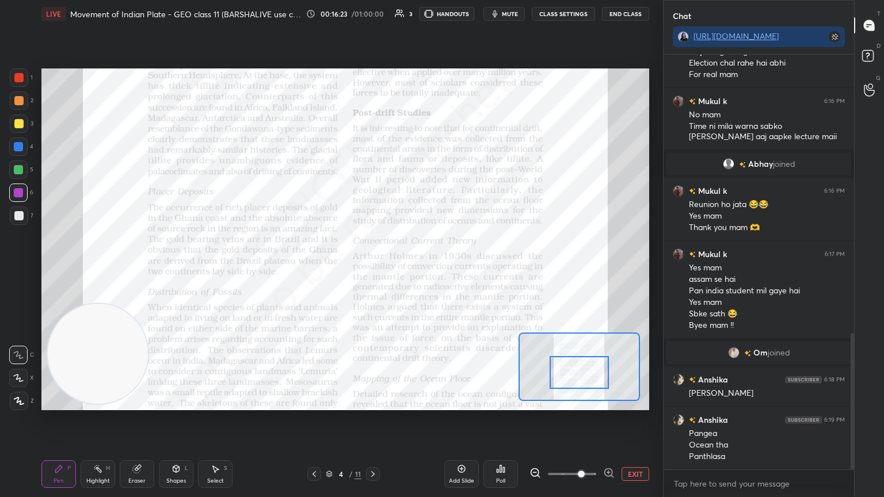
drag, startPoint x: 582, startPoint y: 357, endPoint x: 582, endPoint y: 369, distance: 11.5
click at [582, 369] on div at bounding box center [579, 372] width 60 height 33
click at [583, 373] on div at bounding box center [579, 376] width 60 height 33
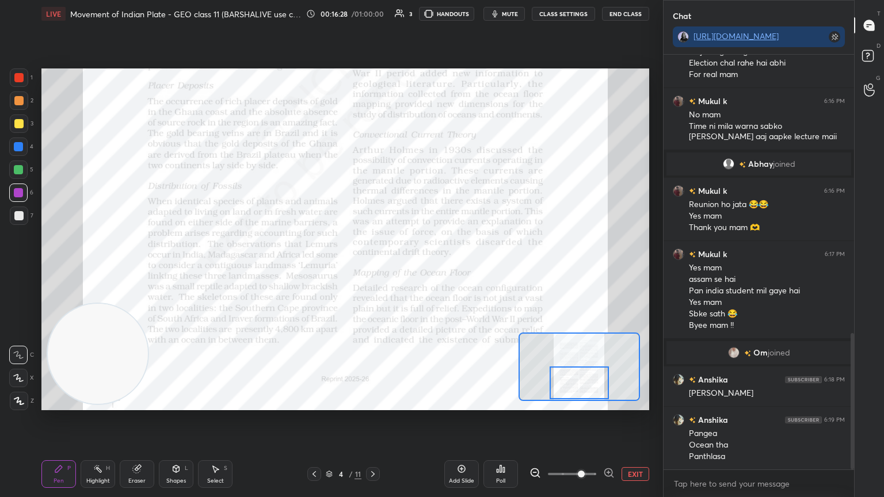
drag, startPoint x: 583, startPoint y: 373, endPoint x: 583, endPoint y: 381, distance: 7.5
click at [583, 381] on div at bounding box center [579, 382] width 60 height 33
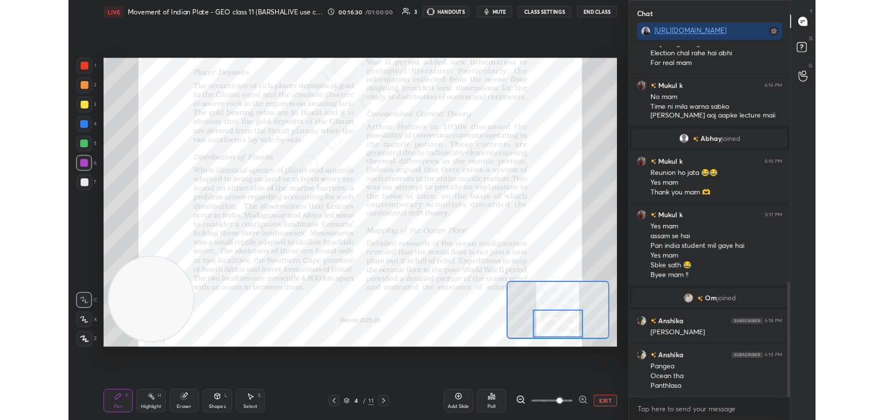
scroll to position [57177, 56907]
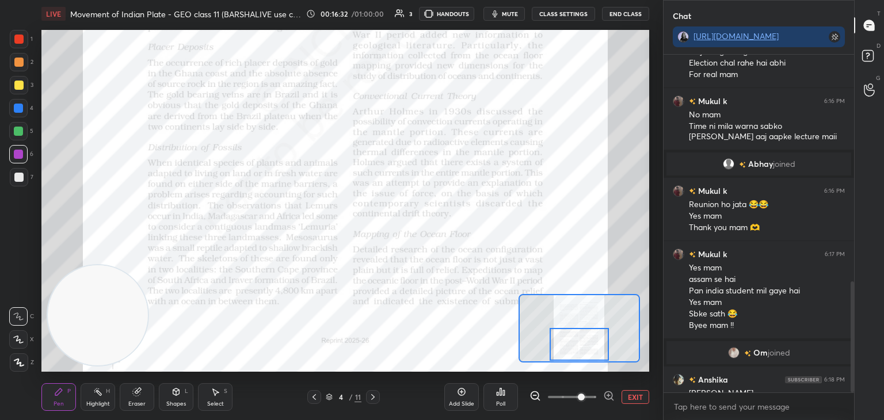
click at [632, 403] on button "EXIT" at bounding box center [635, 397] width 28 height 14
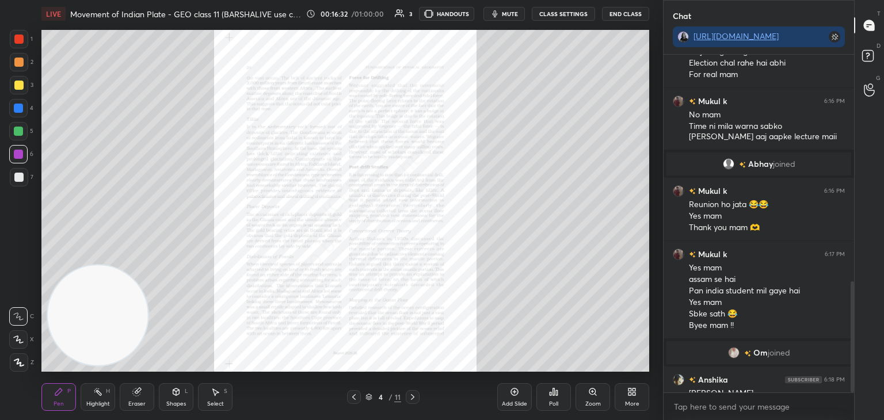
click at [632, 403] on div "More" at bounding box center [632, 404] width 14 height 6
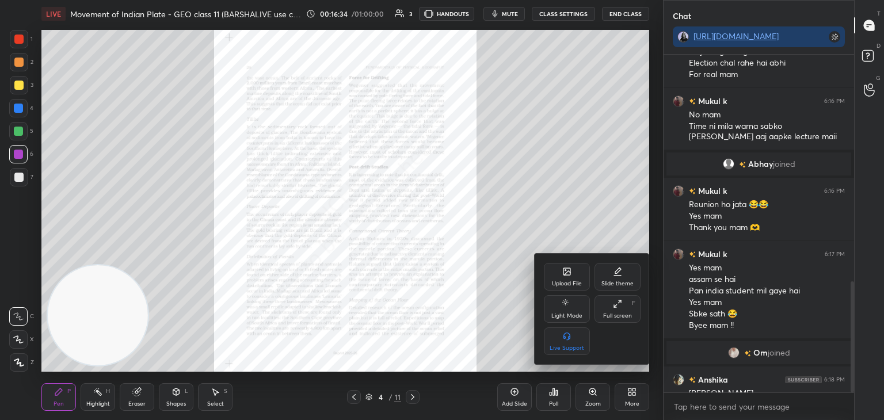
click at [562, 277] on div "Upload File" at bounding box center [567, 277] width 46 height 28
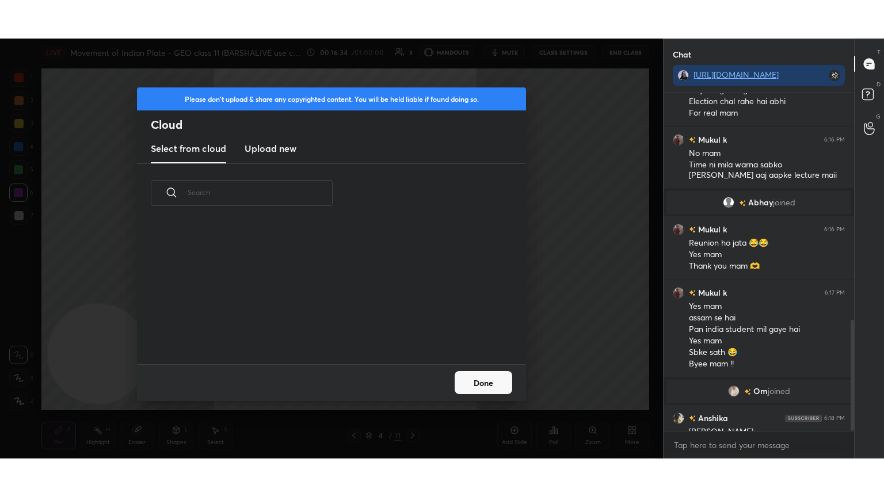
scroll to position [142, 369]
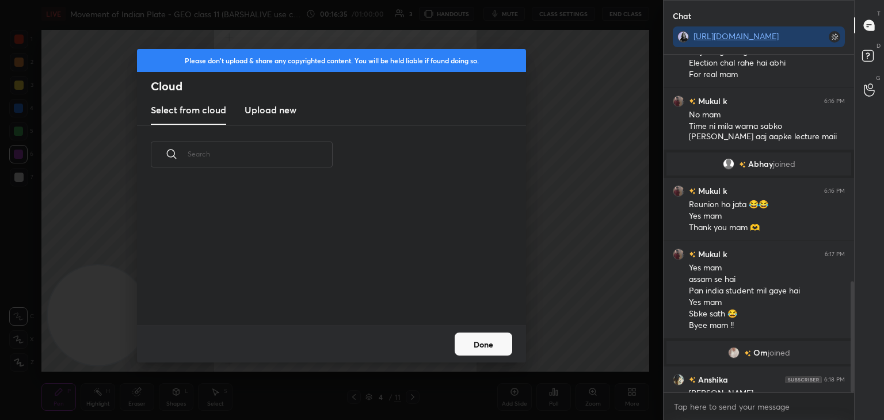
click at [256, 118] on new "Upload new" at bounding box center [270, 110] width 52 height 29
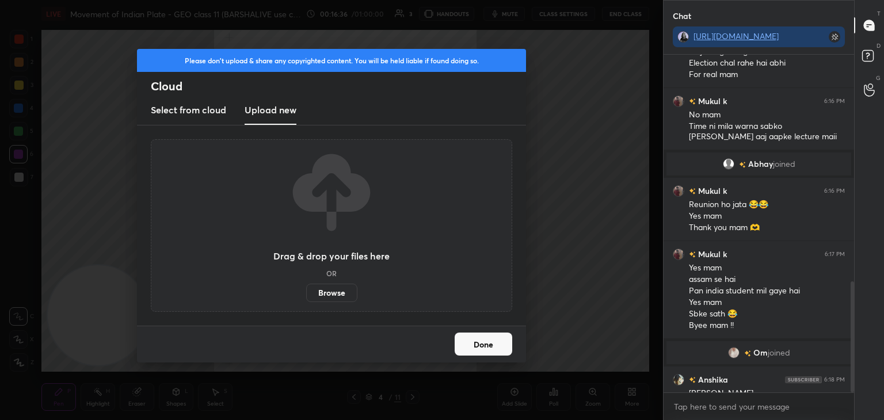
click at [341, 298] on label "Browse" at bounding box center [331, 293] width 51 height 18
click at [306, 298] on input "Browse" at bounding box center [306, 293] width 0 height 18
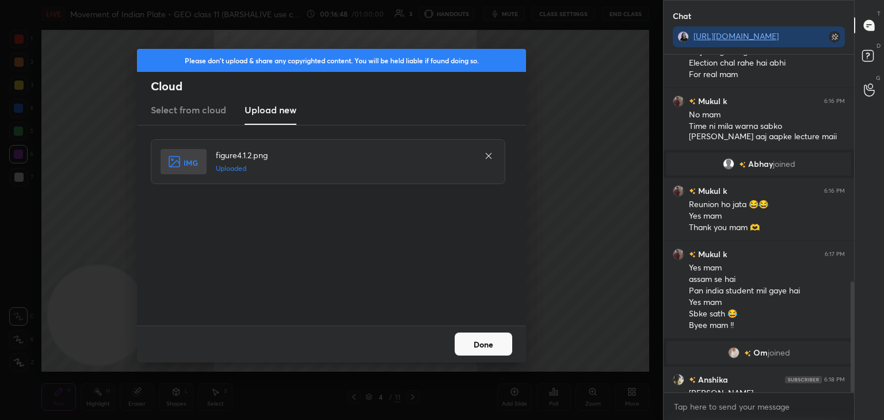
click at [475, 350] on button "Done" at bounding box center [483, 343] width 58 height 23
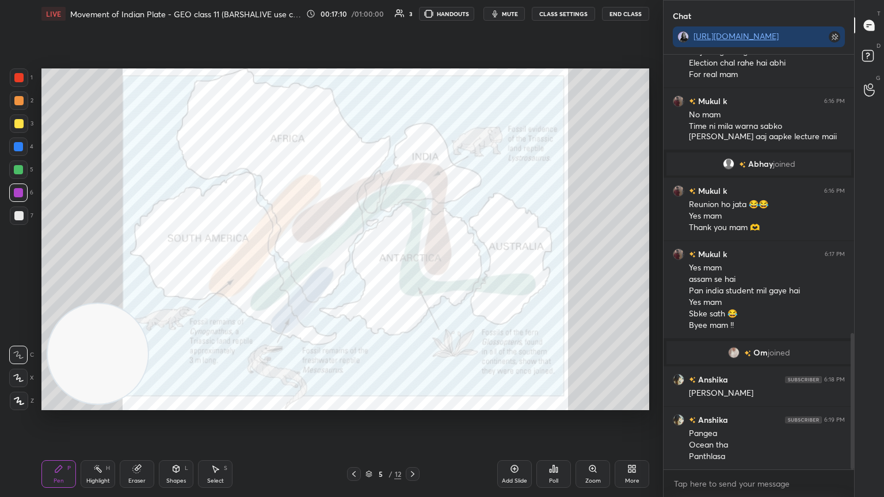
scroll to position [890, 0]
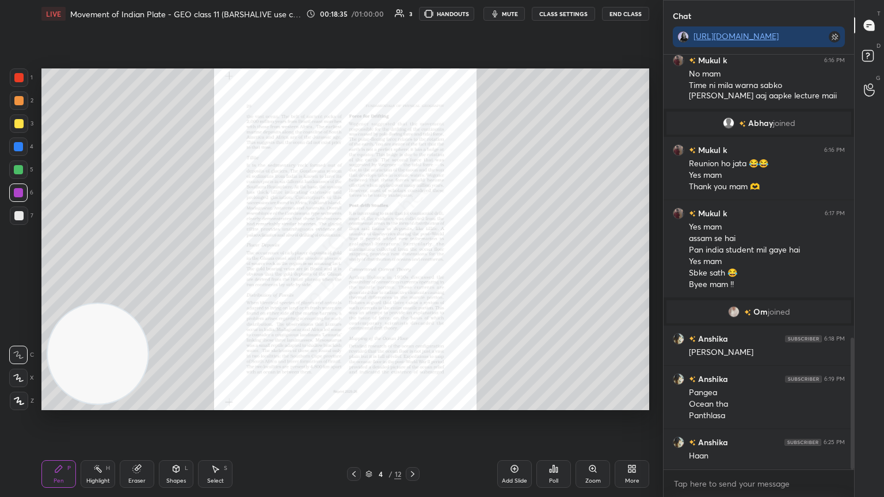
click at [591, 419] on icon at bounding box center [592, 468] width 9 height 9
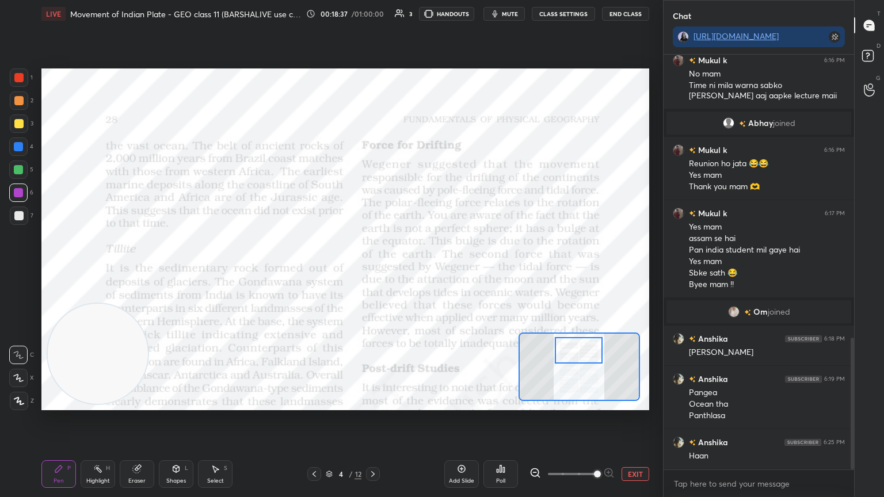
drag, startPoint x: 577, startPoint y: 371, endPoint x: 576, endPoint y: 354, distance: 16.7
click at [576, 354] on div at bounding box center [579, 350] width 48 height 26
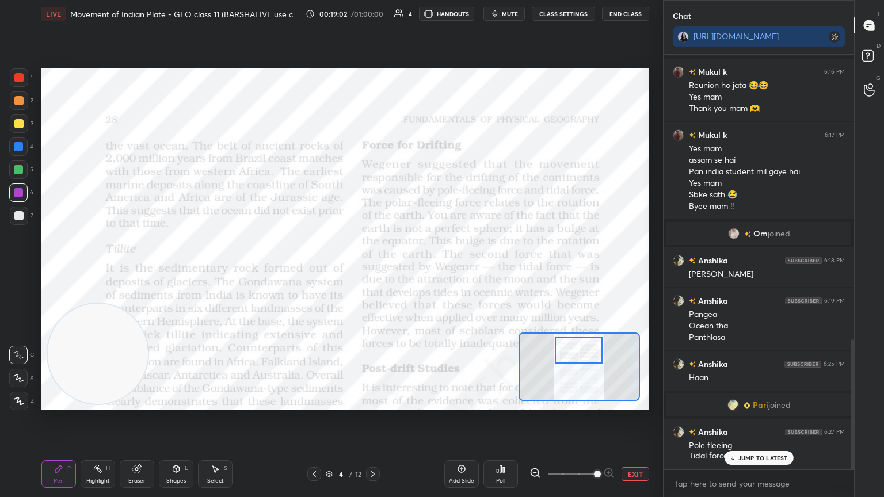
scroll to position [909, 0]
click at [741, 419] on p "JUMP TO LATEST" at bounding box center [762, 457] width 49 height 7
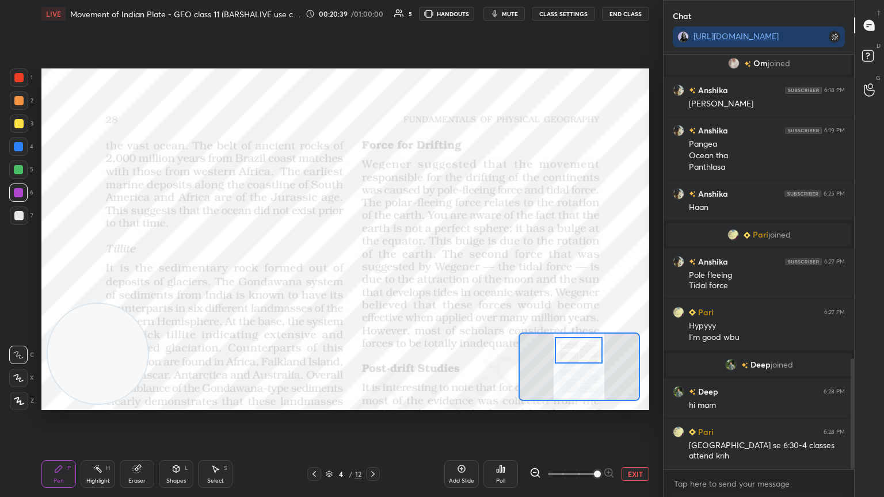
scroll to position [1173, 0]
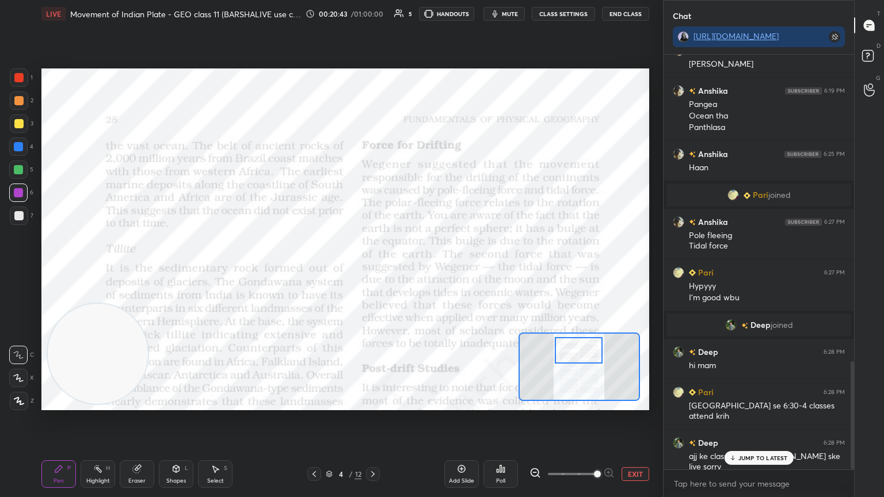
click at [741, 419] on p "JUMP TO LATEST" at bounding box center [762, 457] width 49 height 7
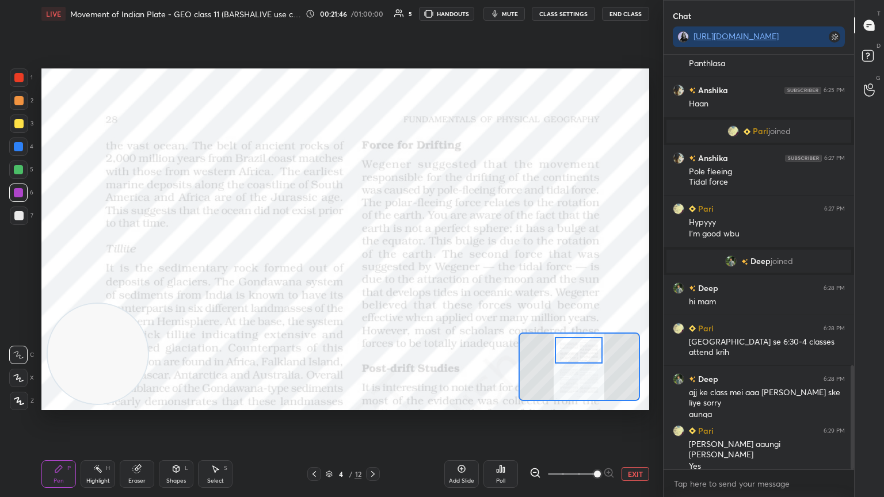
scroll to position [1277, 0]
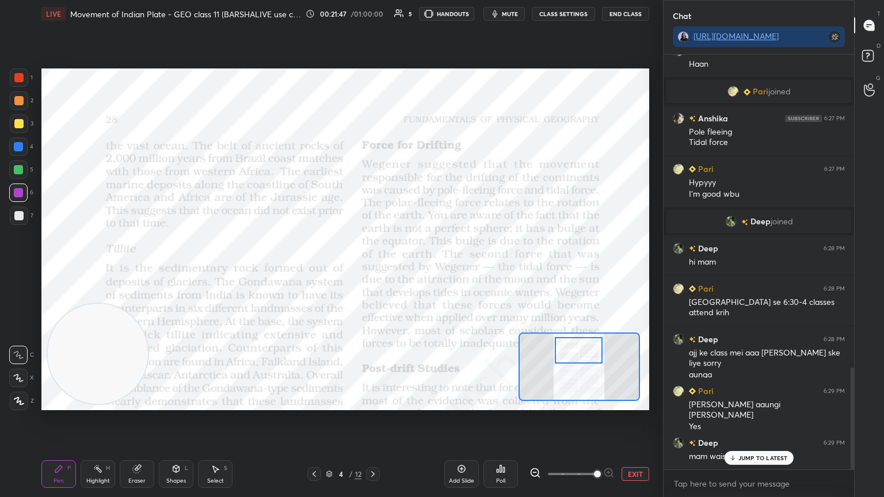
click at [741, 419] on p "JUMP TO LATEST" at bounding box center [762, 457] width 49 height 7
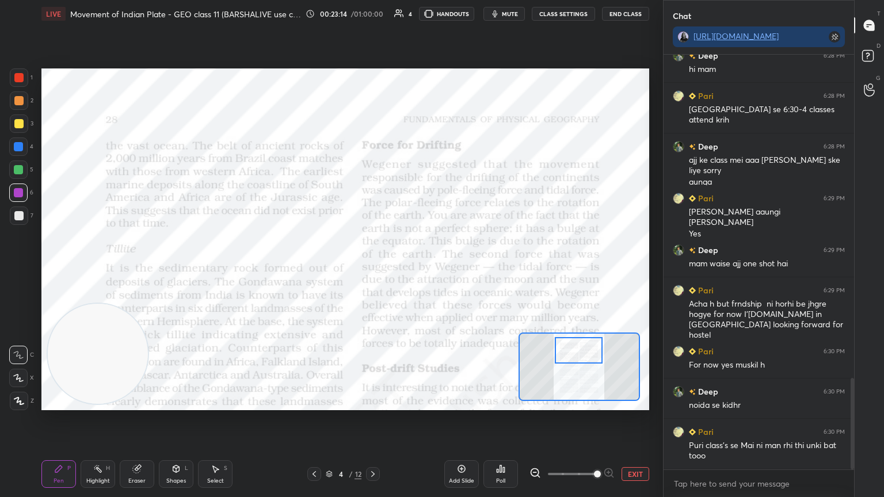
scroll to position [1509, 0]
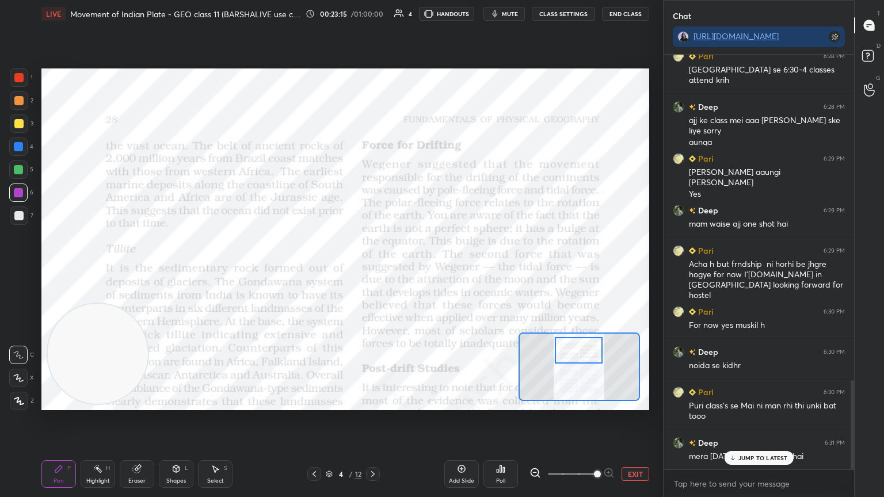
click at [741, 419] on p "JUMP TO LATEST" at bounding box center [762, 457] width 49 height 7
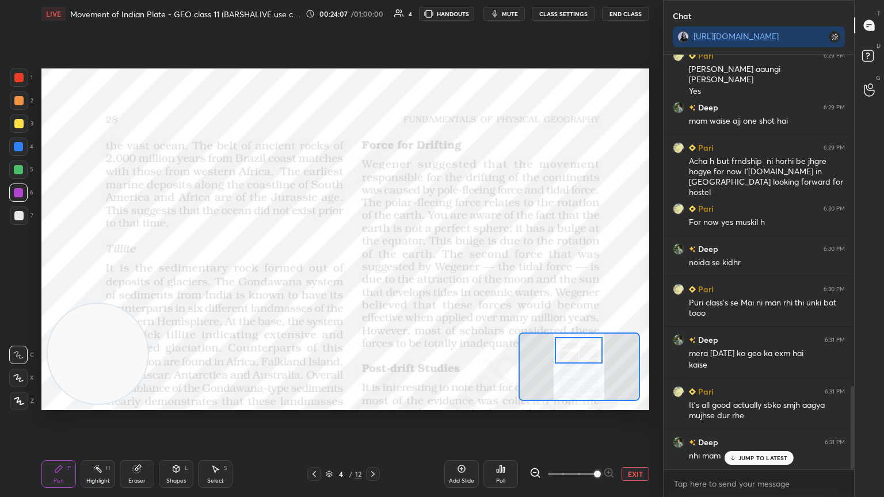
scroll to position [1652, 0]
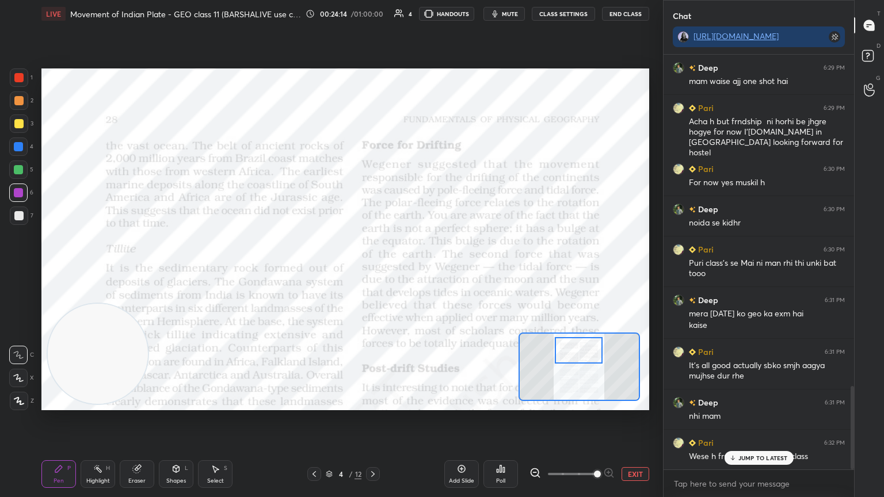
click at [783, 419] on p "JUMP TO LATEST" at bounding box center [762, 457] width 49 height 7
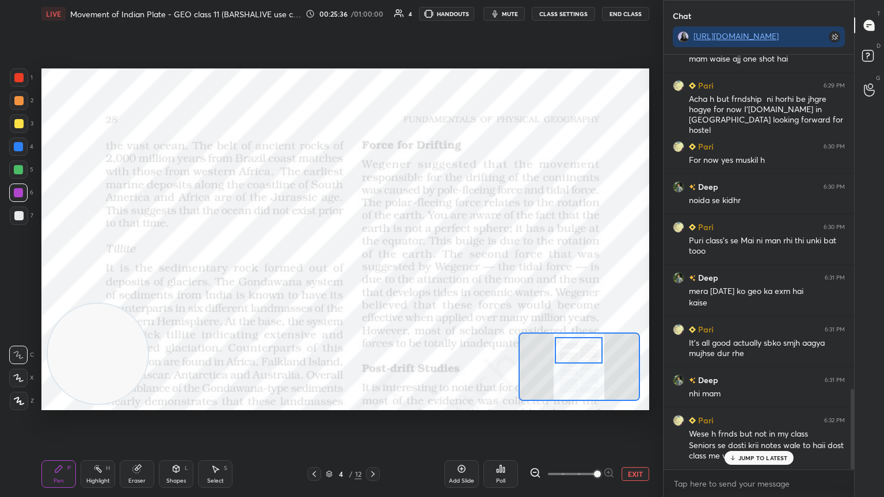
scroll to position [1714, 0]
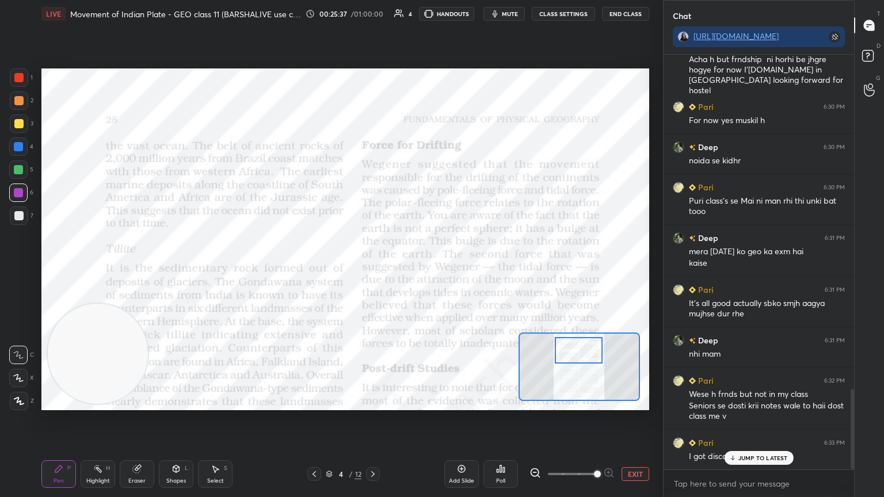
click at [783, 419] on p "JUMP TO LATEST" at bounding box center [762, 457] width 49 height 7
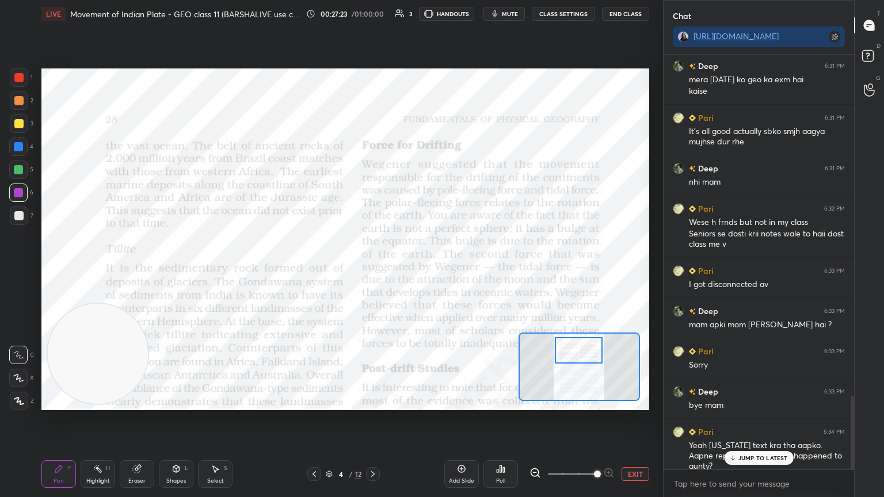
scroll to position [1926, 0]
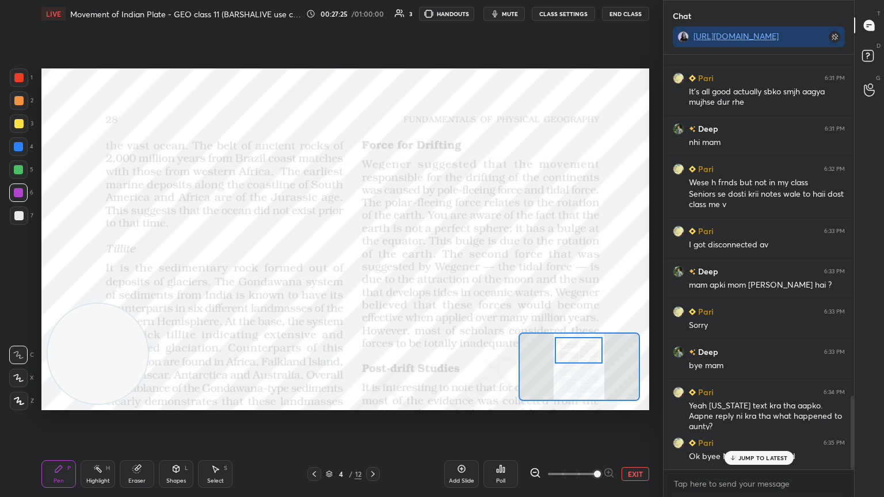
click at [783, 419] on p "JUMP TO LATEST" at bounding box center [762, 457] width 49 height 7
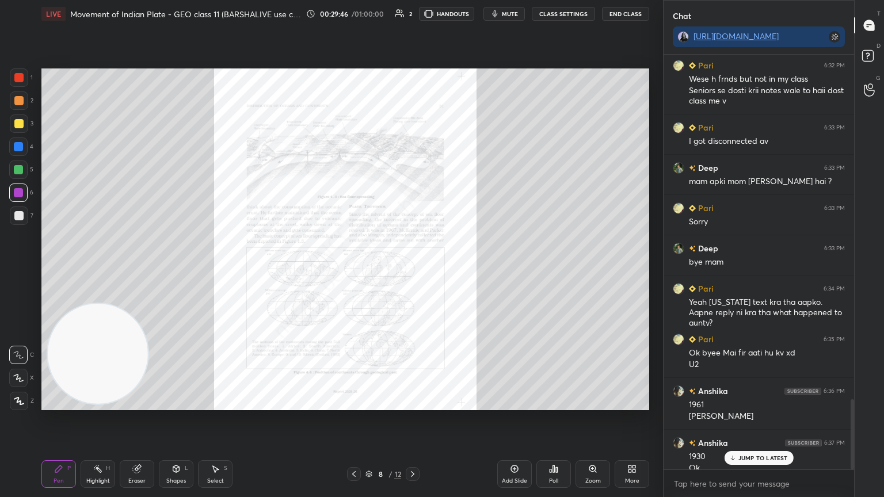
scroll to position [2041, 0]
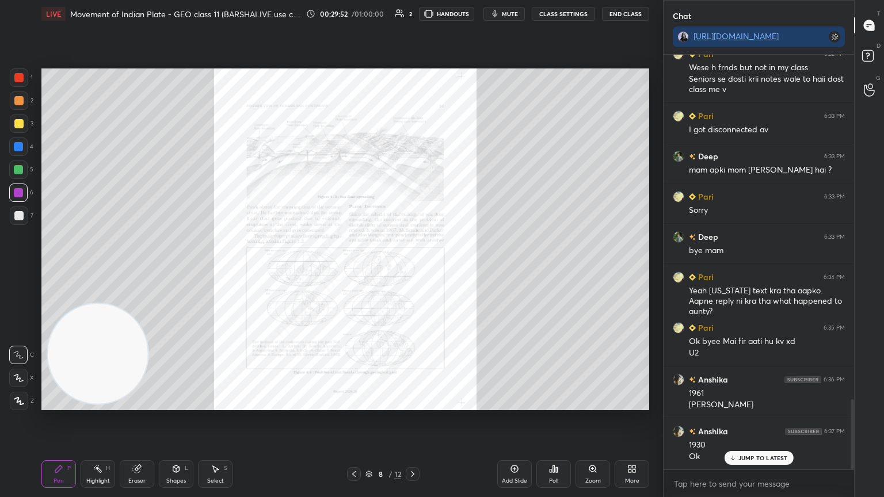
click at [506, 13] on span "mute" at bounding box center [510, 14] width 16 height 8
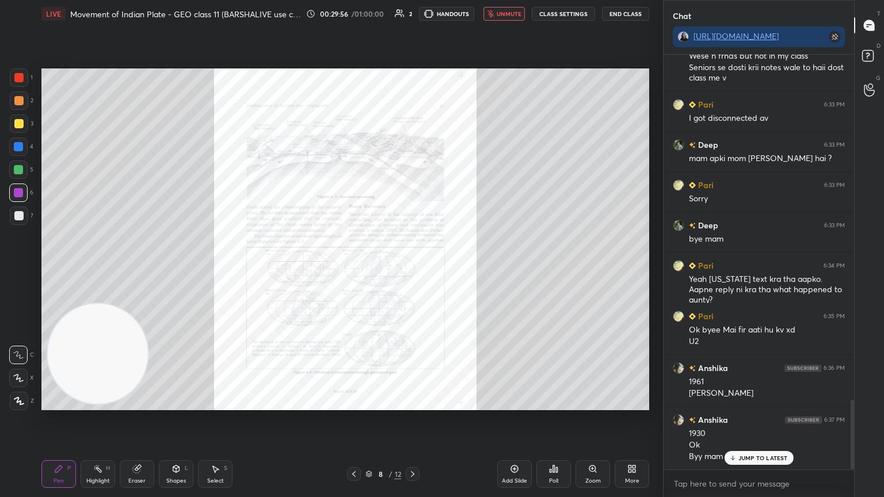
click at [636, 18] on button "End Class" at bounding box center [625, 14] width 47 height 14
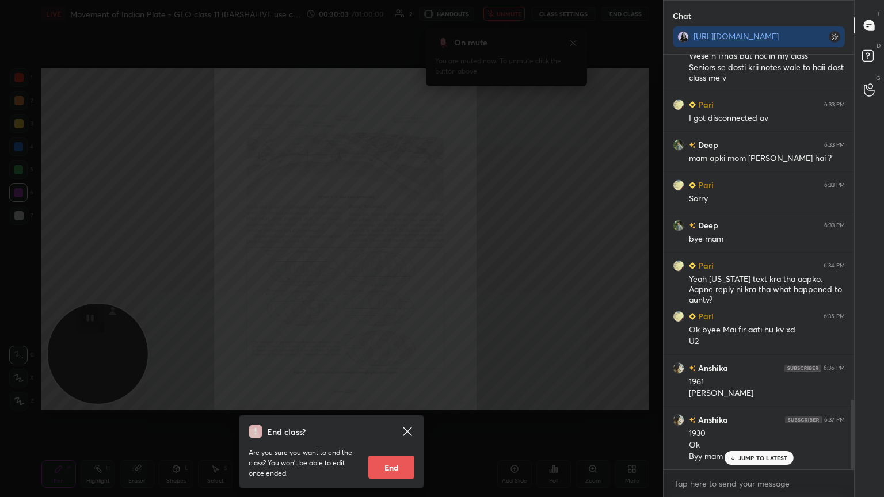
click at [382, 419] on button "End" at bounding box center [391, 467] width 46 height 23
type textarea "x"
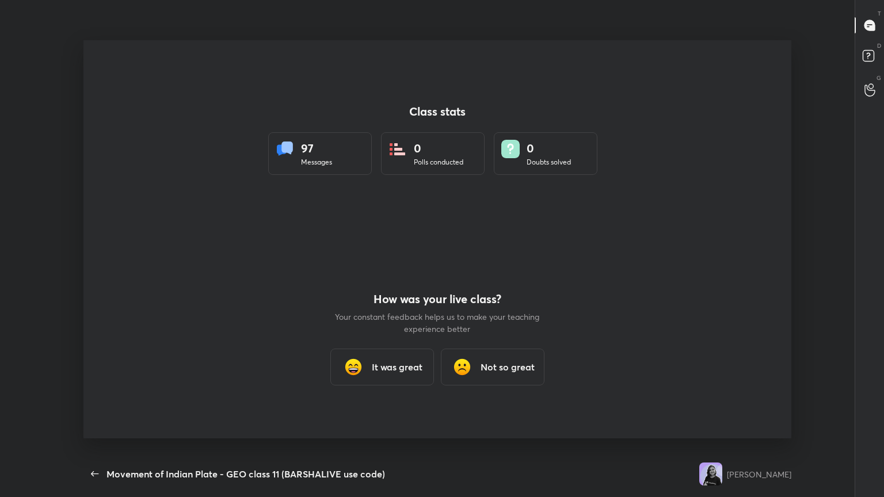
scroll to position [0, 0]
